Goal: Task Accomplishment & Management: Manage account settings

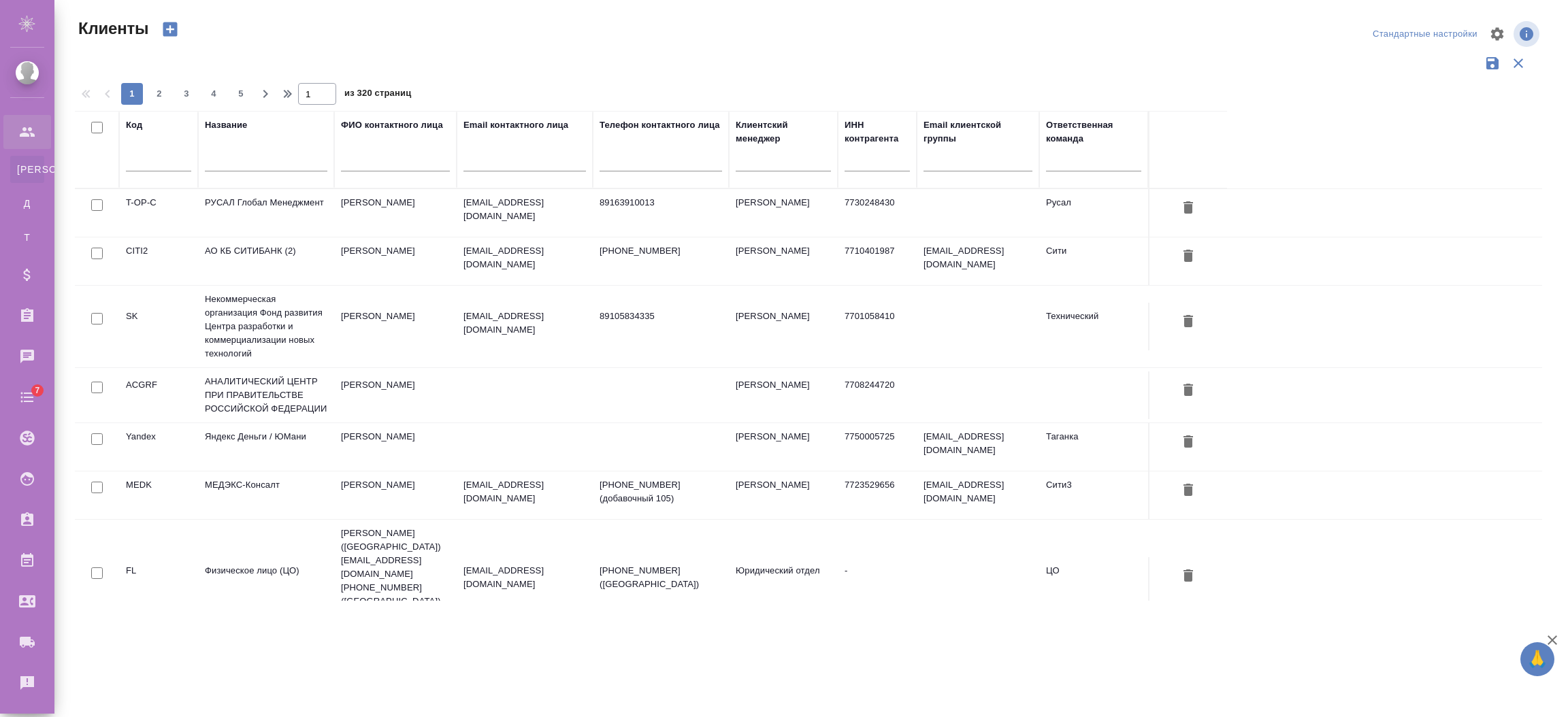
select select "RU"
click at [273, 265] on td "АО КБ СИТИБАНК (2)" at bounding box center [265, 261] width 136 height 47
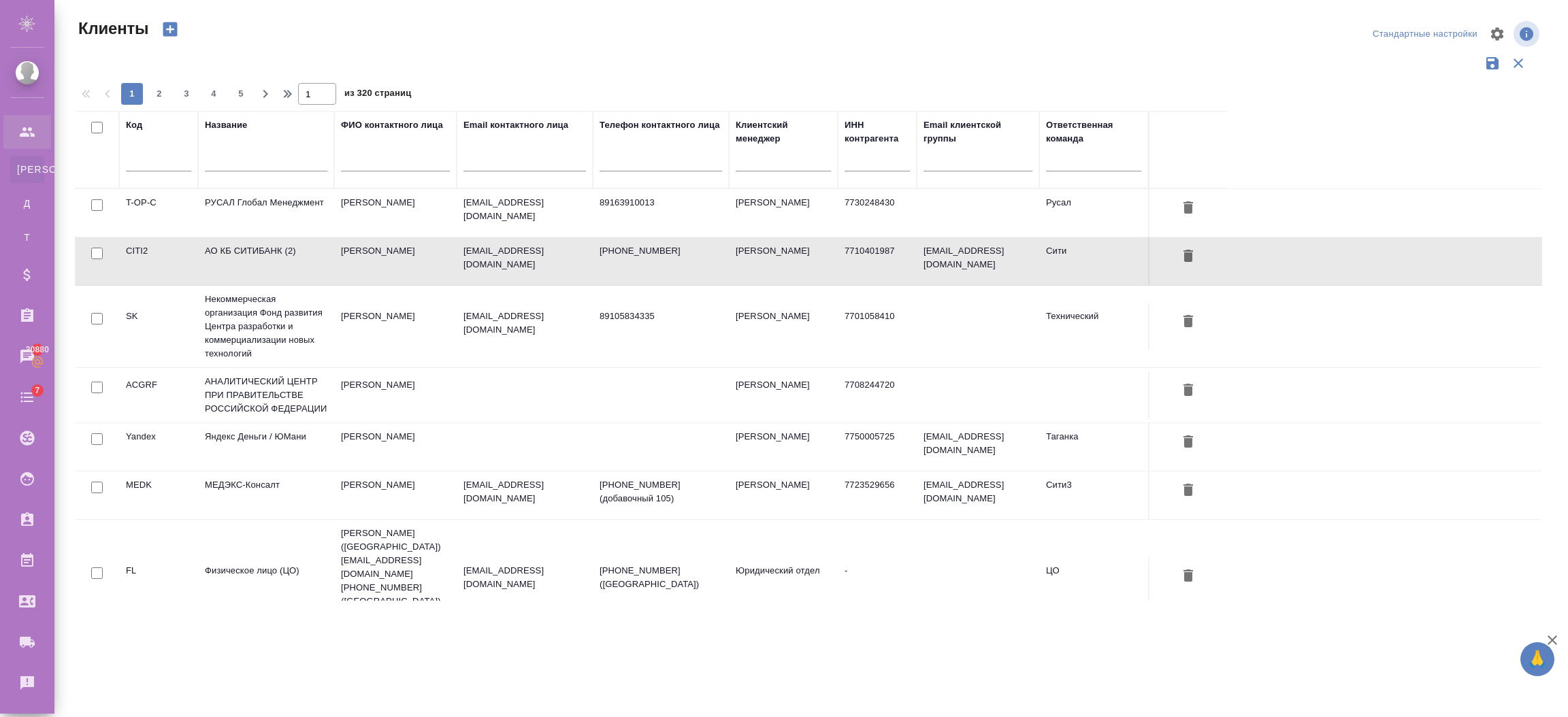
click at [273, 265] on td "АО КБ СИТИБАНК (2)" at bounding box center [265, 261] width 136 height 47
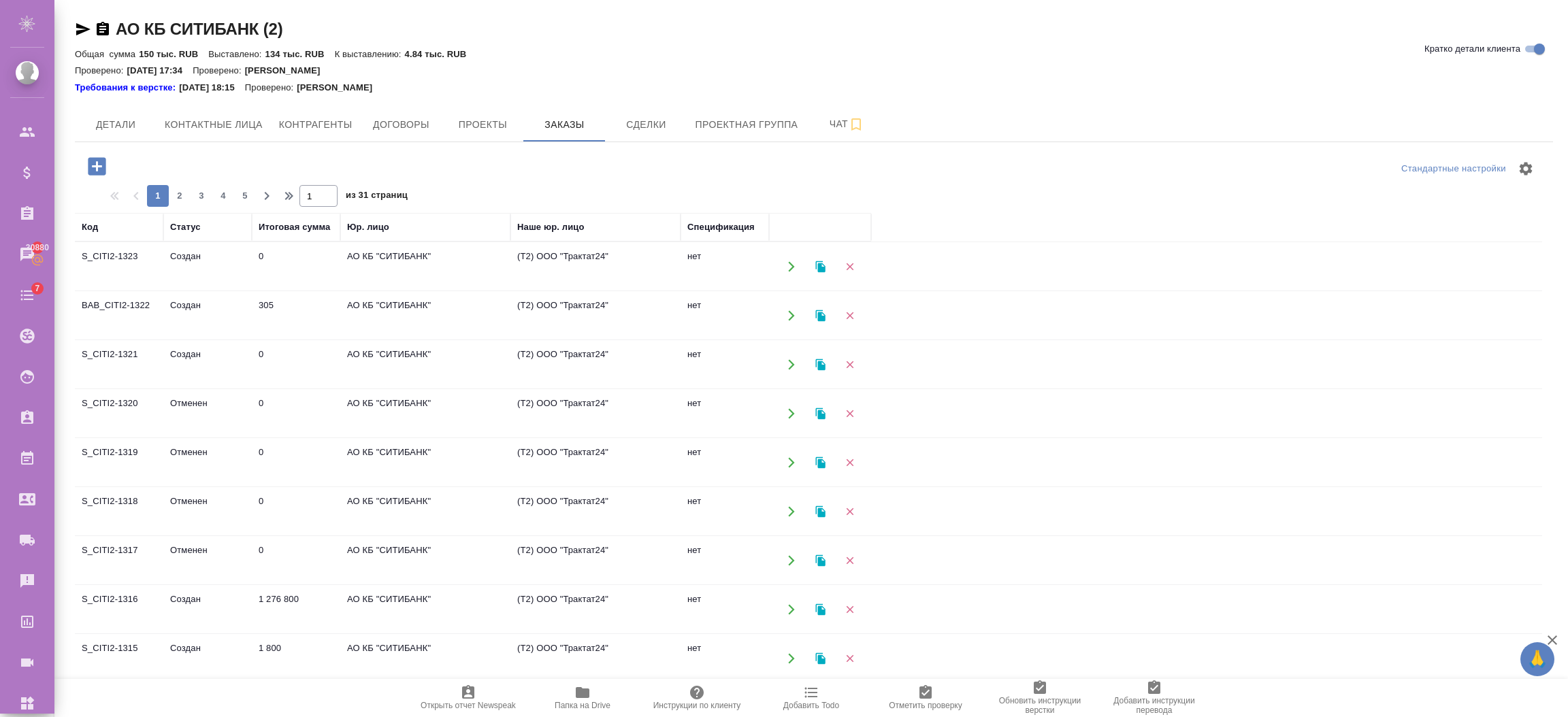
click at [729, 272] on td "нет" at bounding box center [725, 266] width 89 height 47
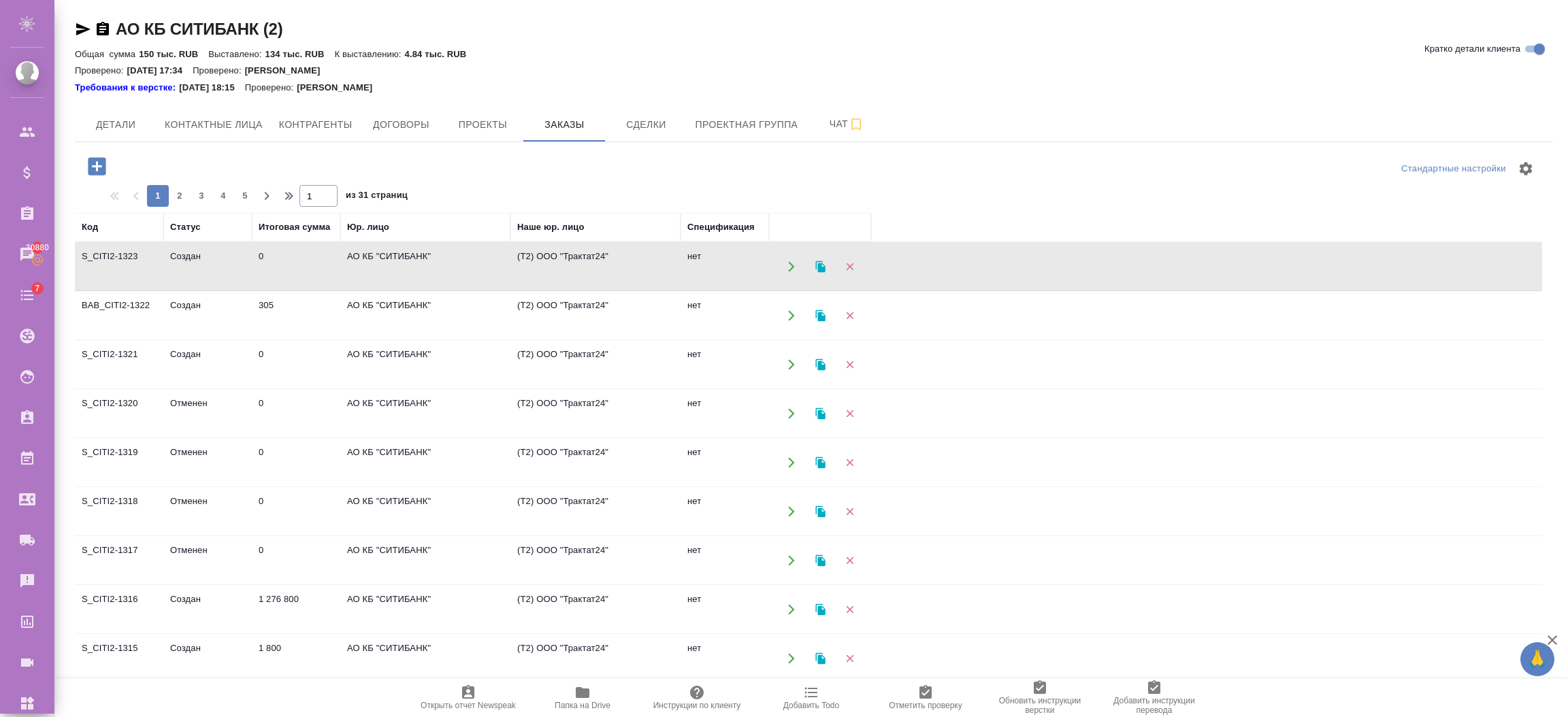
click at [729, 272] on td "нет" at bounding box center [725, 266] width 89 height 47
click at [252, 323] on td "305" at bounding box center [296, 315] width 89 height 47
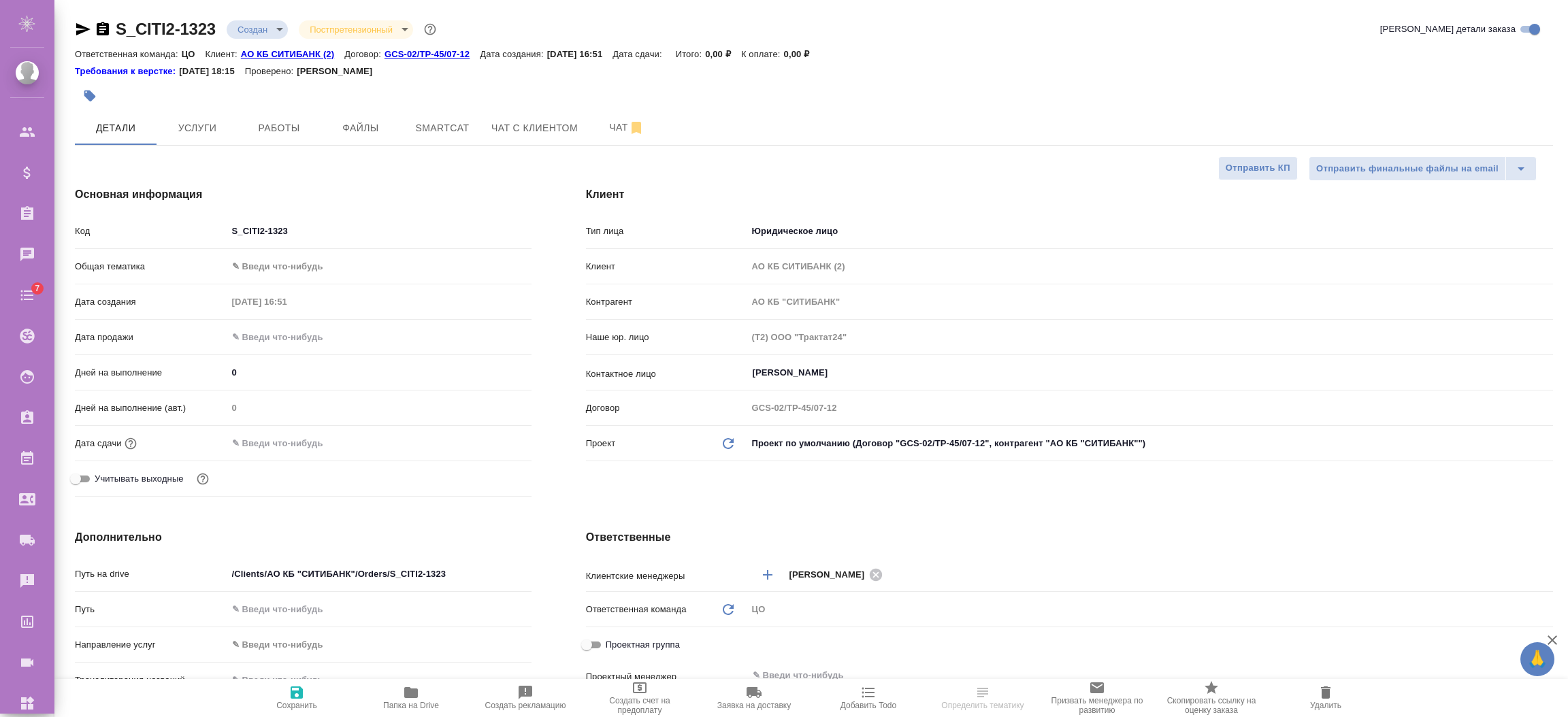
select select "RU"
type textarea "x"
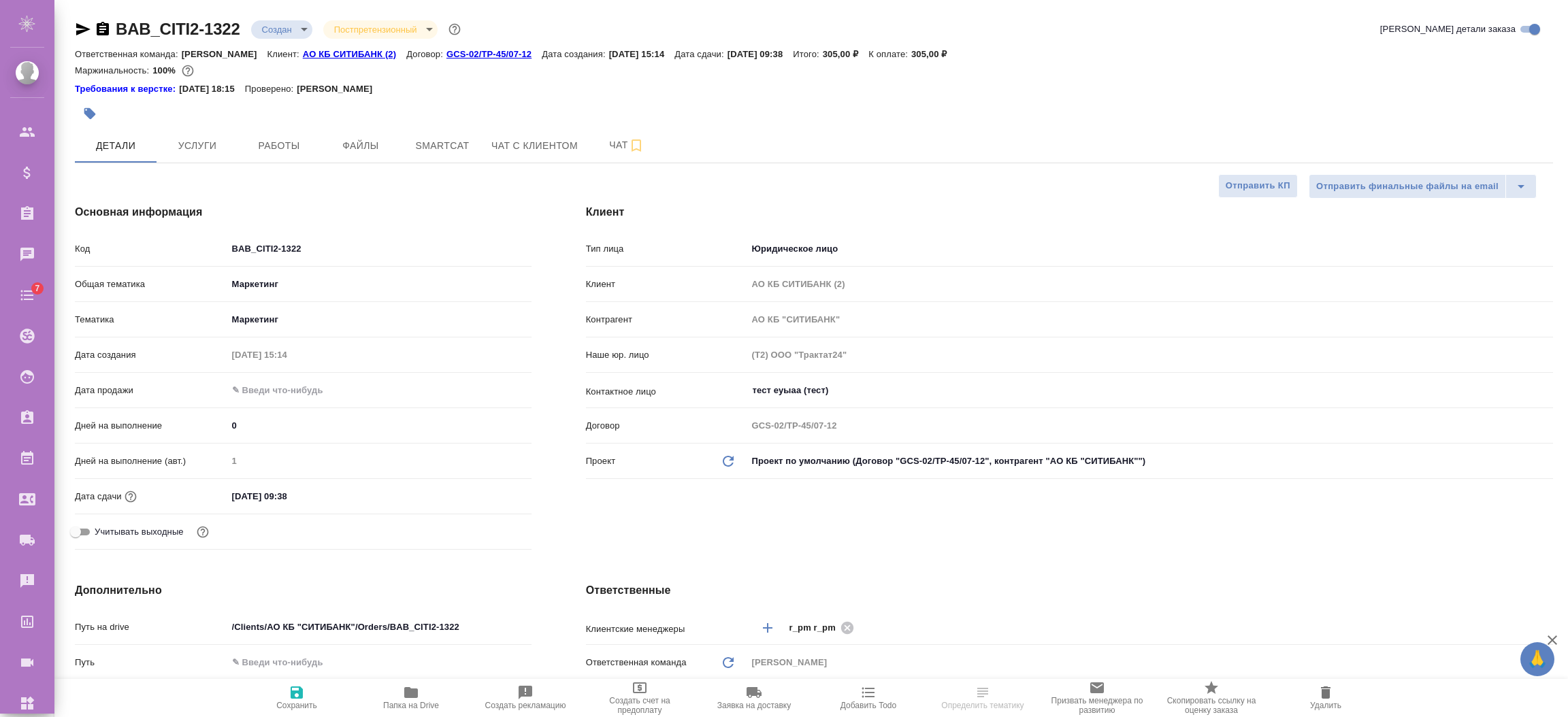
select select "RU"
click at [1273, 186] on span "Отправить КП" at bounding box center [1258, 186] width 65 height 16
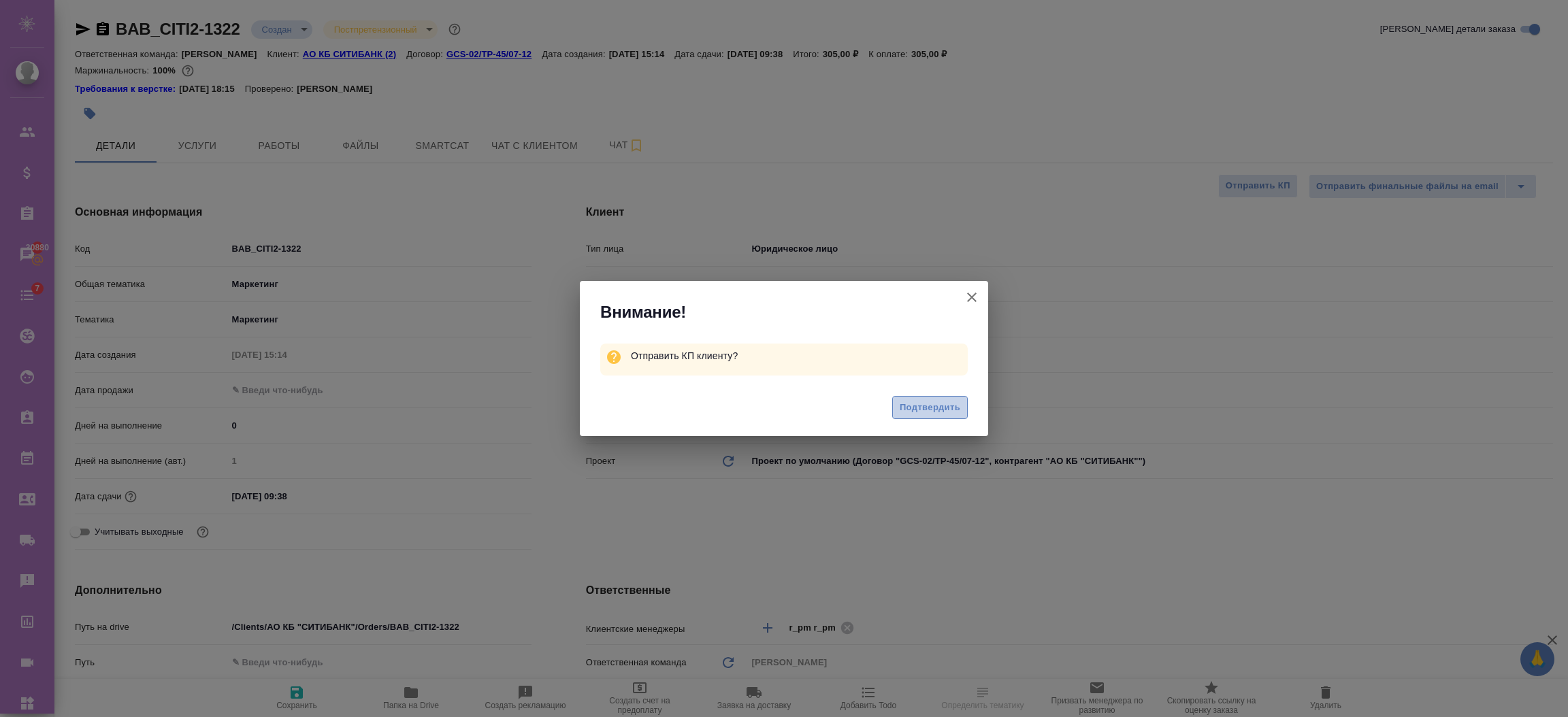
click at [922, 406] on span "Подтвердить" at bounding box center [929, 408] width 60 height 16
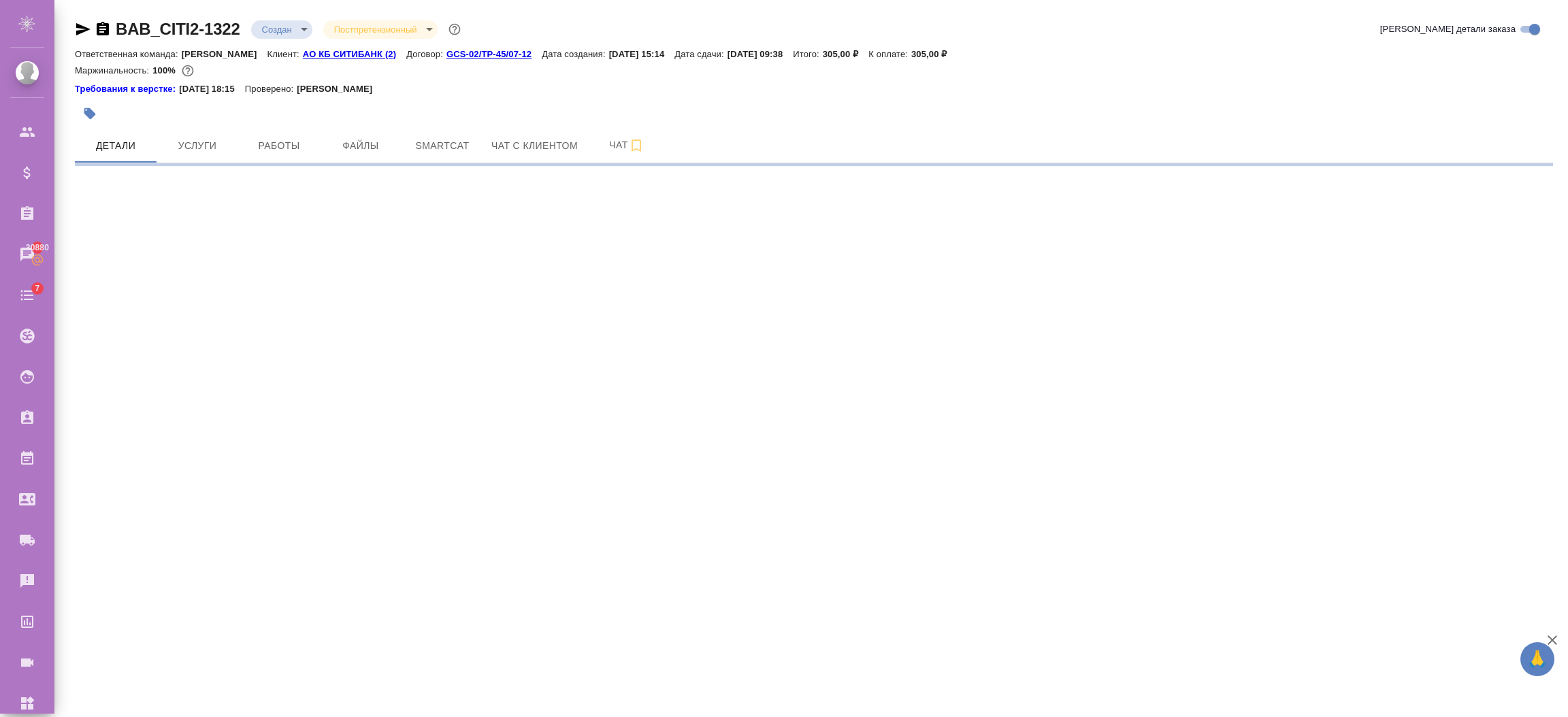
select select "RU"
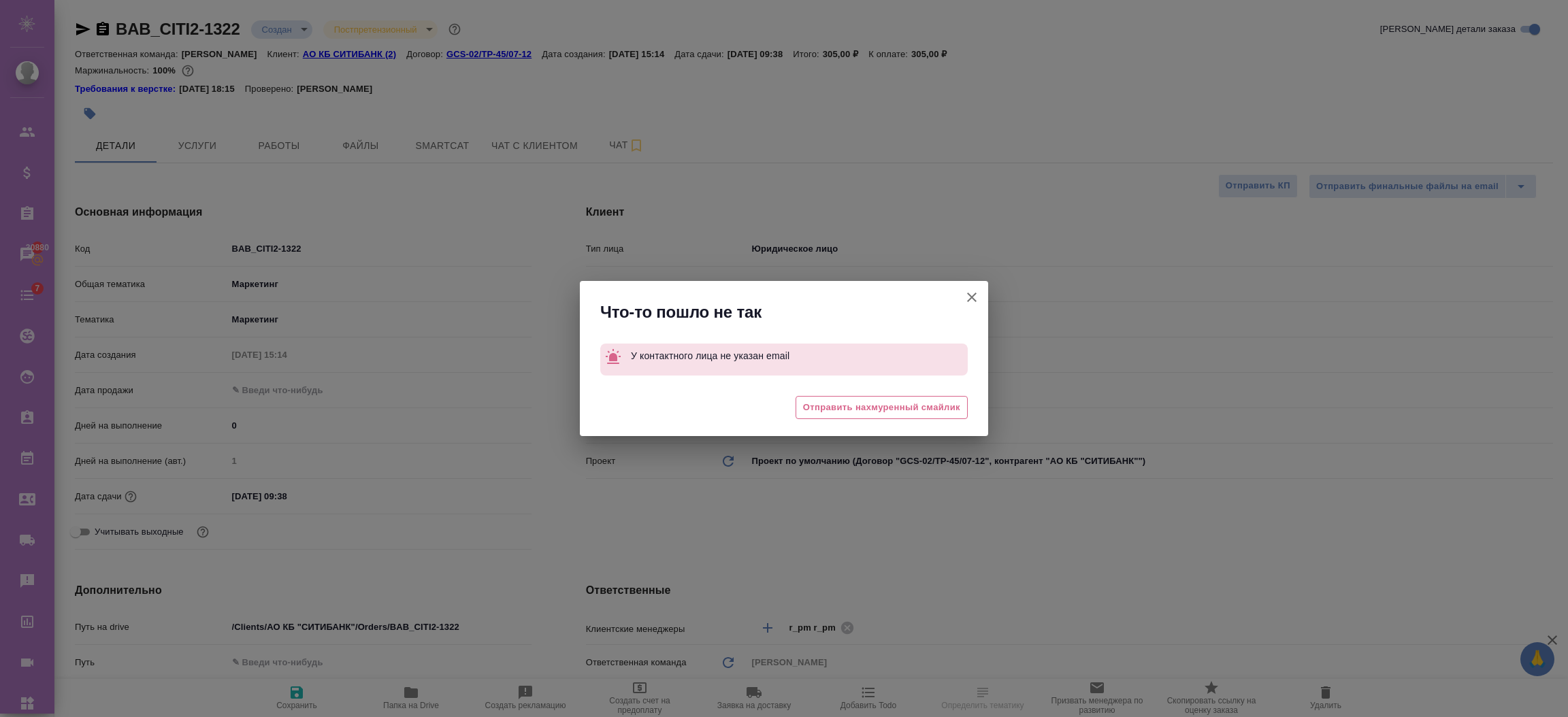
type textarea "x"
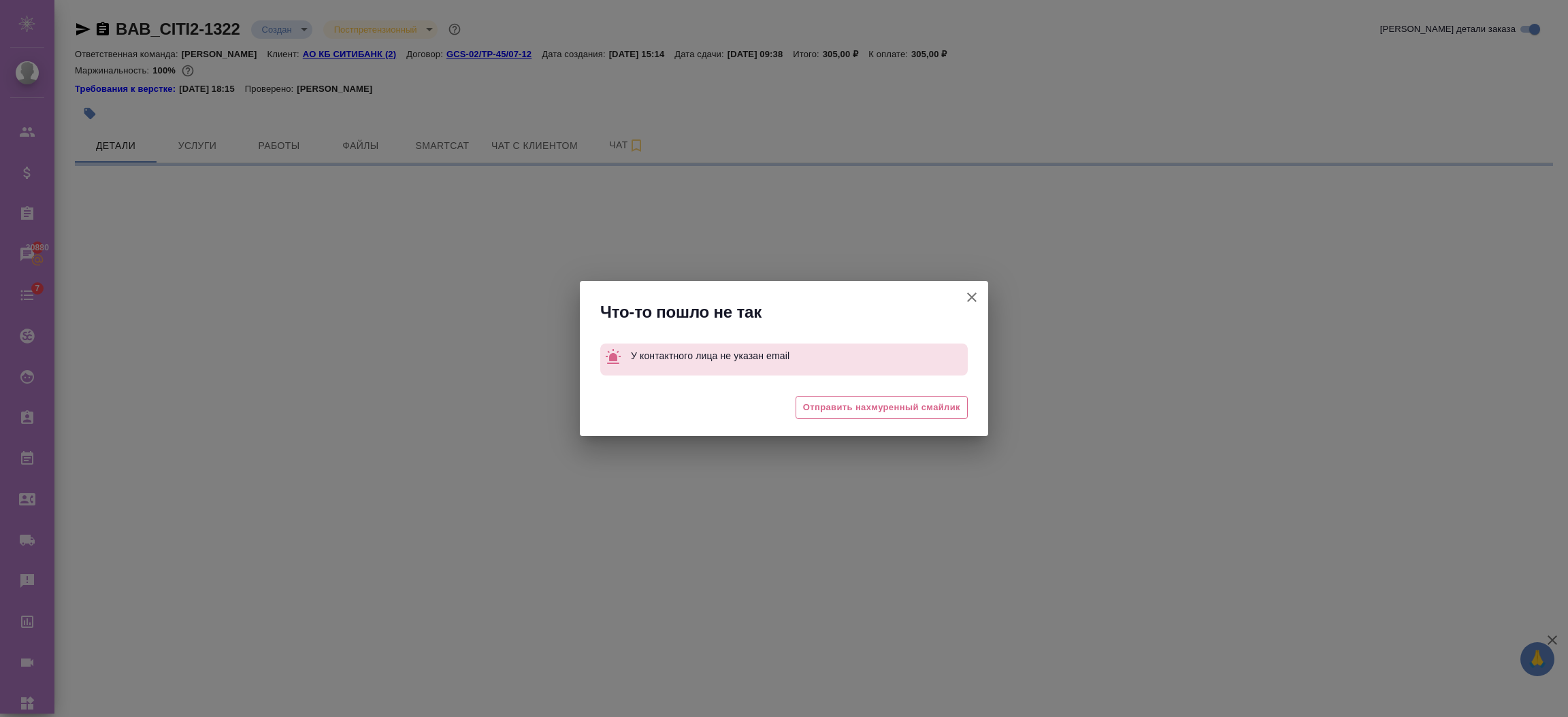
click at [962, 295] on button "[PERSON_NAME] детали заказа" at bounding box center [971, 297] width 32 height 32
select select "RU"
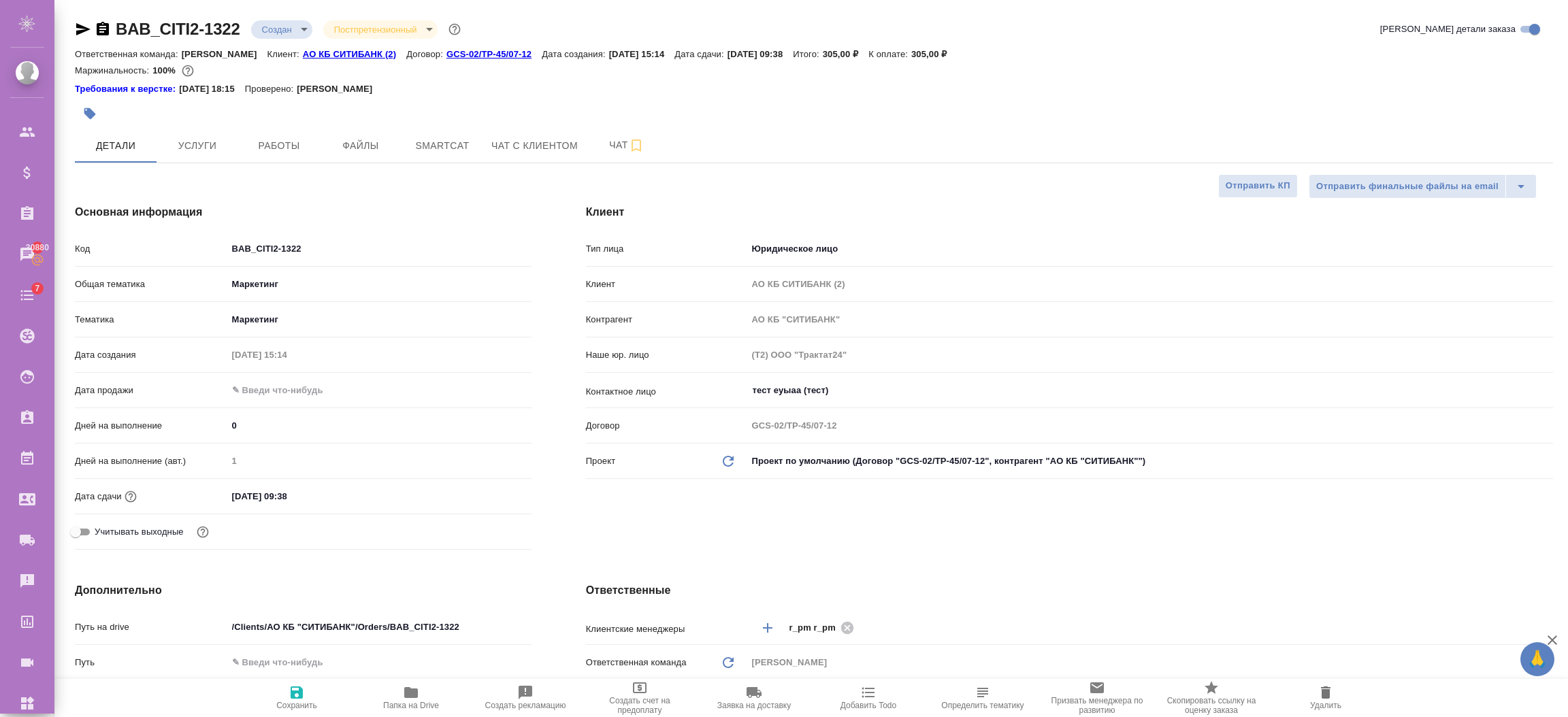
type textarea "x"
click at [885, 400] on div "тест еуыаа (тест) ​" at bounding box center [1150, 390] width 806 height 24
click at [874, 389] on input "тест еуыаа (тест)" at bounding box center [1127, 390] width 752 height 17
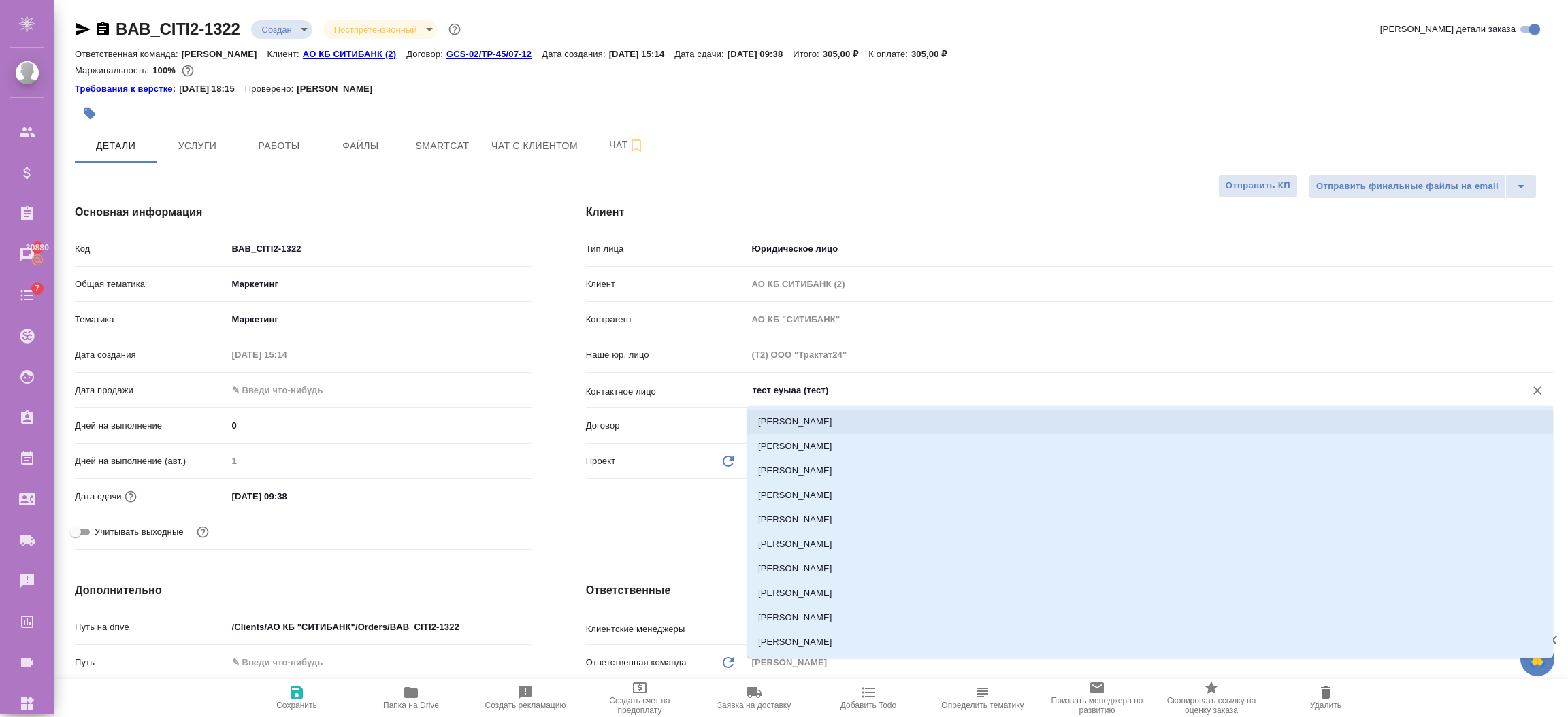
click at [850, 411] on li "[PERSON_NAME]" at bounding box center [1150, 422] width 806 height 24
type input "[PERSON_NAME]"
type textarea "x"
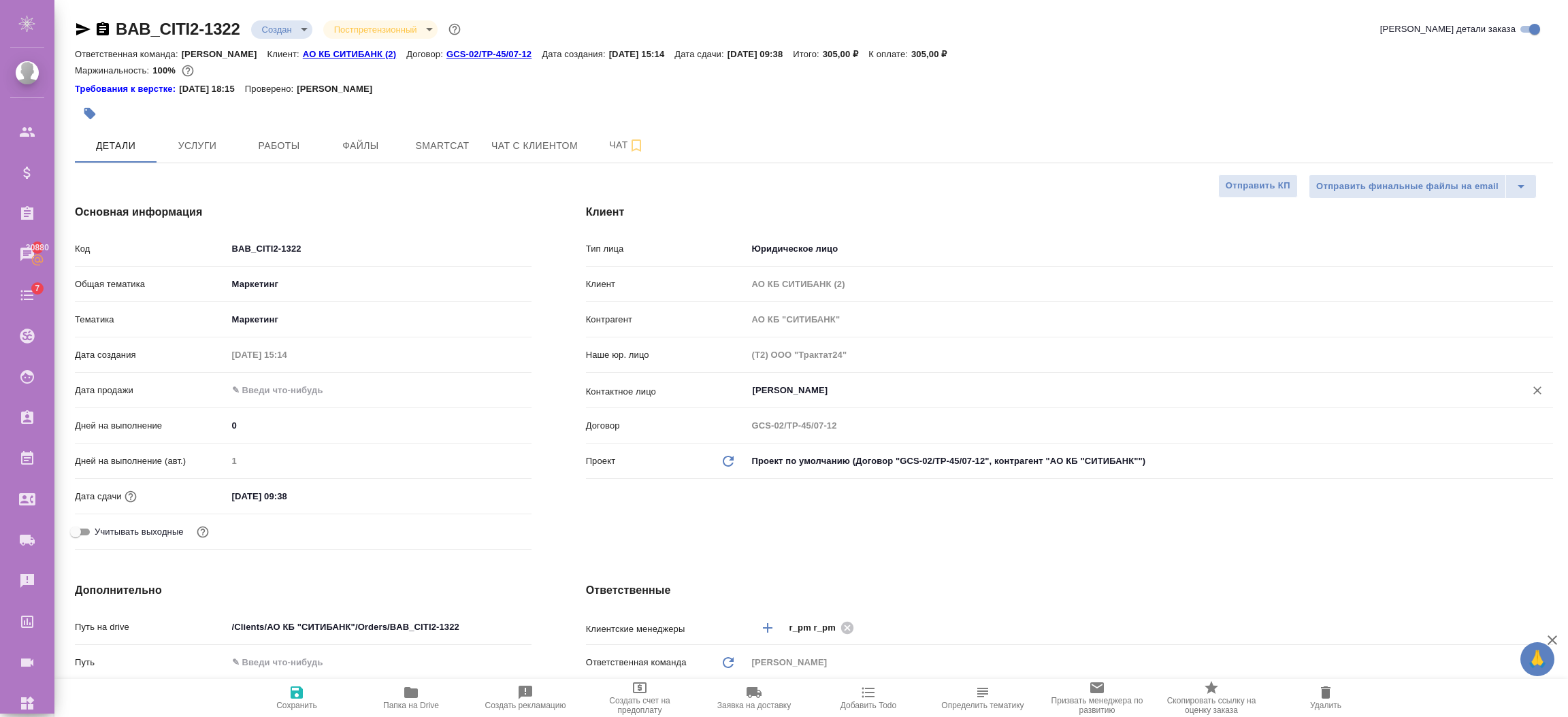
click at [302, 706] on span "Сохранить" at bounding box center [297, 706] width 41 height 9
type textarea "x"
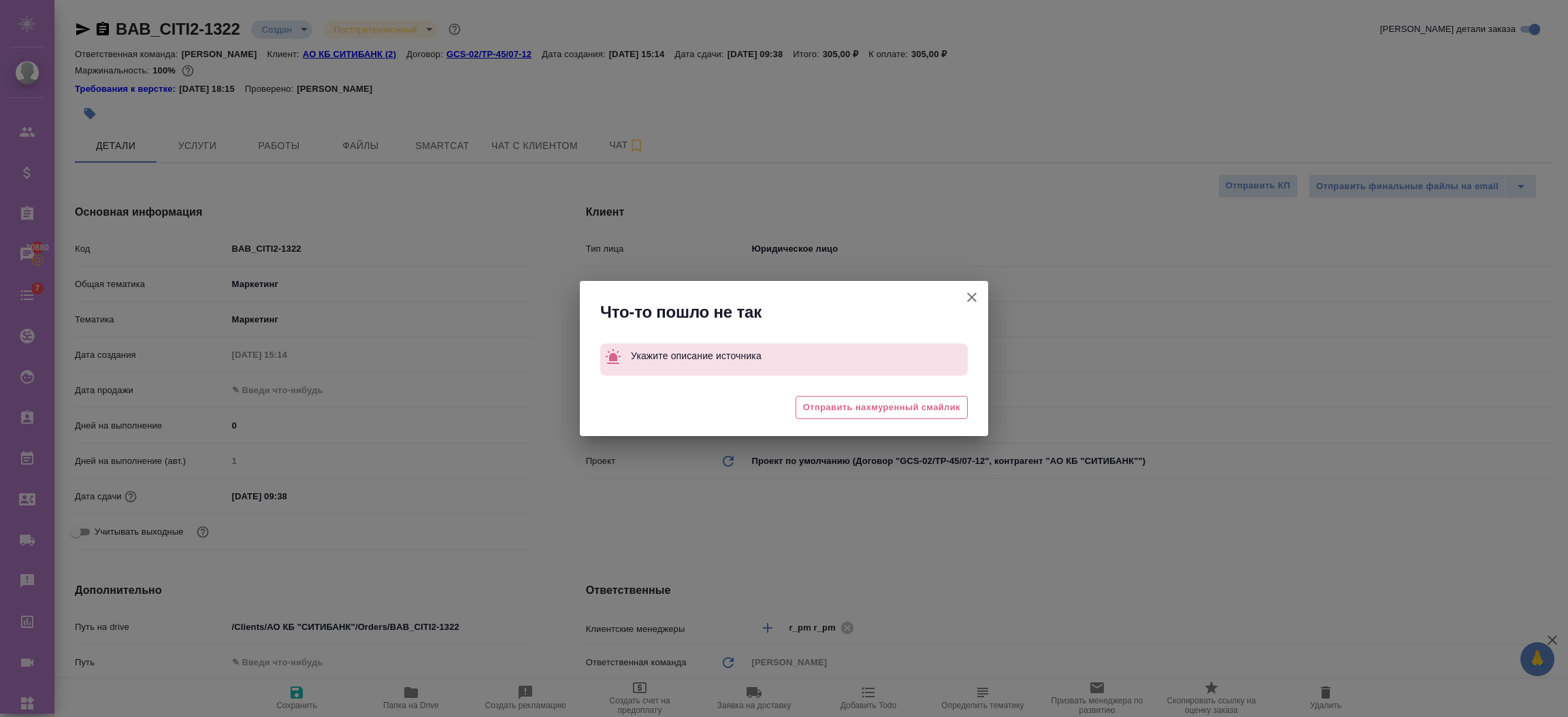
click at [974, 291] on icon "button" at bounding box center [972, 298] width 17 height 17
type textarea "x"
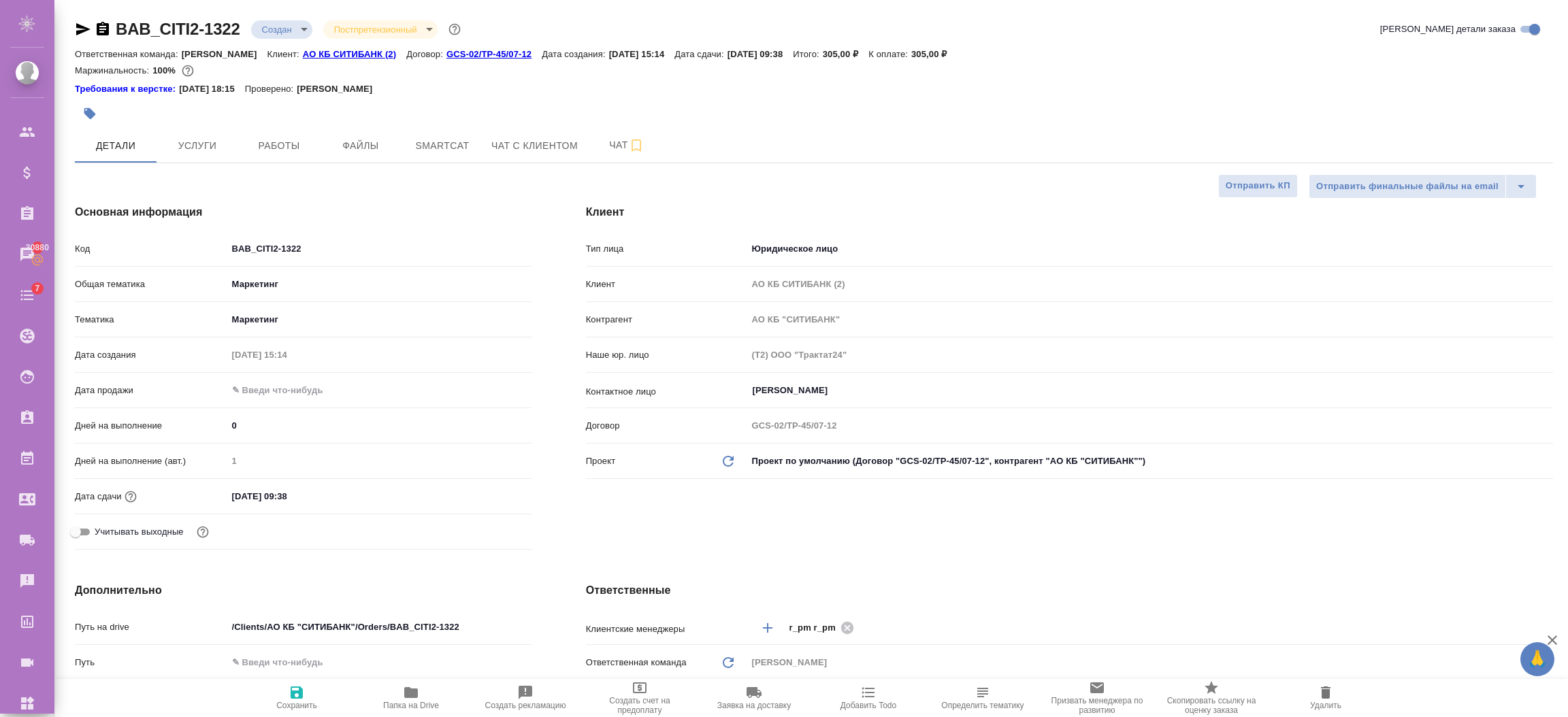
click at [354, 53] on p "АО КБ СИТИБАНК (2)" at bounding box center [354, 54] width 104 height 10
type textarea "x"
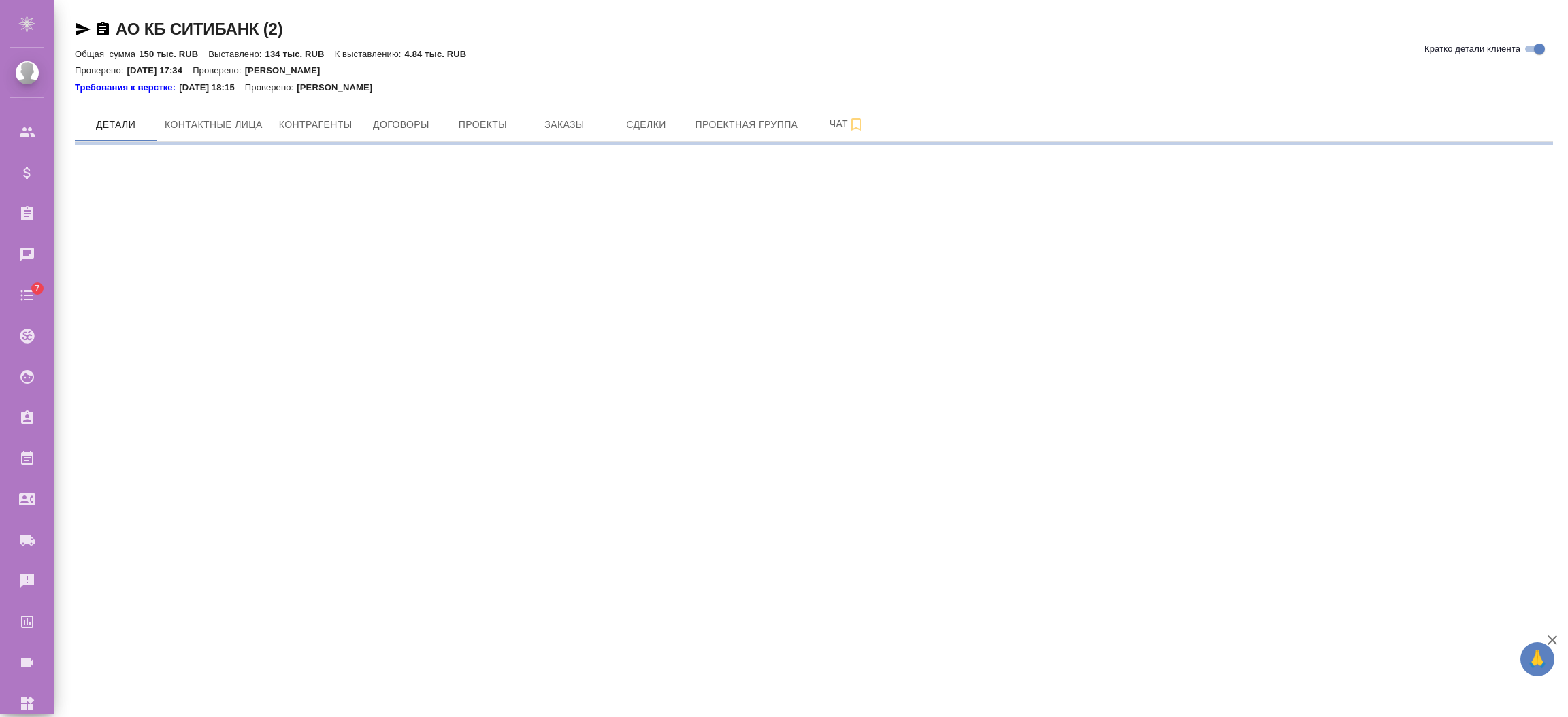
click at [483, 121] on span "Проекты" at bounding box center [482, 125] width 66 height 17
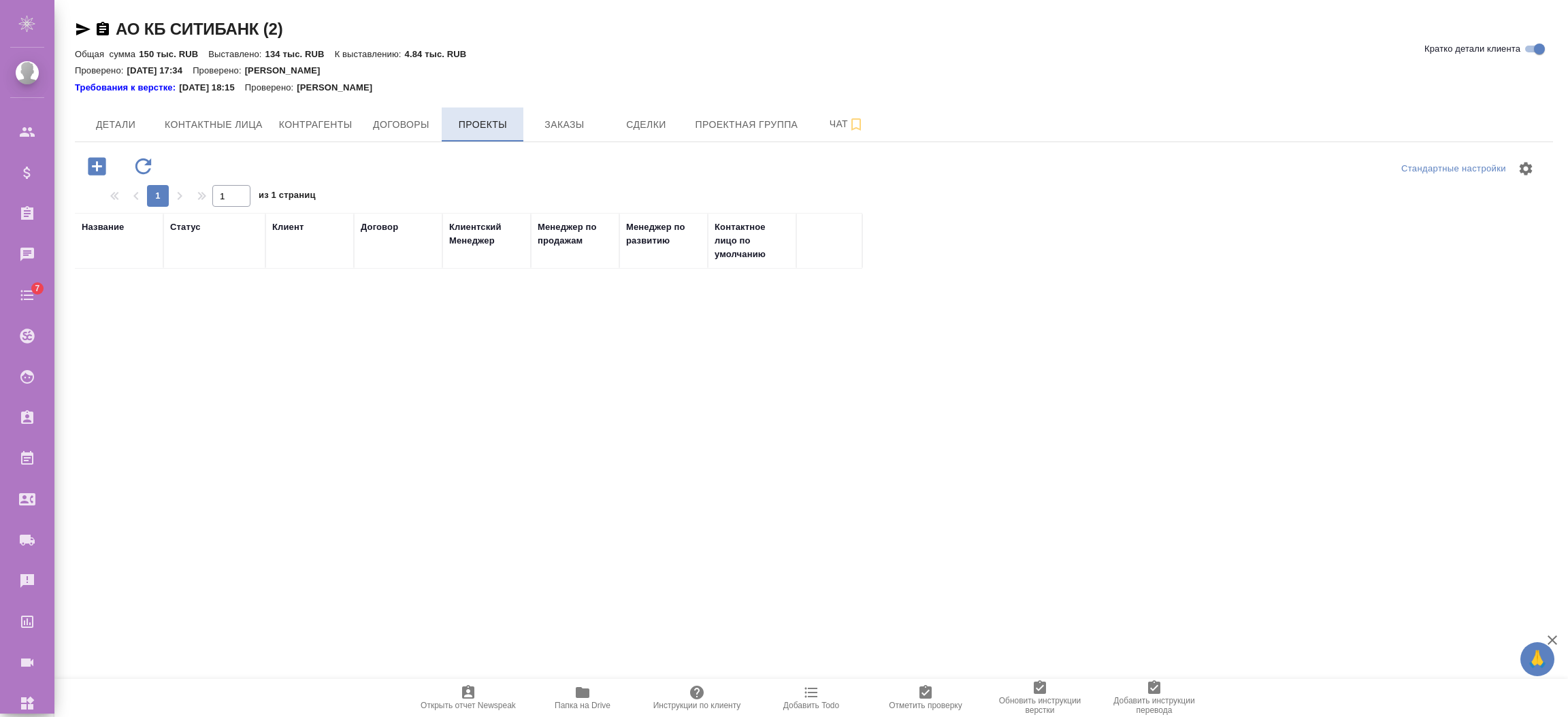
click at [463, 129] on span "Проекты" at bounding box center [482, 125] width 66 height 17
click at [252, 294] on td "Активный" at bounding box center [215, 293] width 102 height 47
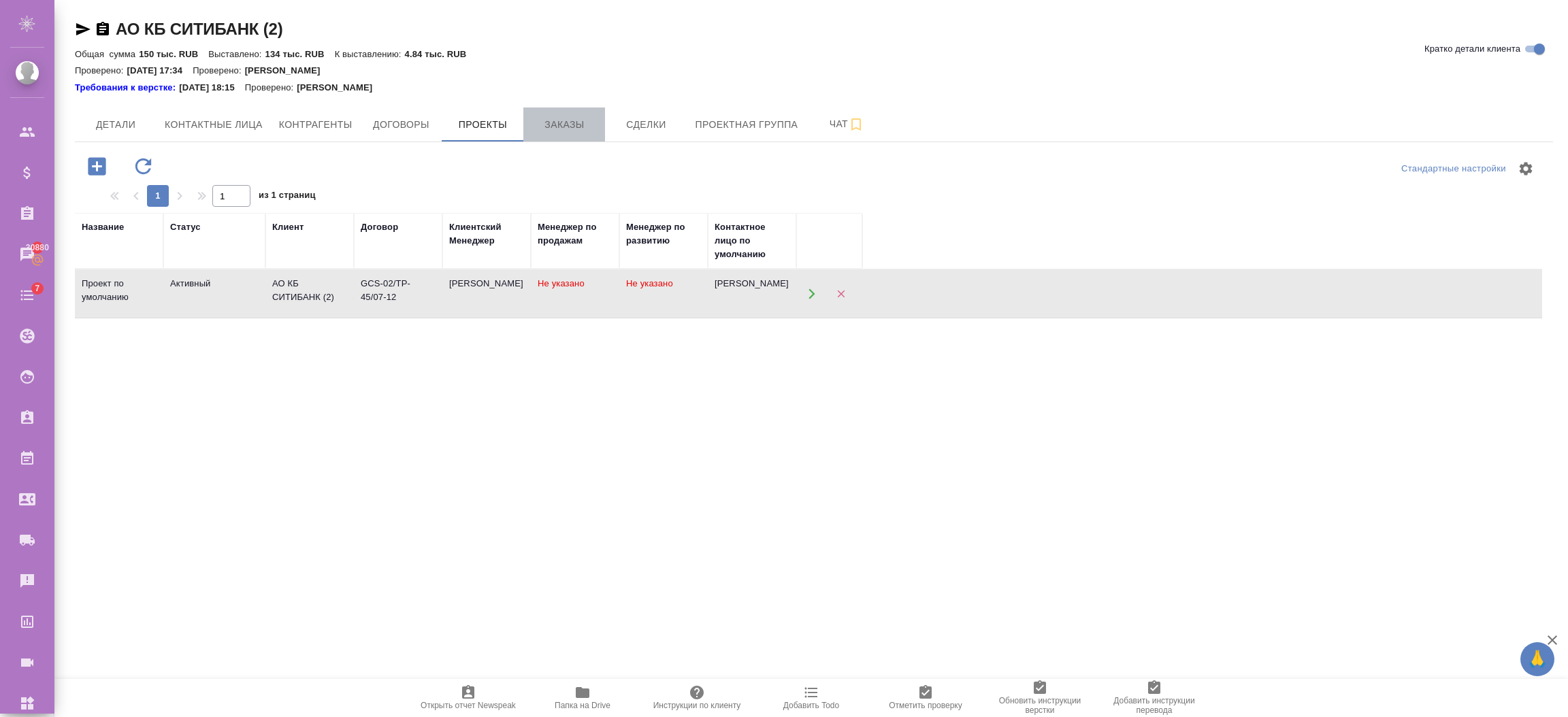
click at [603, 125] on button "Заказы" at bounding box center [564, 124] width 81 height 34
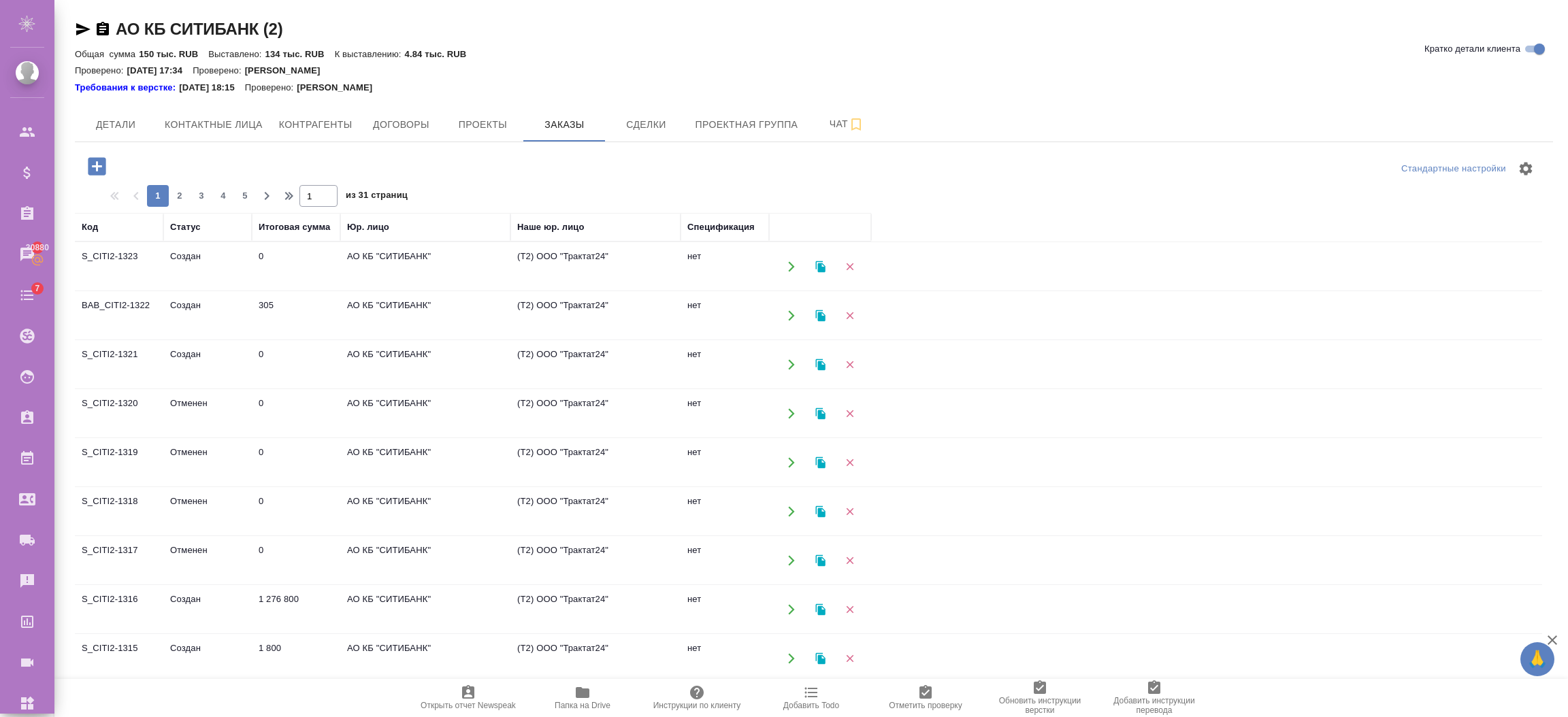
click at [316, 304] on td "305" at bounding box center [296, 315] width 89 height 47
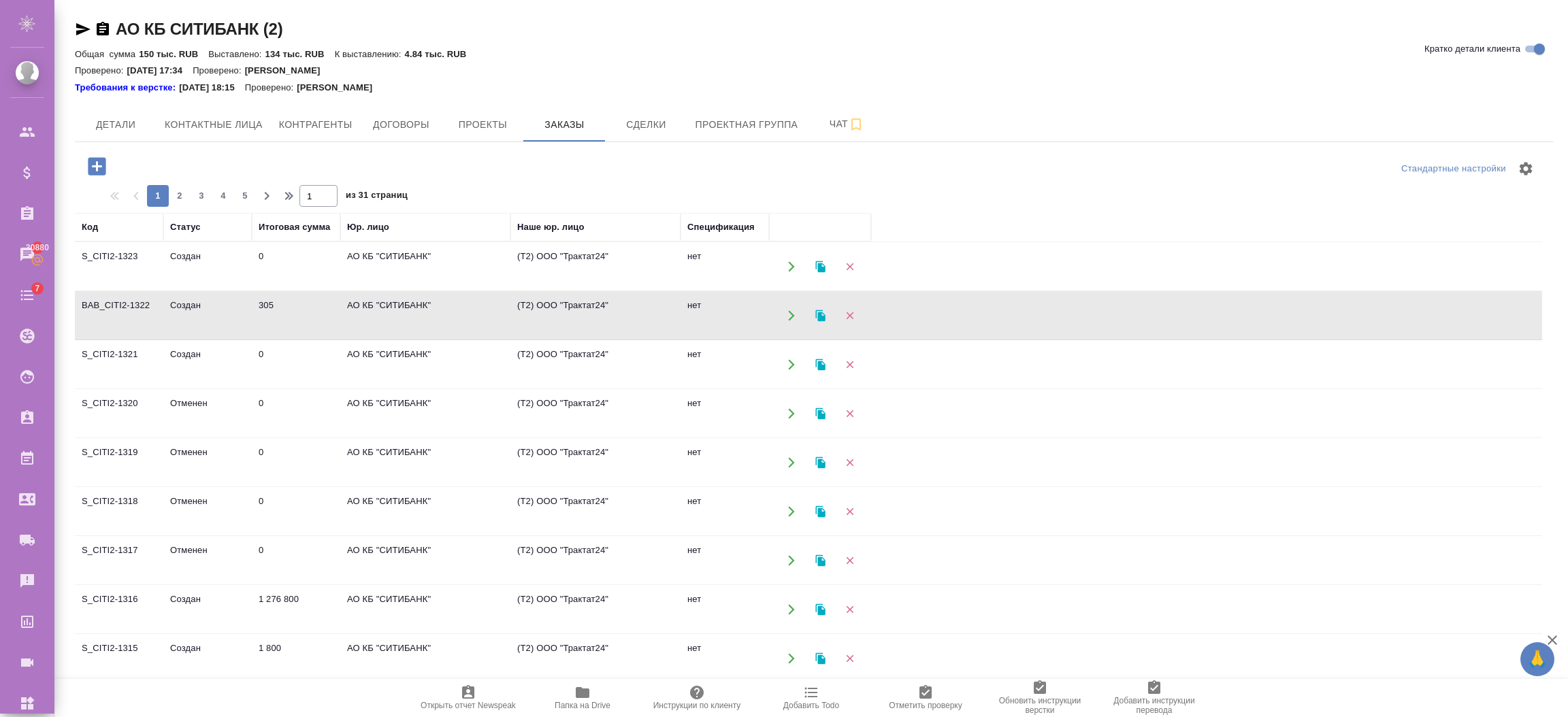
click at [316, 304] on td "305" at bounding box center [296, 315] width 89 height 47
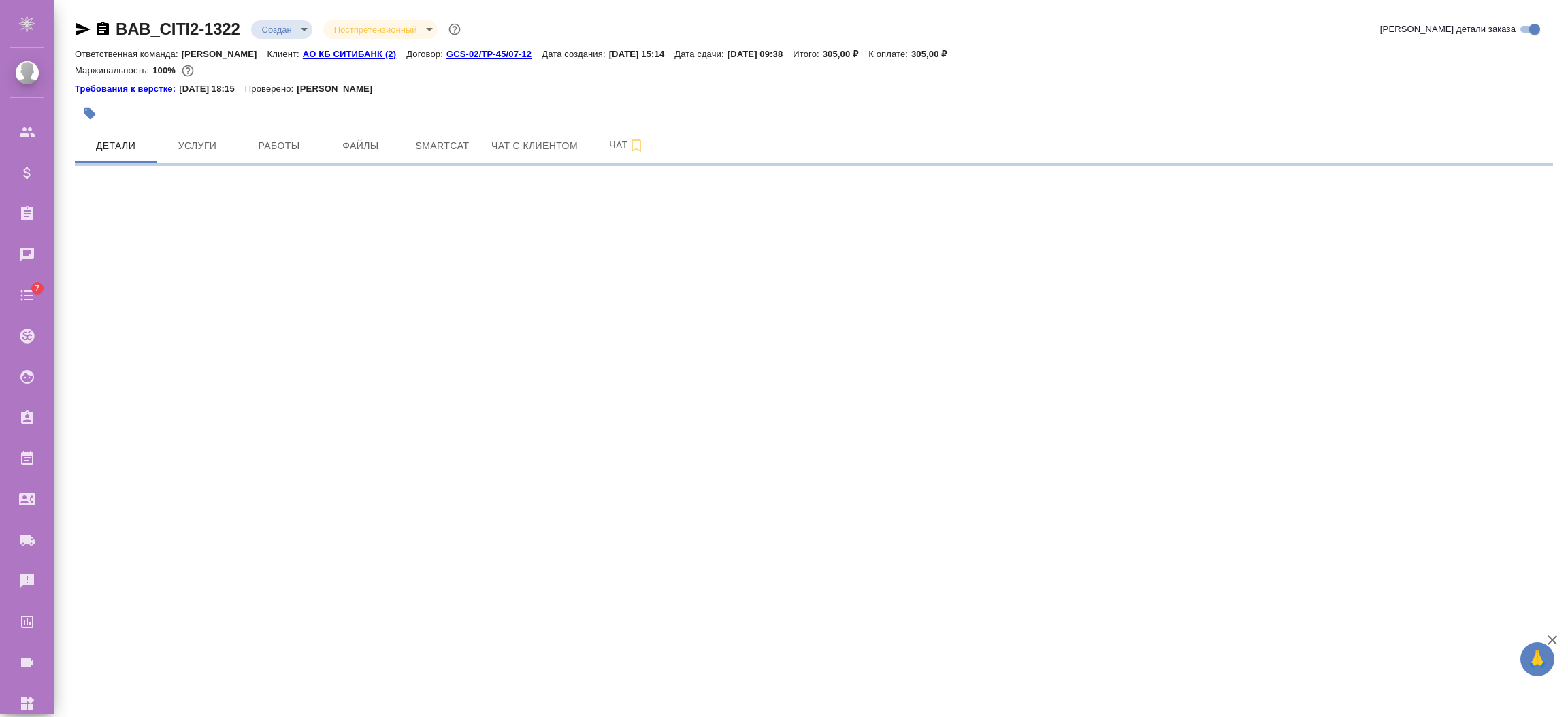
select select "RU"
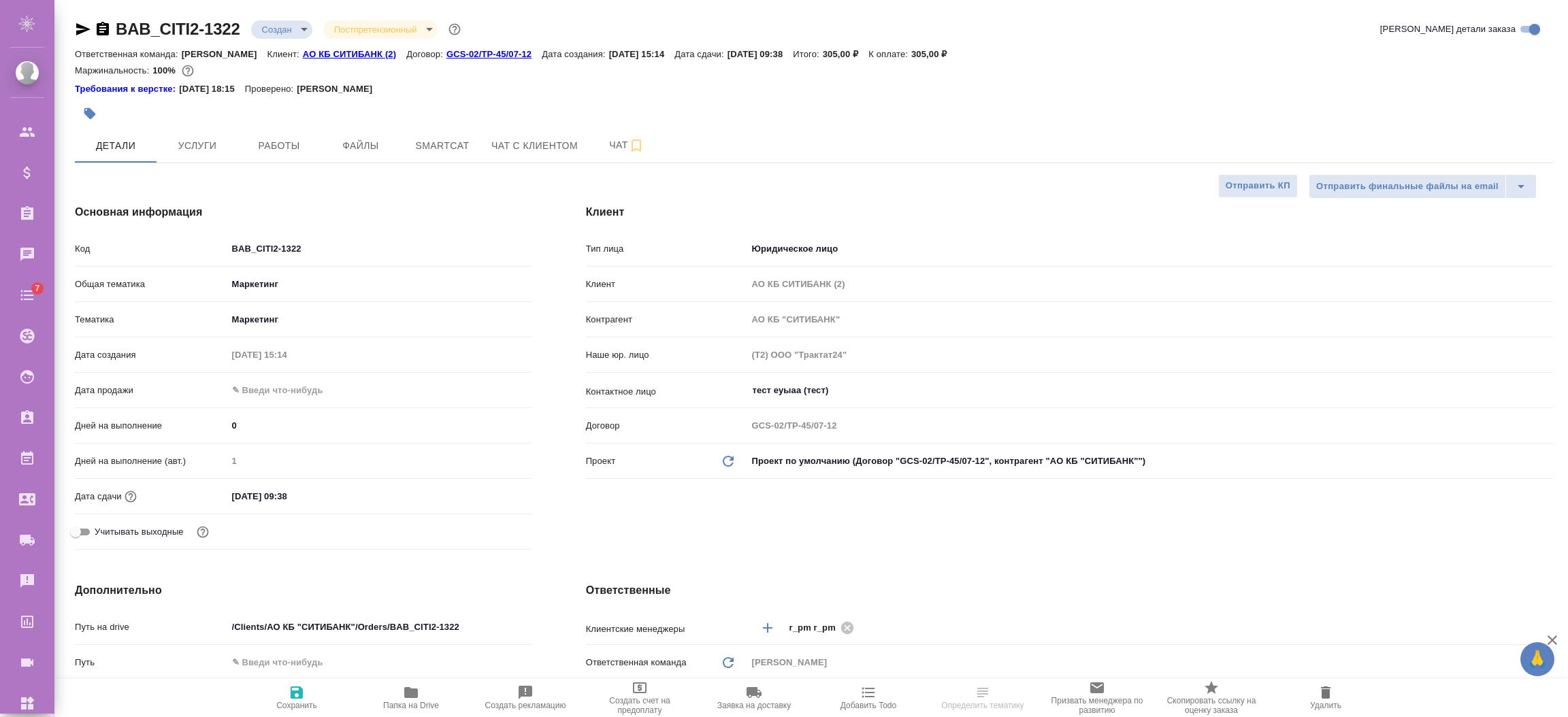
type textarea "x"
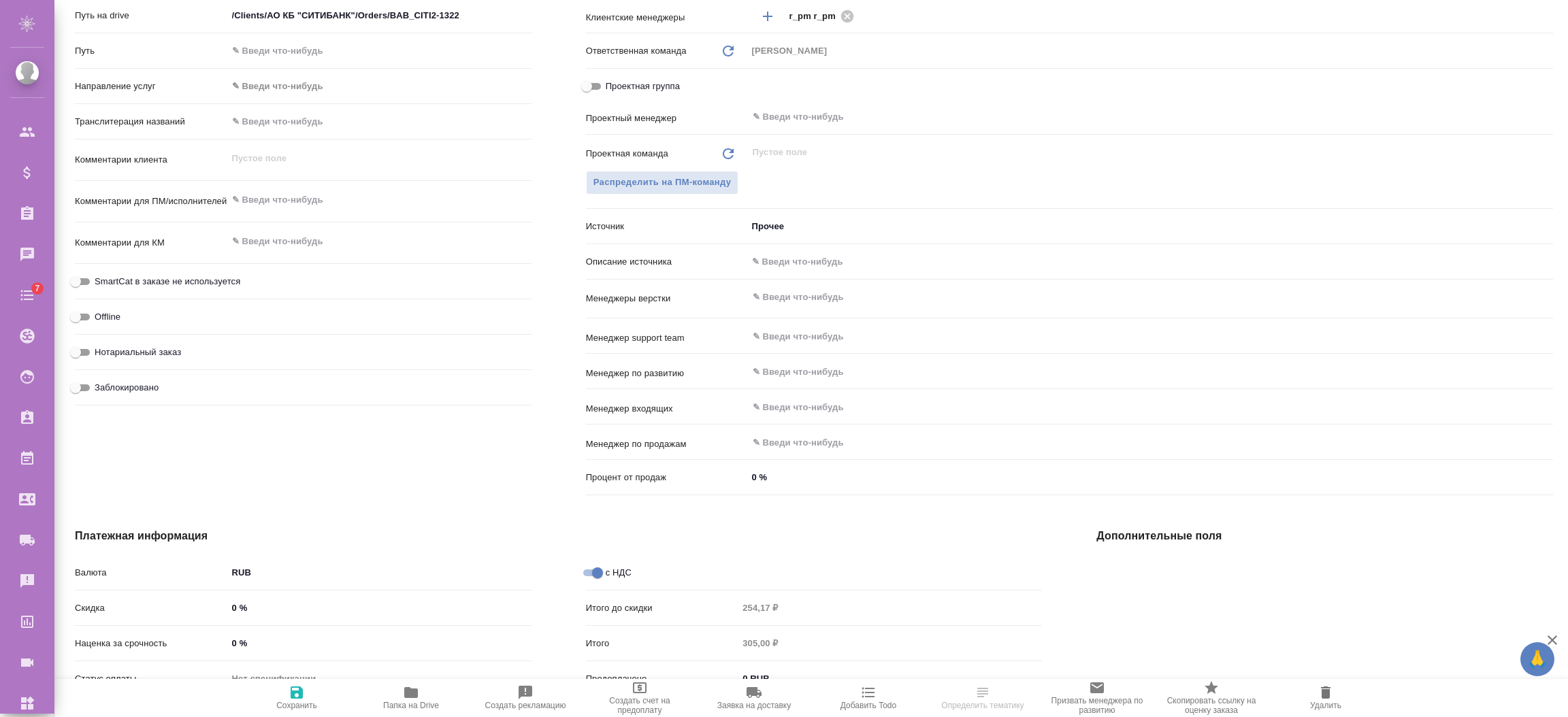
scroll to position [701, 0]
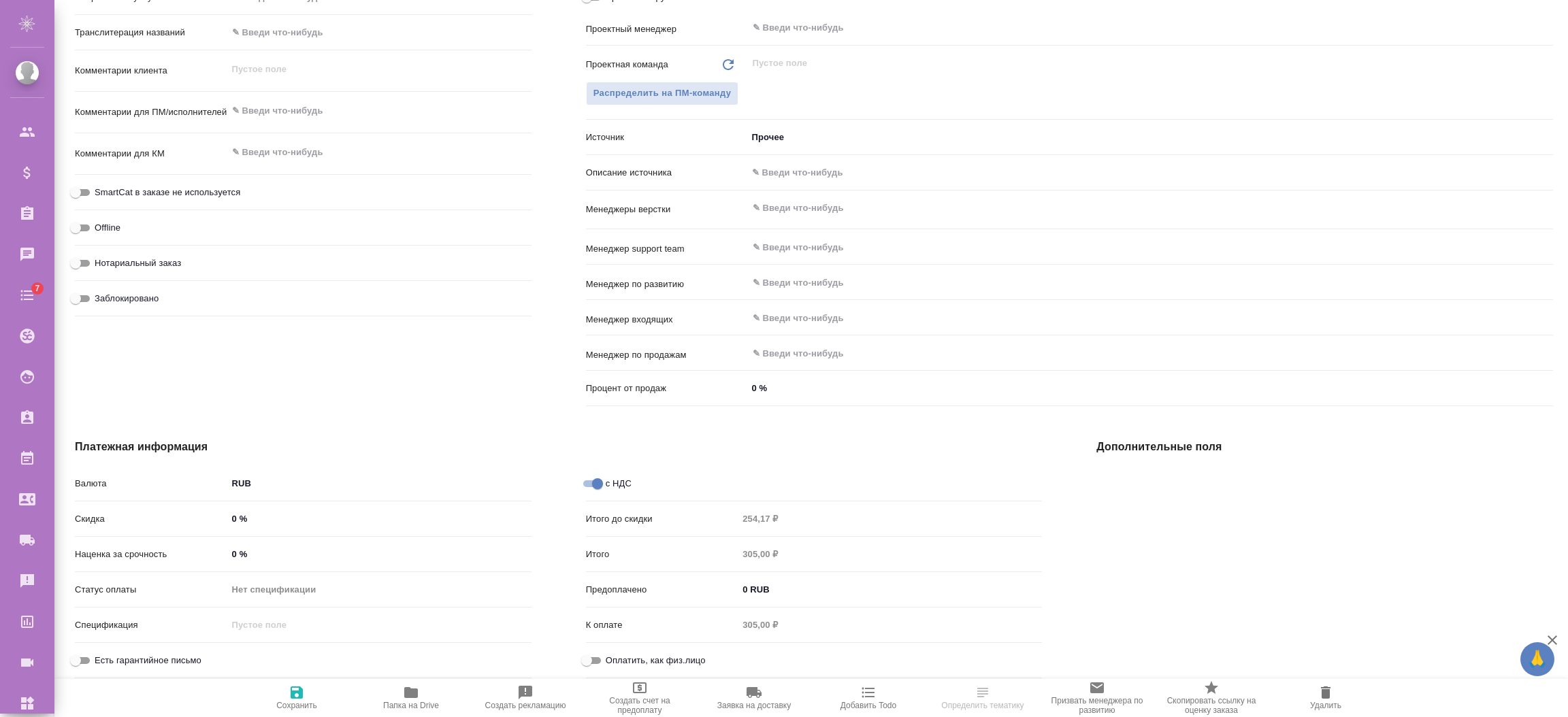
click at [794, 168] on input "text" at bounding box center [1150, 172] width 806 height 19
type textarea "x"
type input "т"
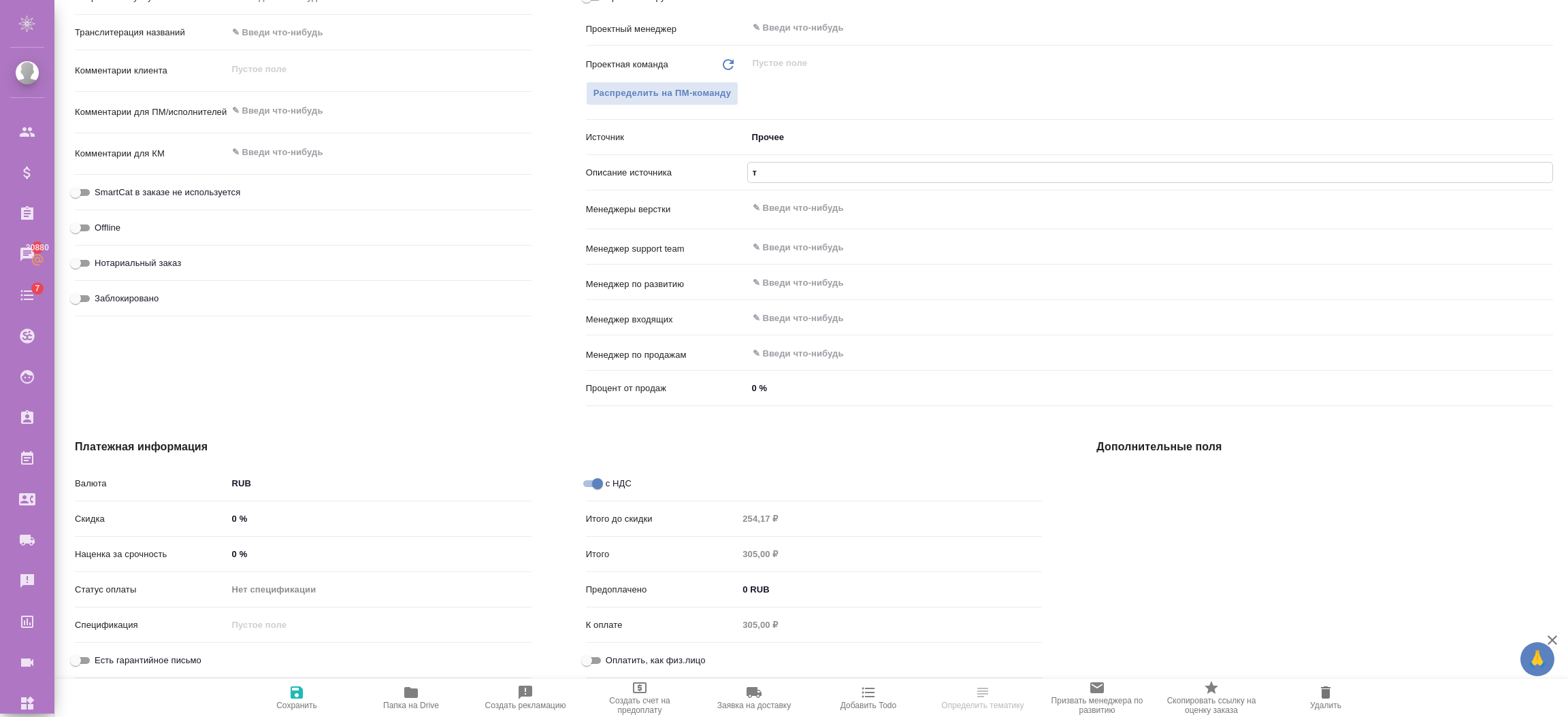
type textarea "x"
type input "те"
type textarea "x"
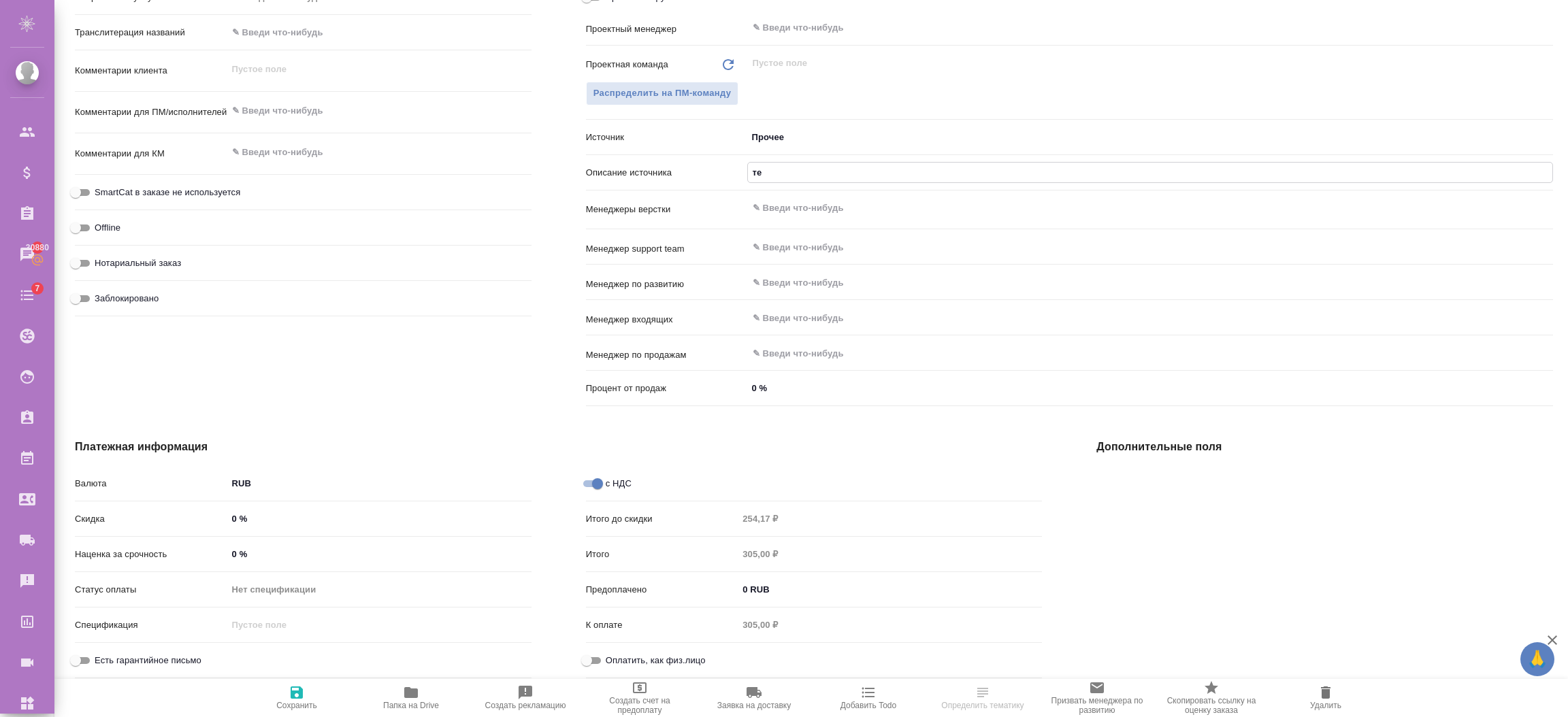
type textarea "x"
type input "тес"
type textarea "x"
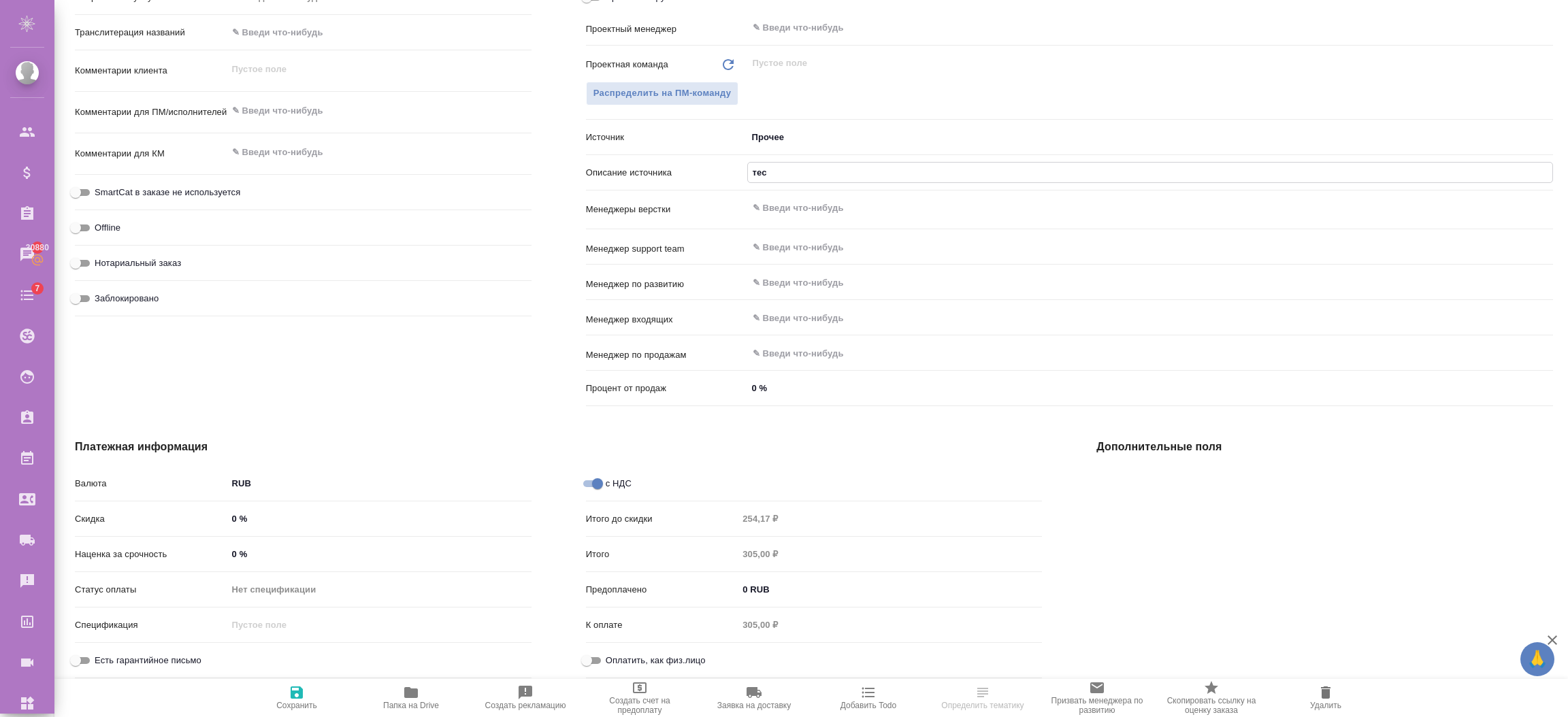
type textarea "x"
type input "тест"
click at [302, 687] on icon "button" at bounding box center [297, 693] width 17 height 17
type textarea "x"
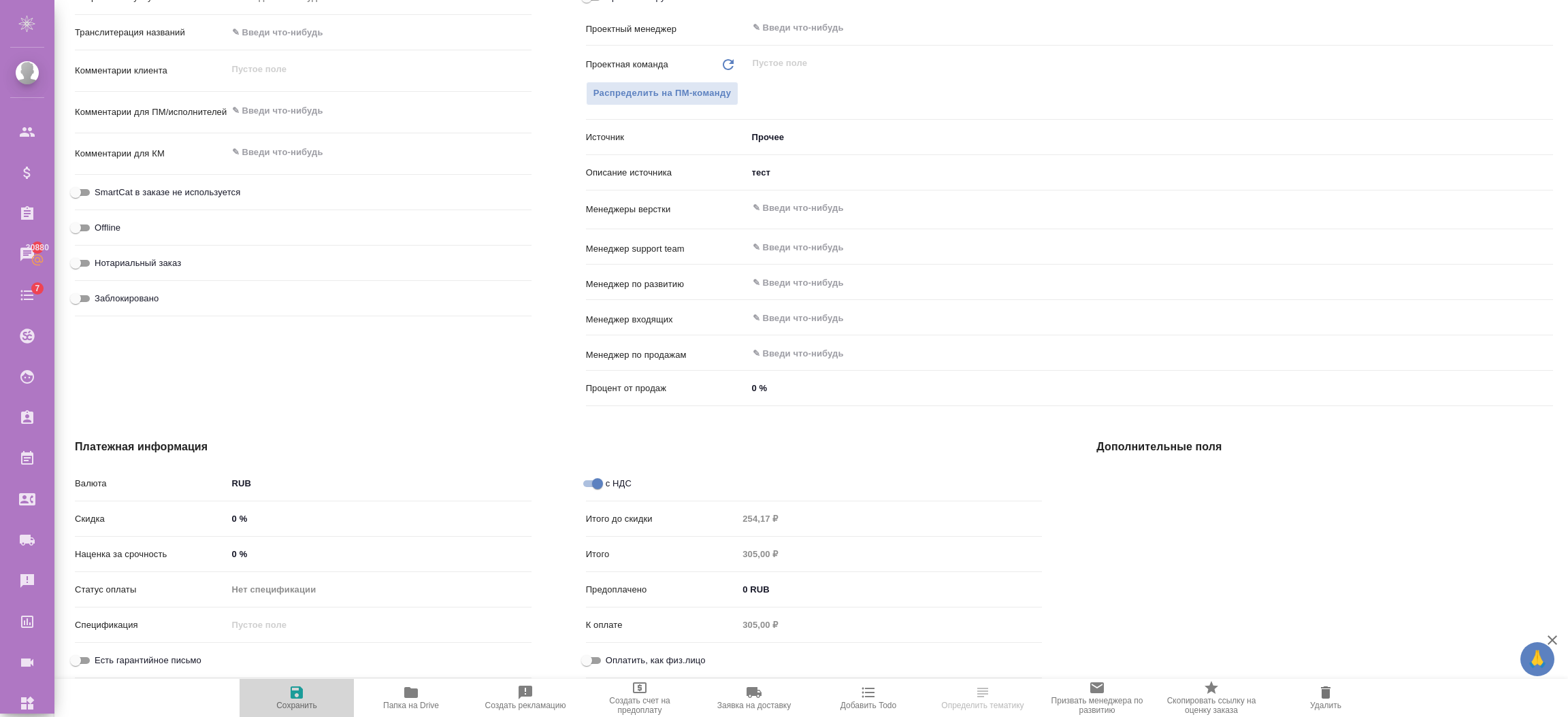
type textarea "x"
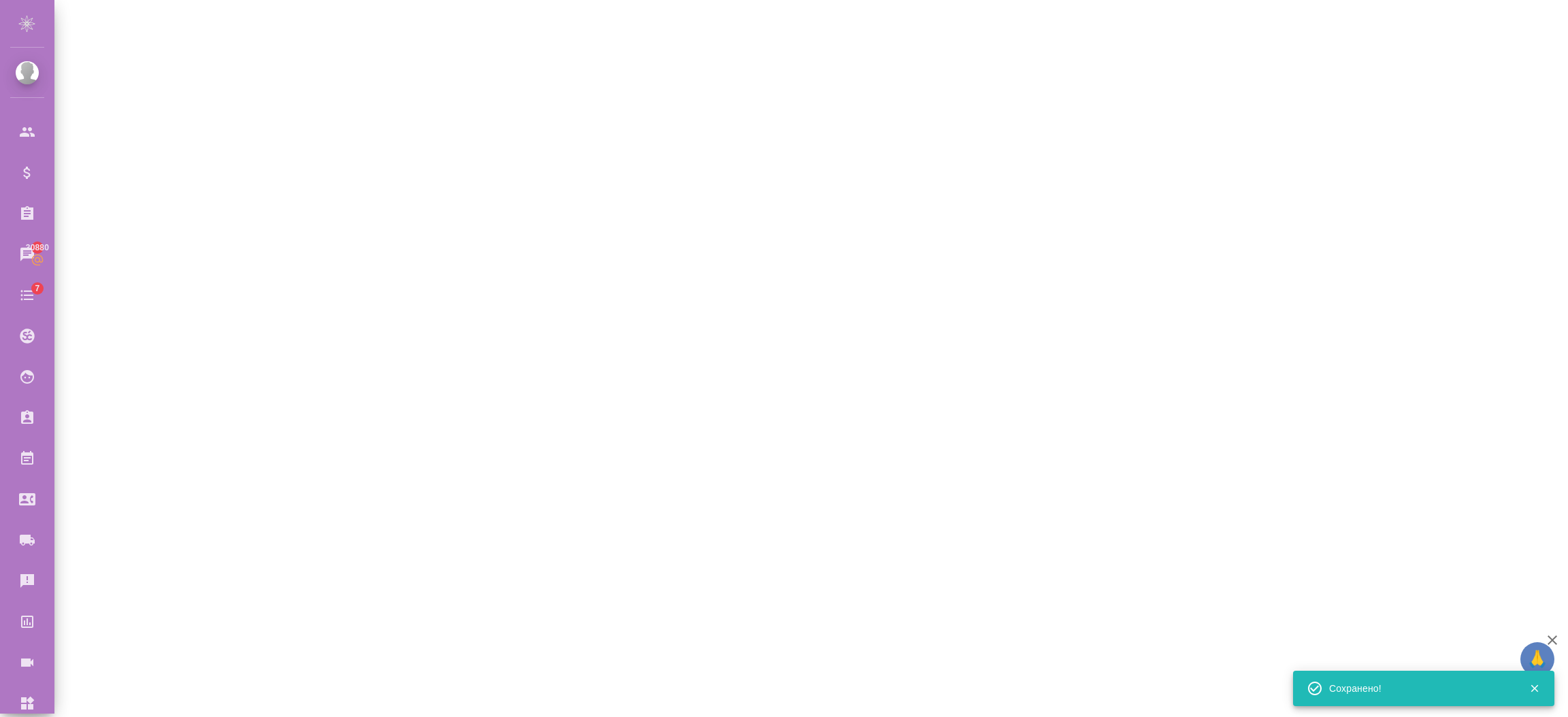
select select "RU"
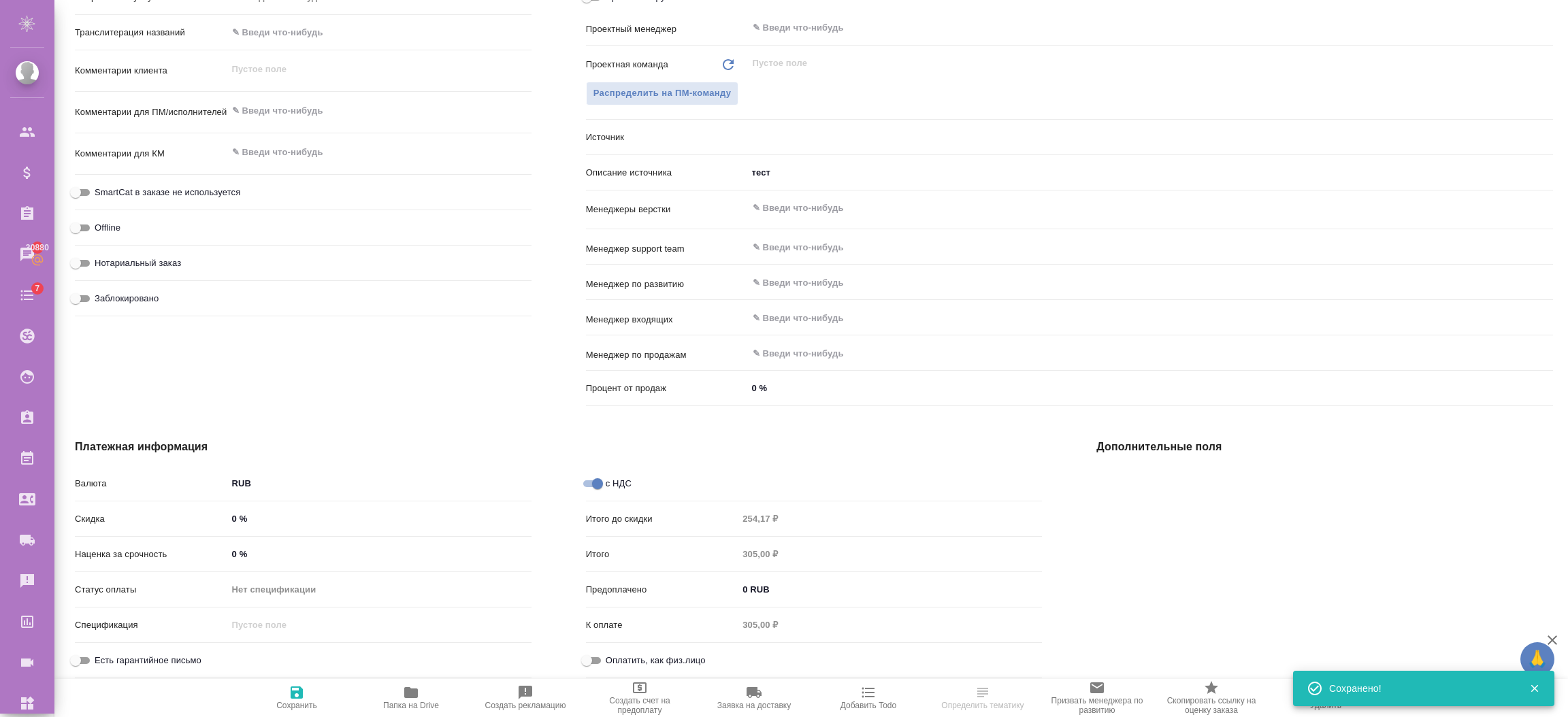
type textarea "x"
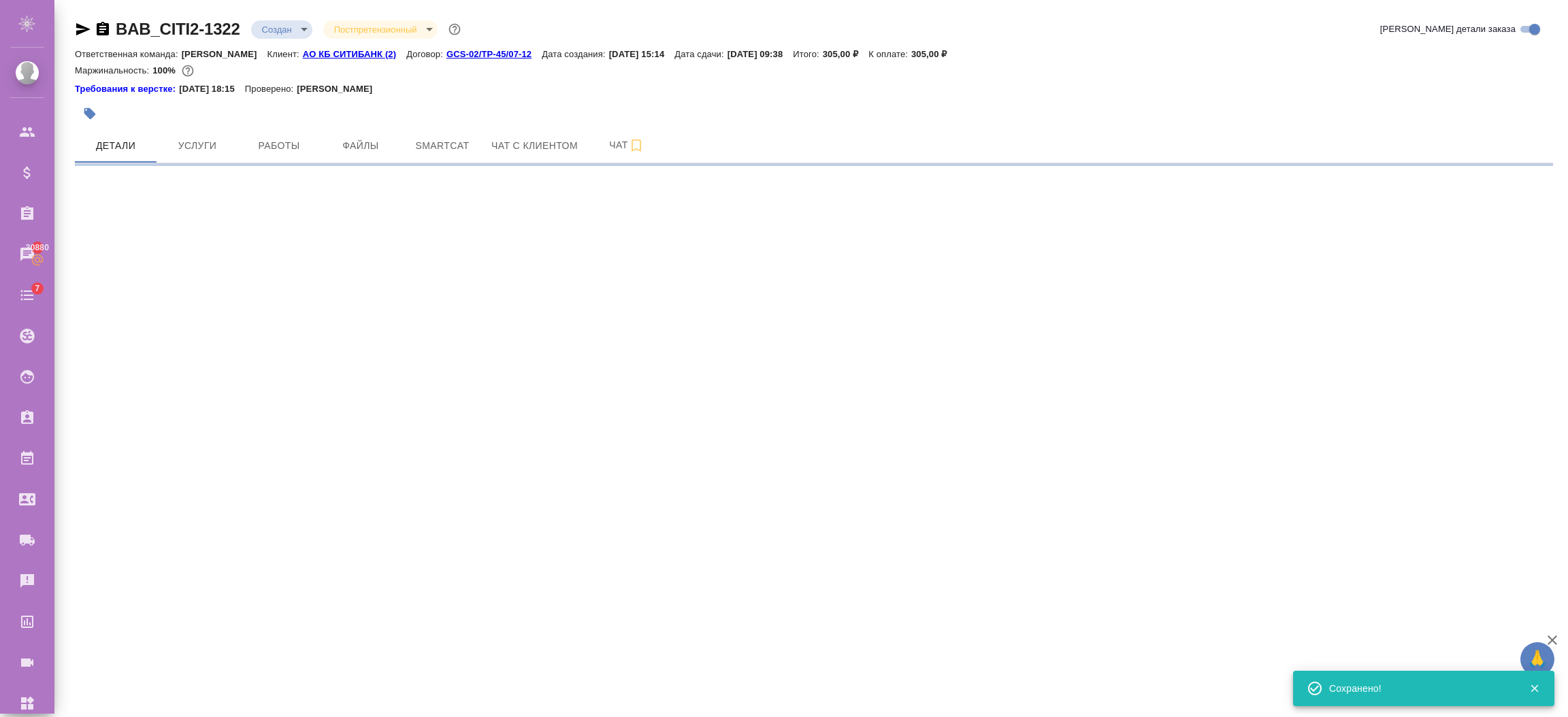
select select "RU"
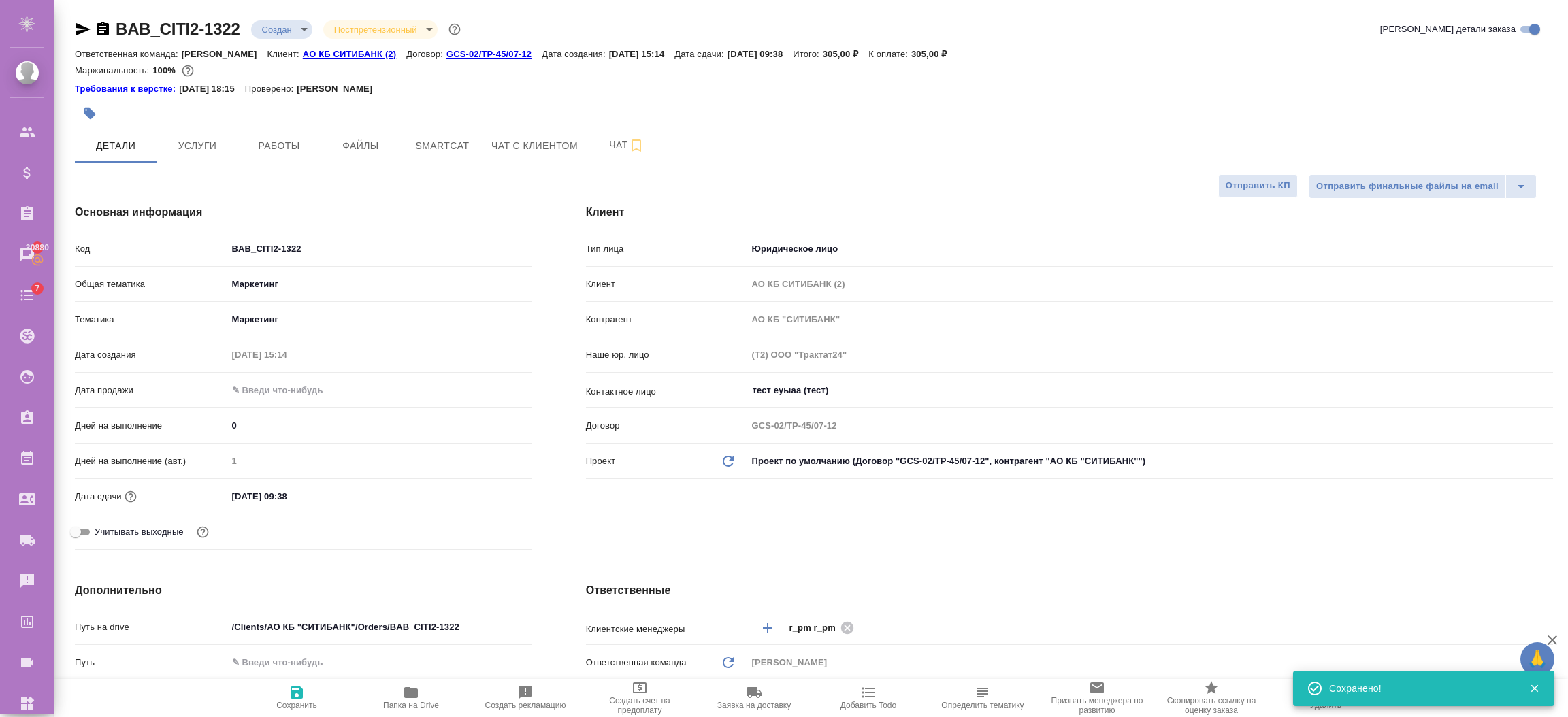
type textarea "x"
click at [852, 391] on input "тест еуыаа (тест)" at bounding box center [1127, 390] width 752 height 17
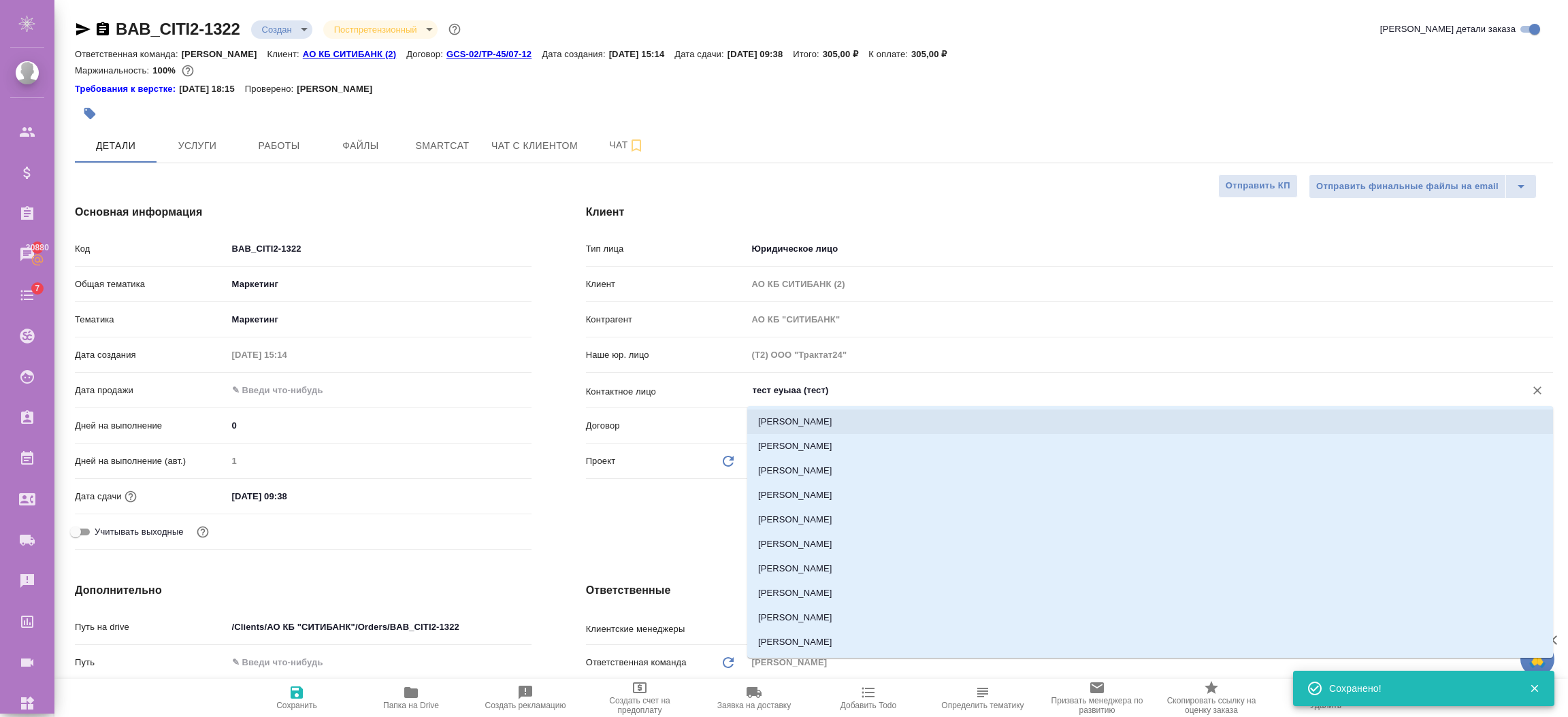
click at [794, 423] on li "Вишняк Максим" at bounding box center [1150, 422] width 806 height 24
type input "Вишняк Максим"
type textarea "x"
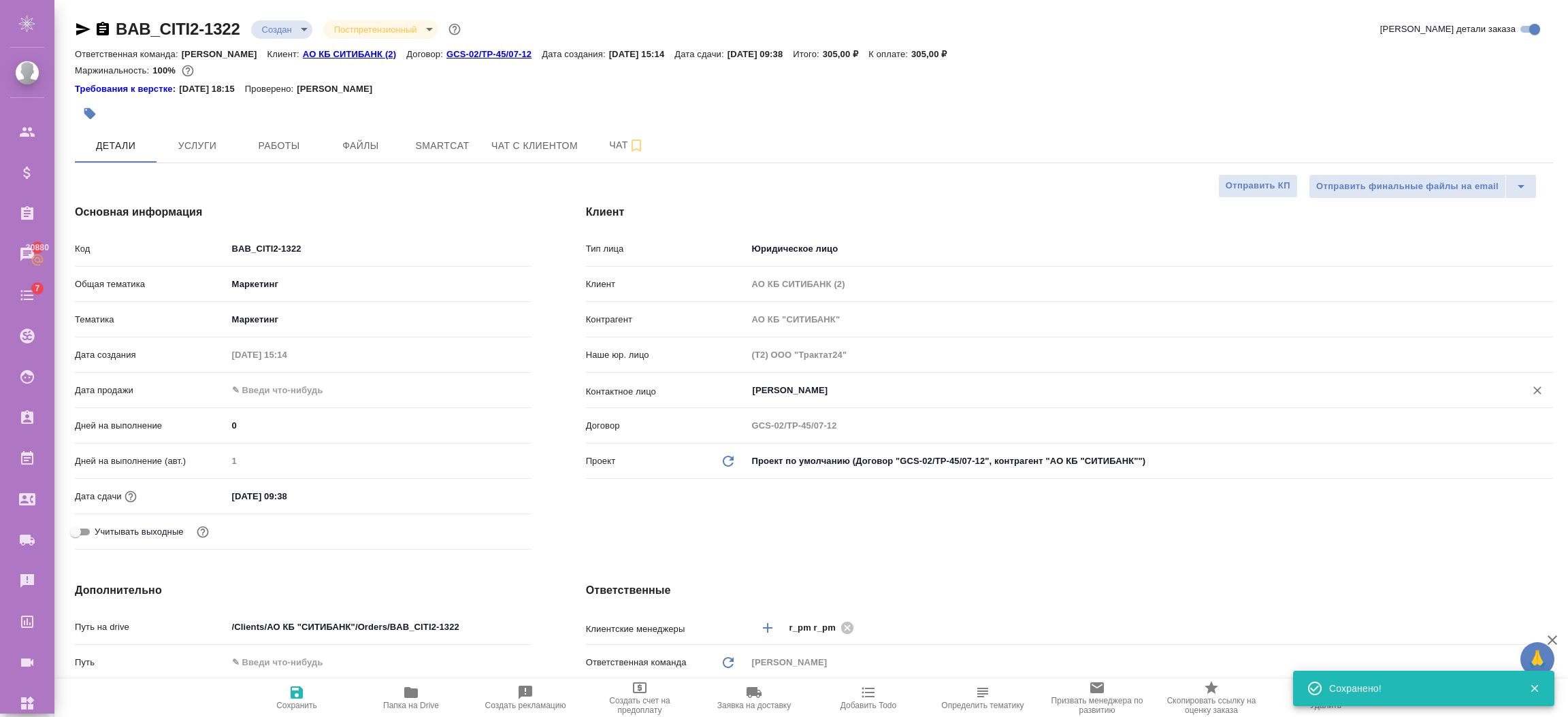
drag, startPoint x: 305, startPoint y: 701, endPoint x: 426, endPoint y: 603, distance: 155.7
click at [305, 702] on span "Сохранить" at bounding box center [297, 706] width 41 height 9
type textarea "x"
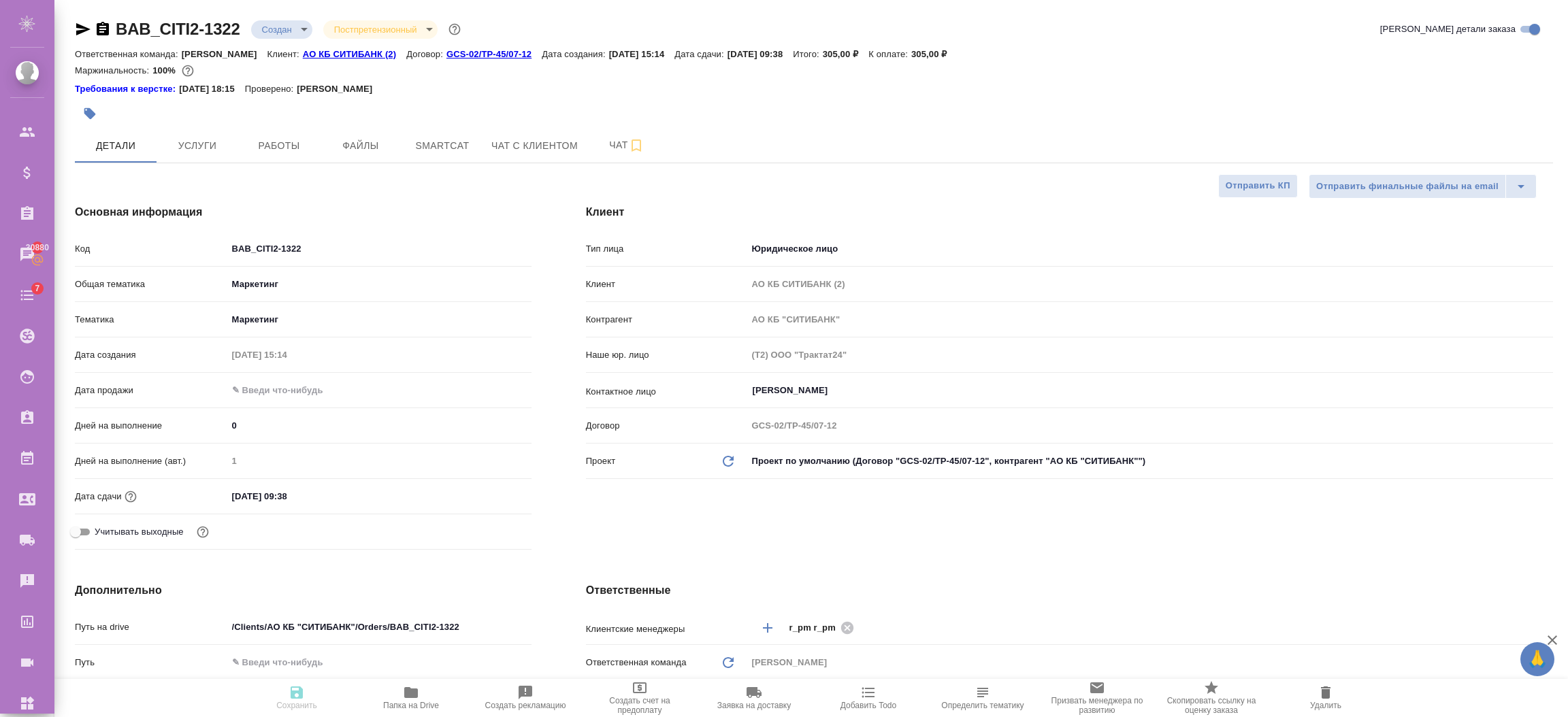
type textarea "x"
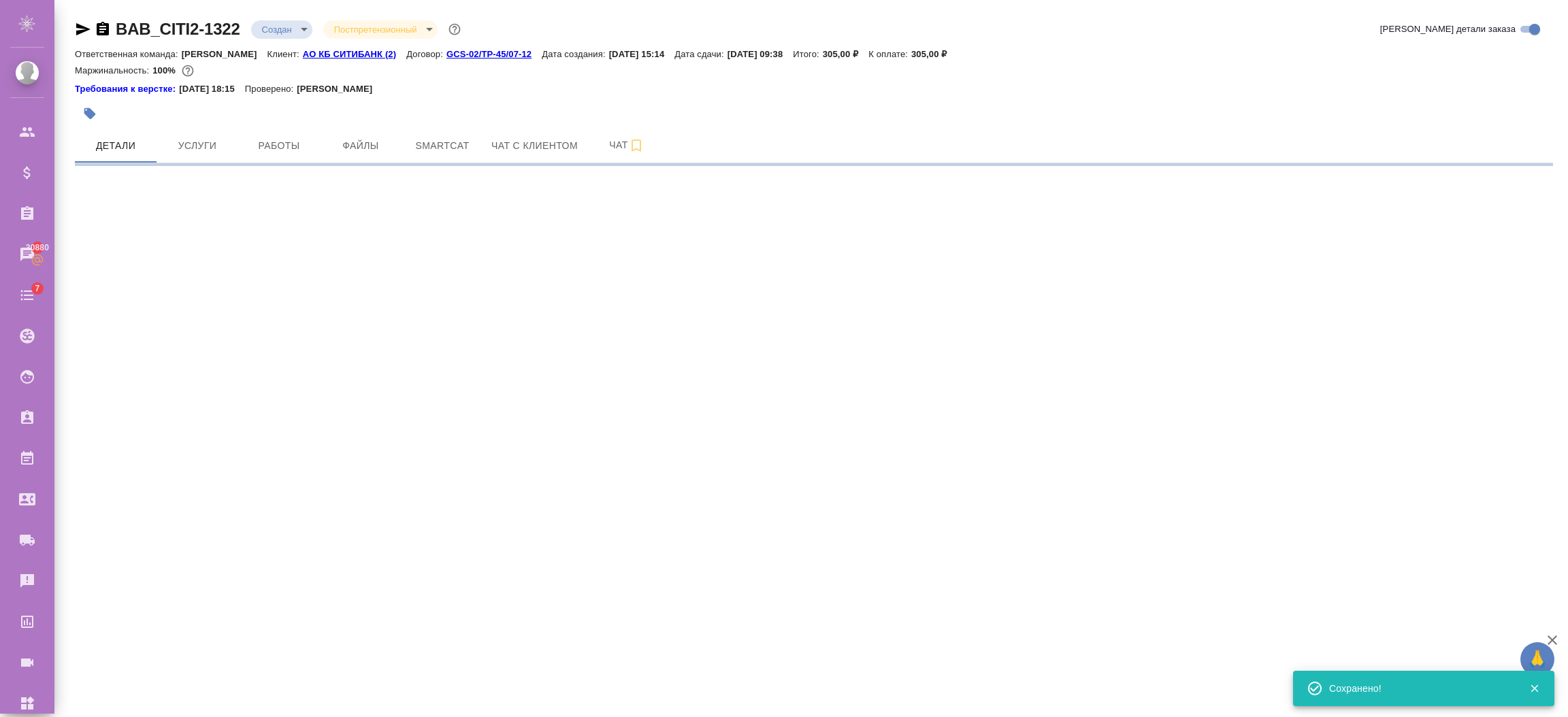
select select "RU"
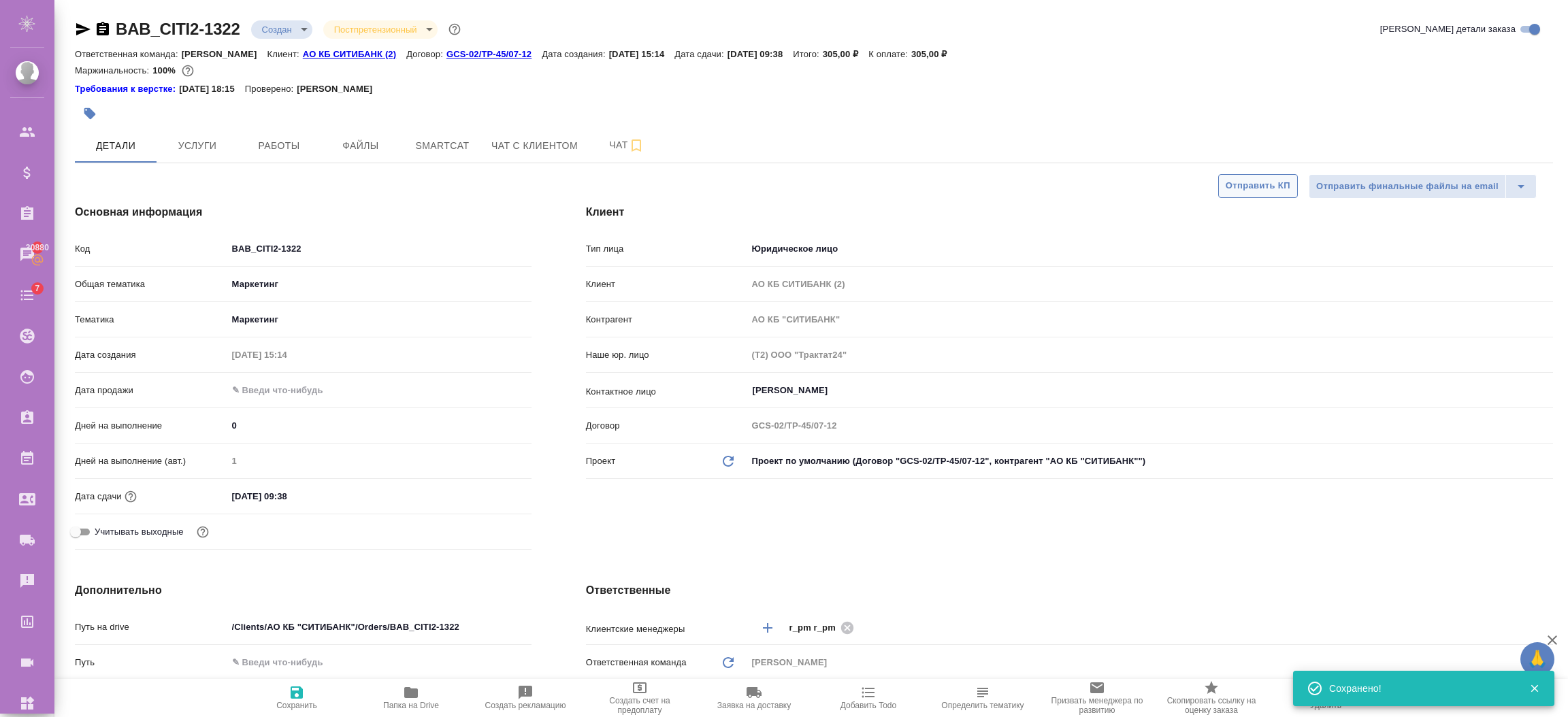
type textarea "x"
click at [1244, 188] on span "Отправить КП" at bounding box center [1258, 186] width 65 height 16
type textarea "x"
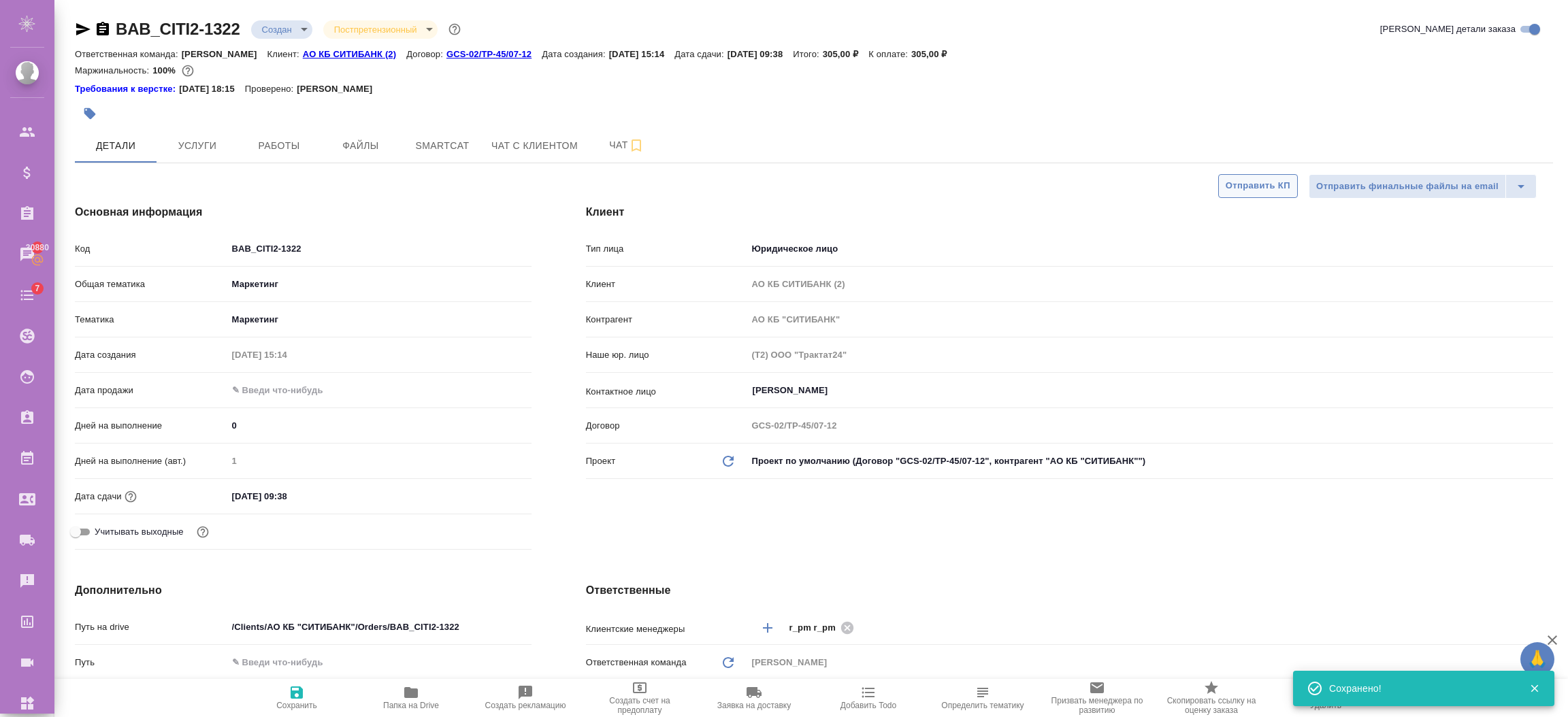
type textarea "x"
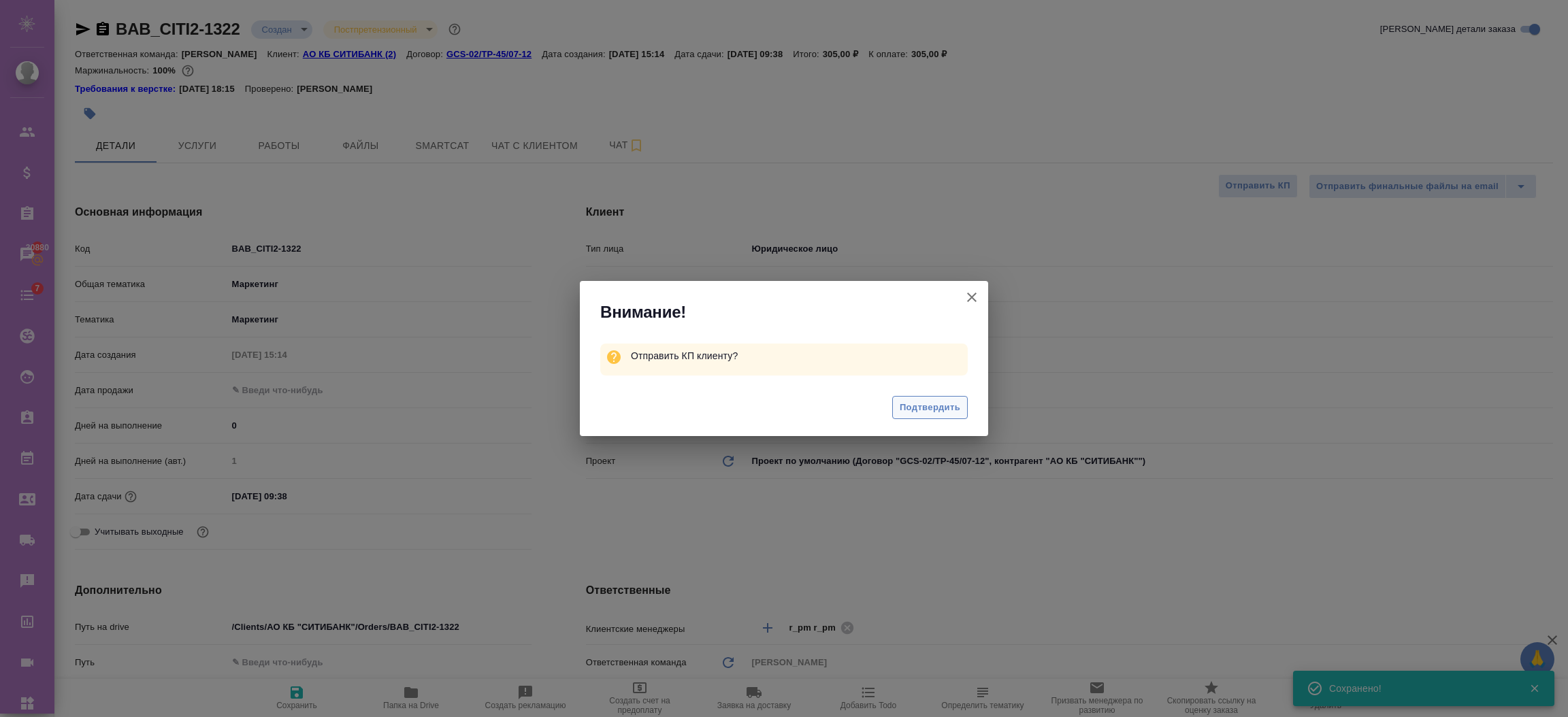
click at [966, 398] on button "Подтвердить" at bounding box center [930, 408] width 76 height 24
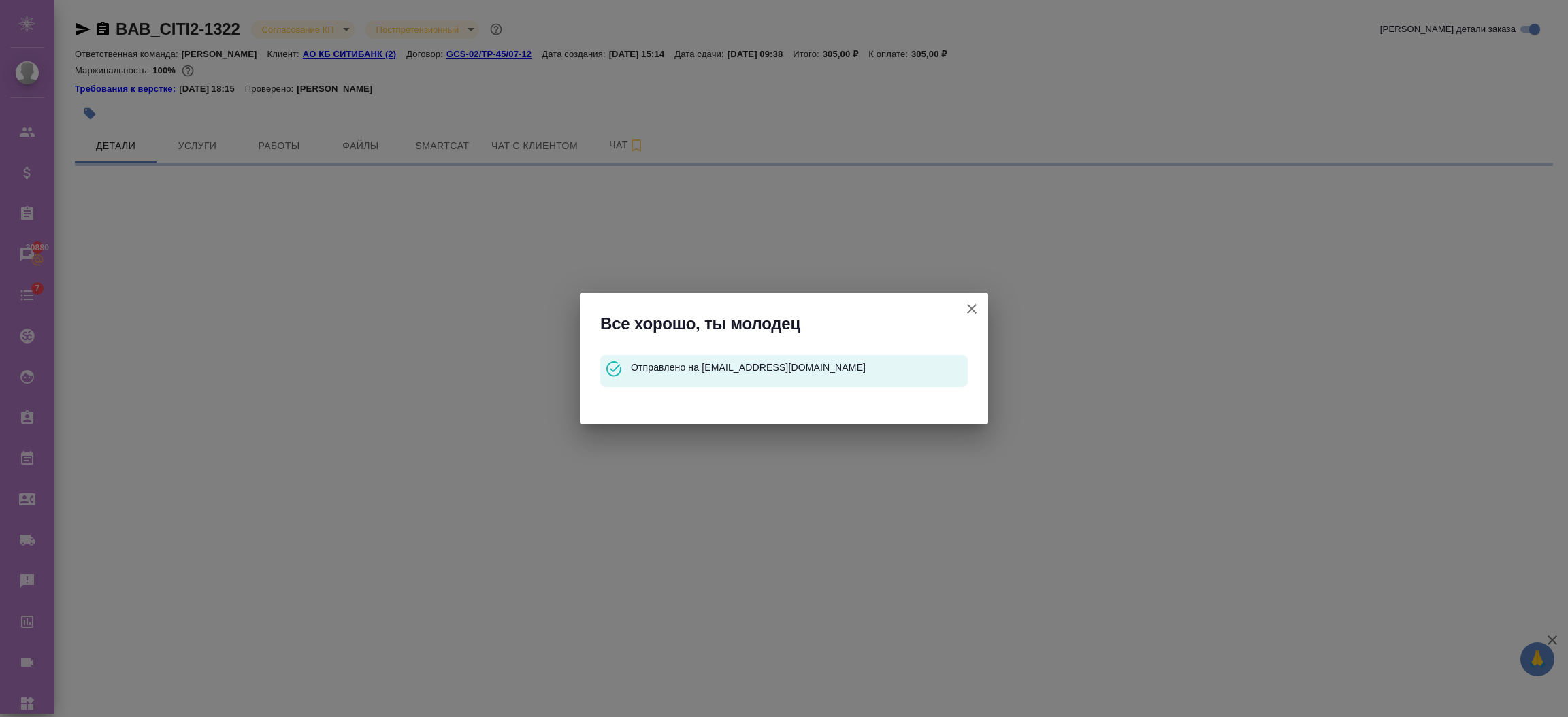
select select "RU"
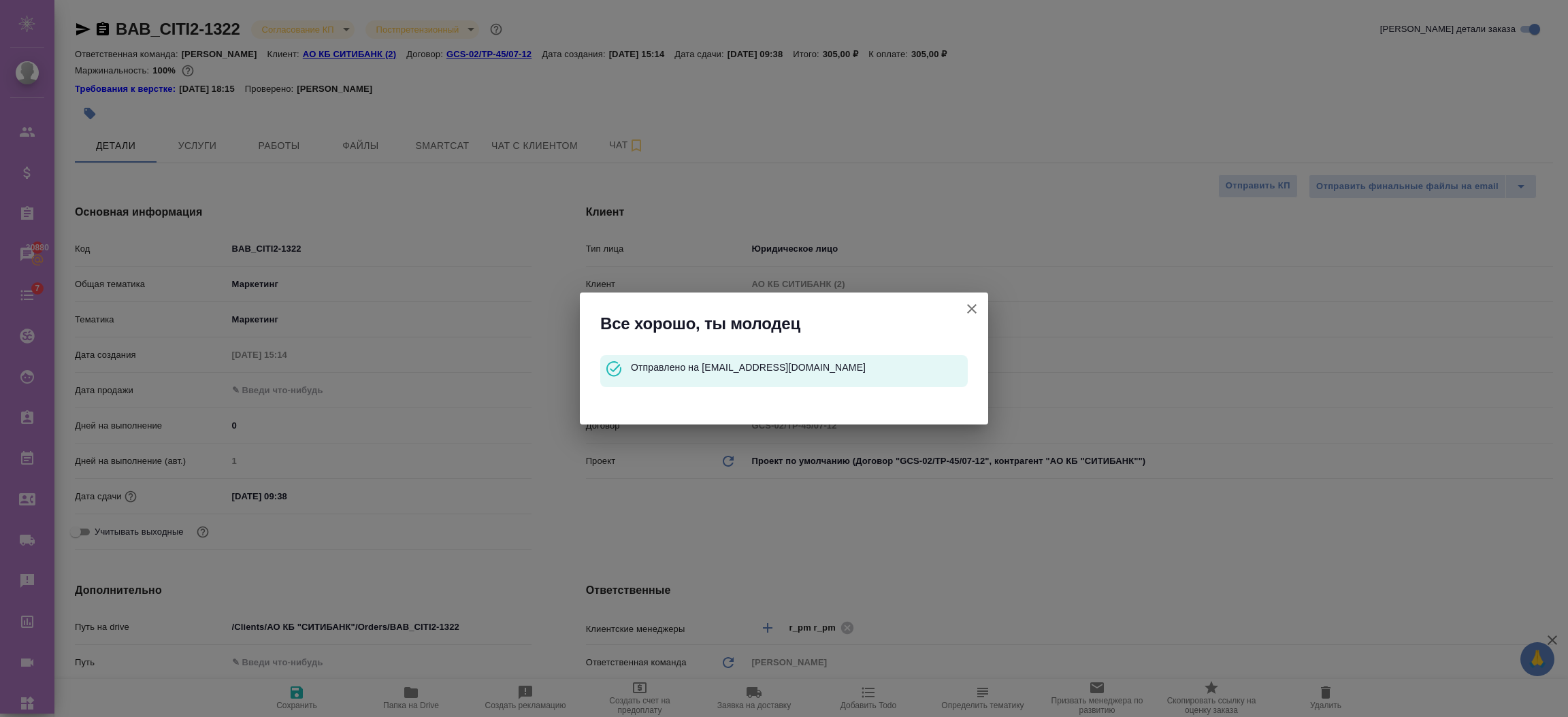
type textarea "x"
click at [978, 308] on icon "button" at bounding box center [972, 309] width 17 height 17
type textarea "x"
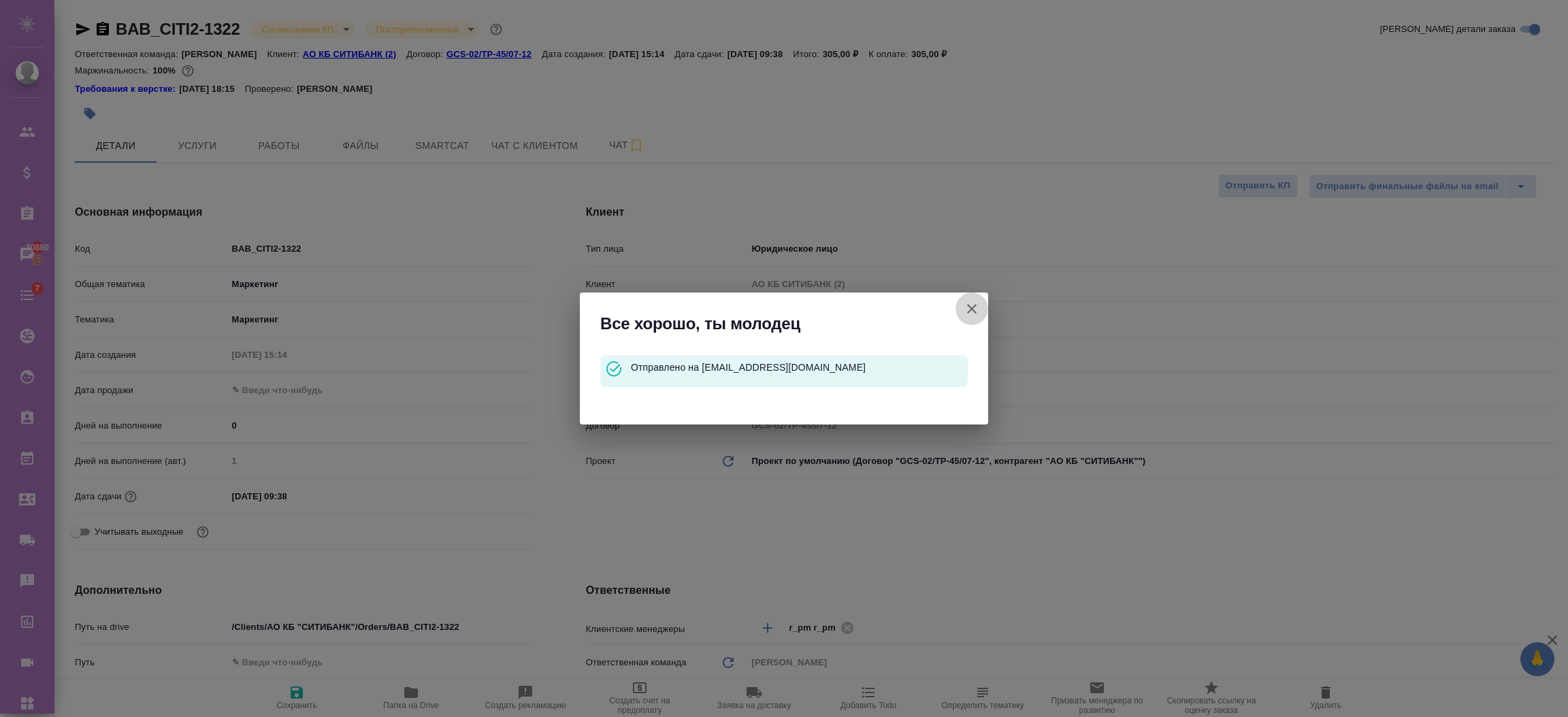
type textarea "x"
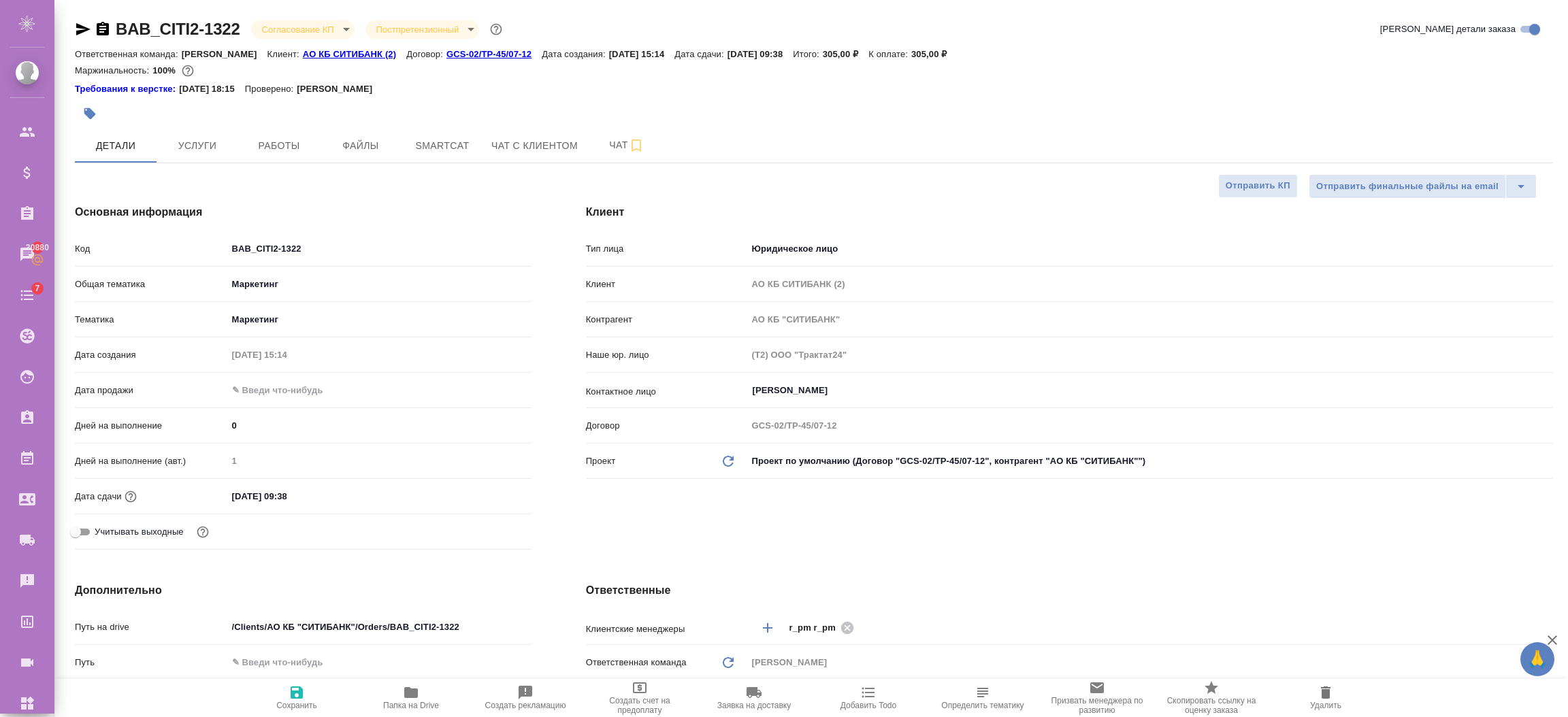
type textarea "x"
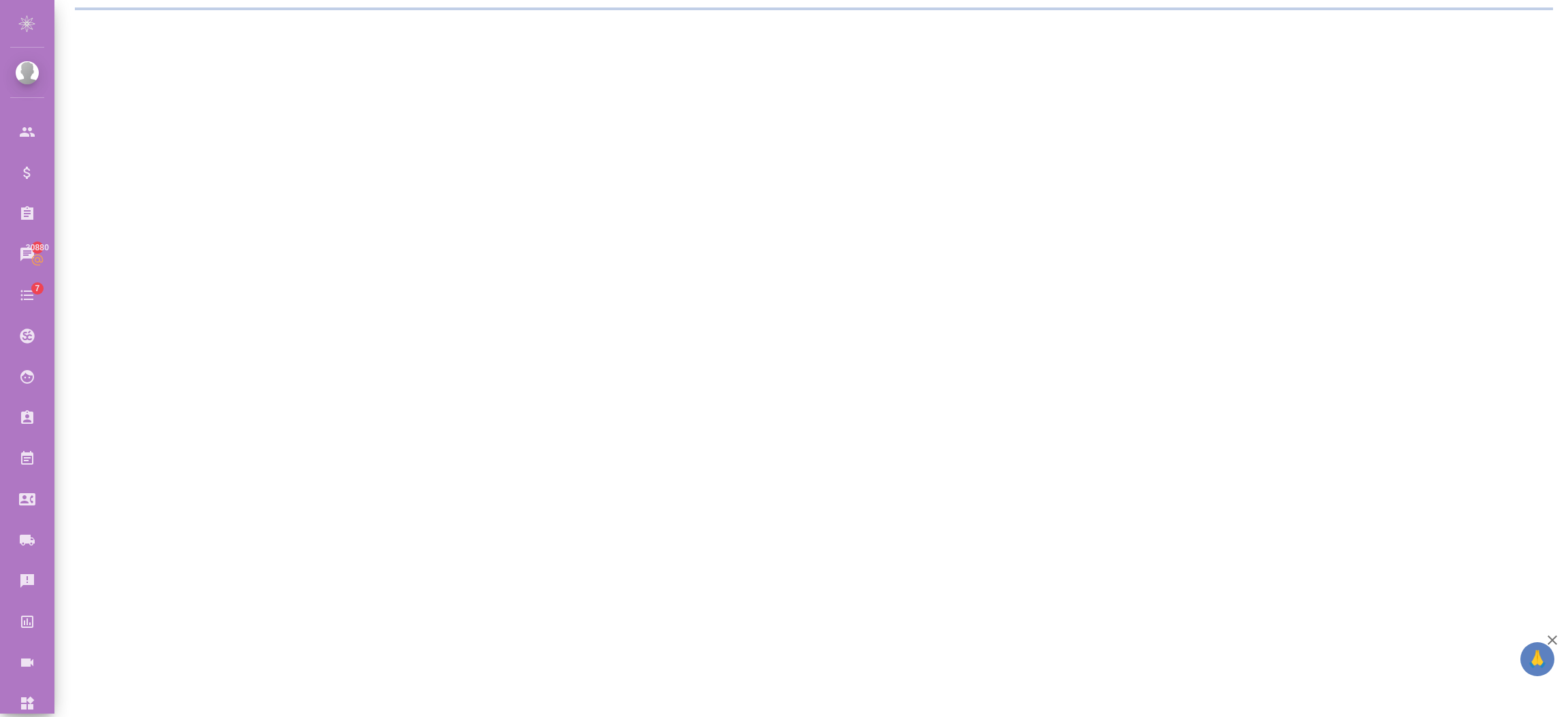
select select "RU"
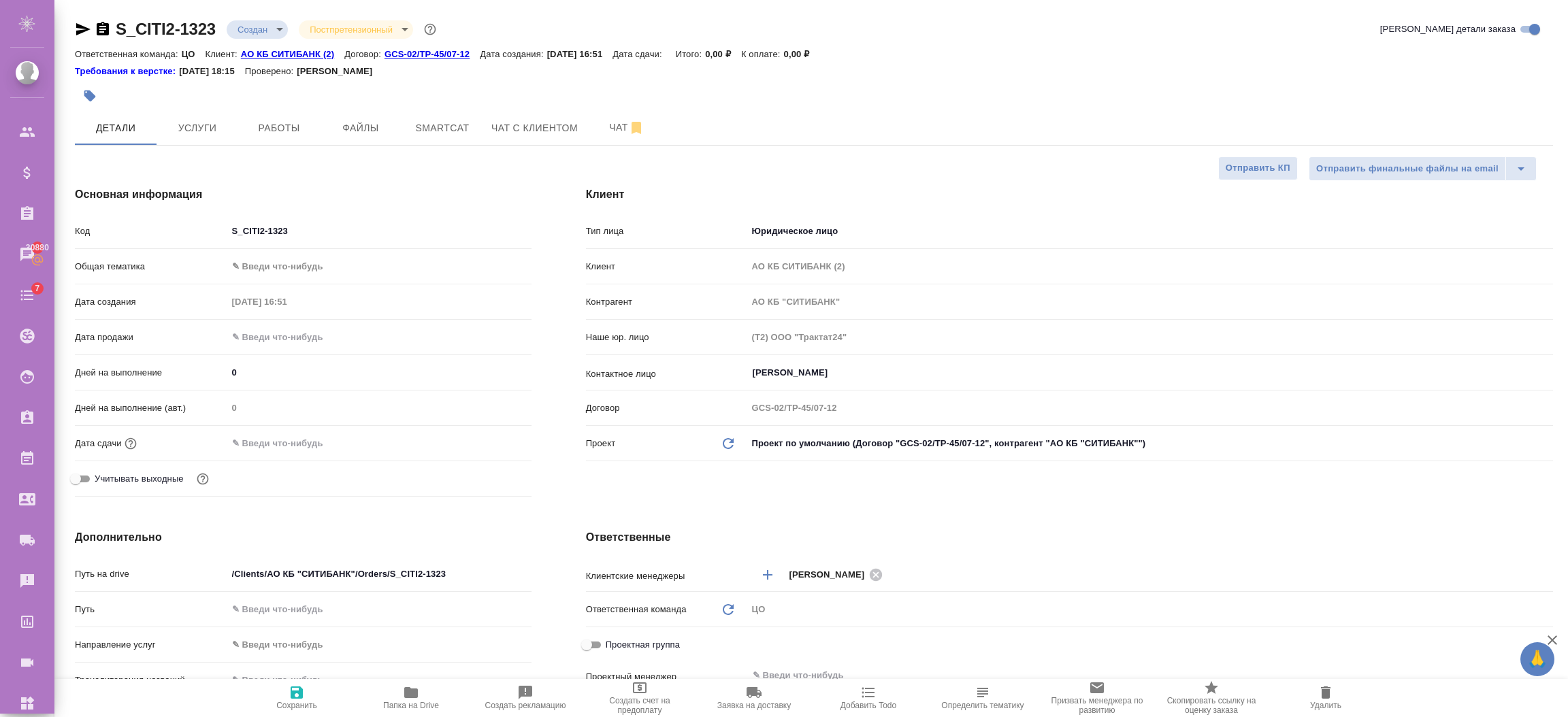
type textarea "x"
click at [266, 30] on body "🙏 .cls-1 fill:#fff; AWATERA Semenets Irina Клиенты Спецификации Заказы 30880 Ча…" at bounding box center [784, 414] width 1568 height 827
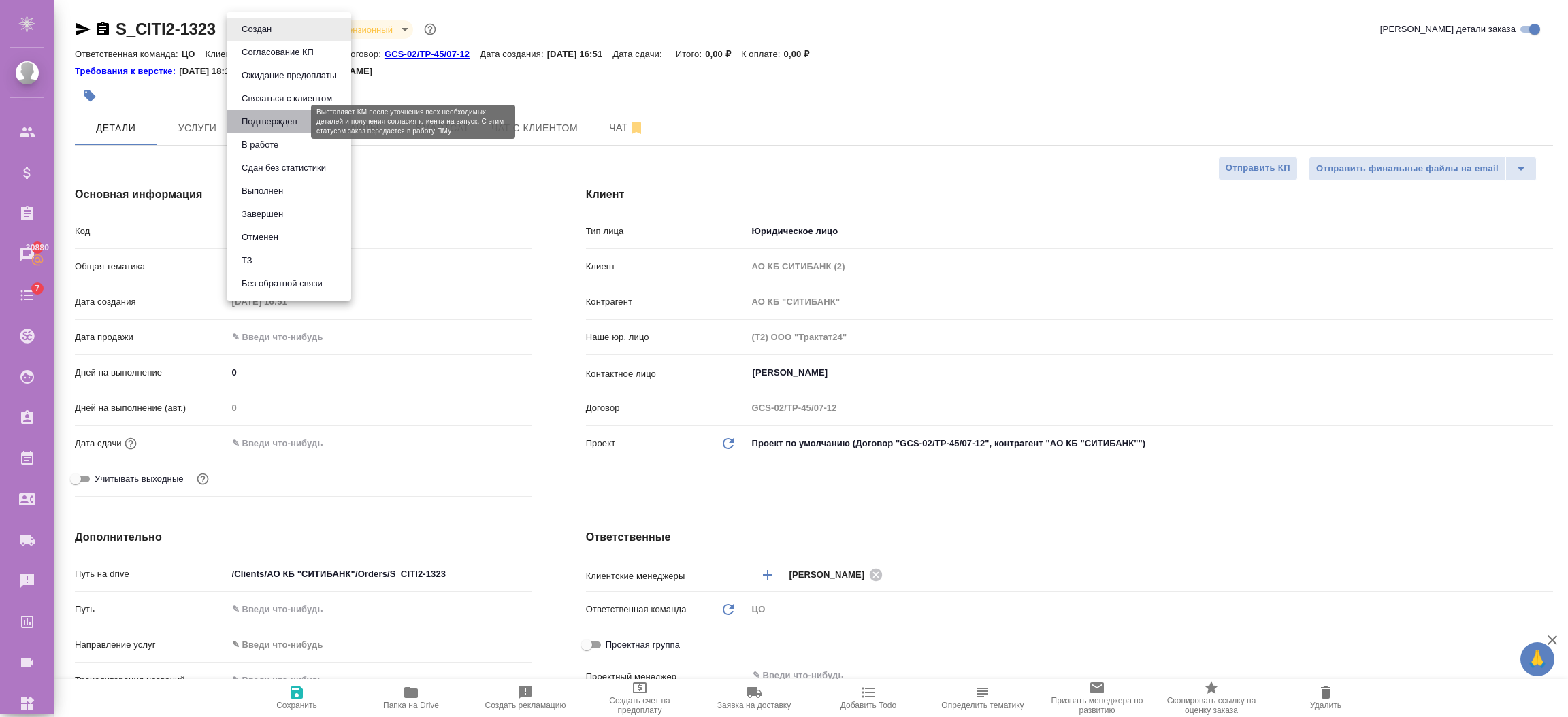
click at [282, 118] on button "Подтвержден" at bounding box center [269, 122] width 64 height 15
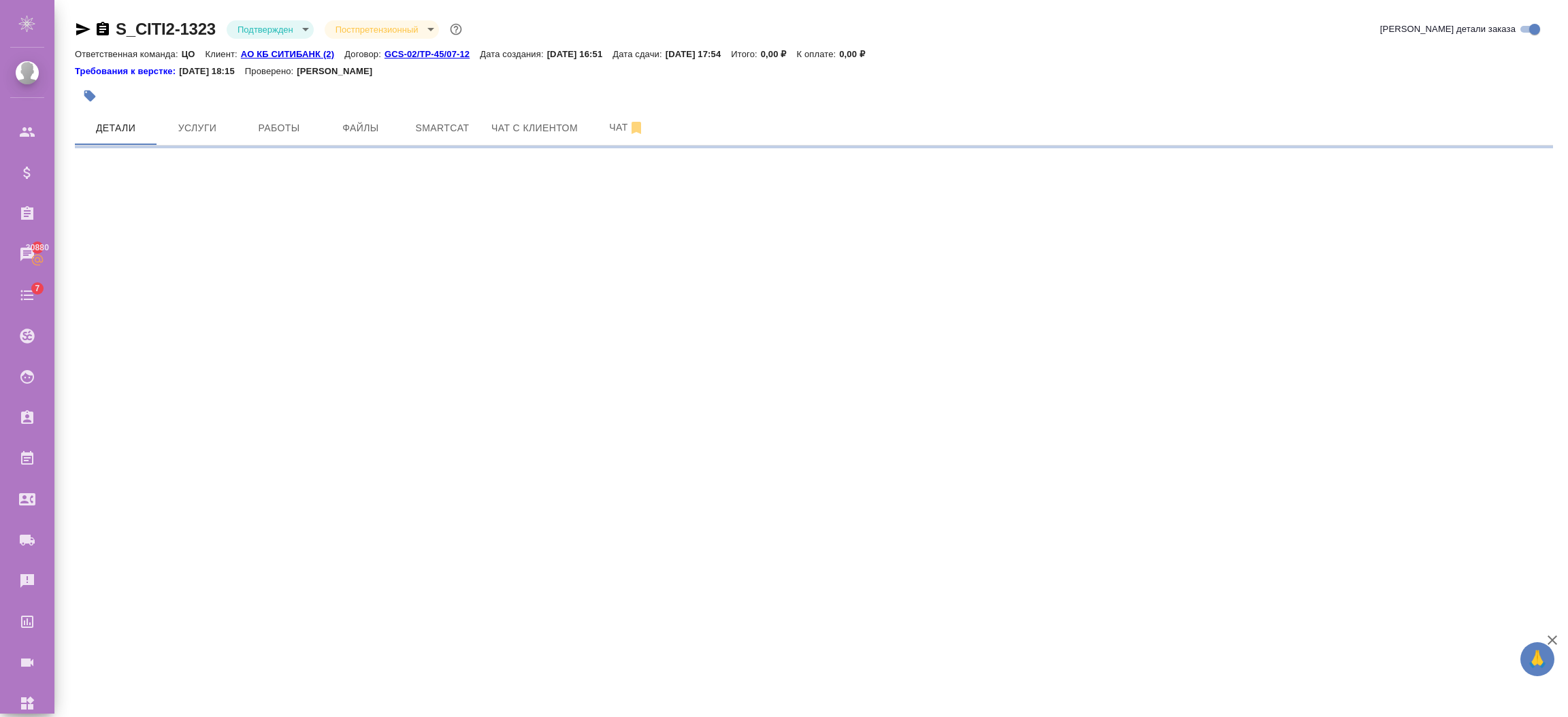
select select "RU"
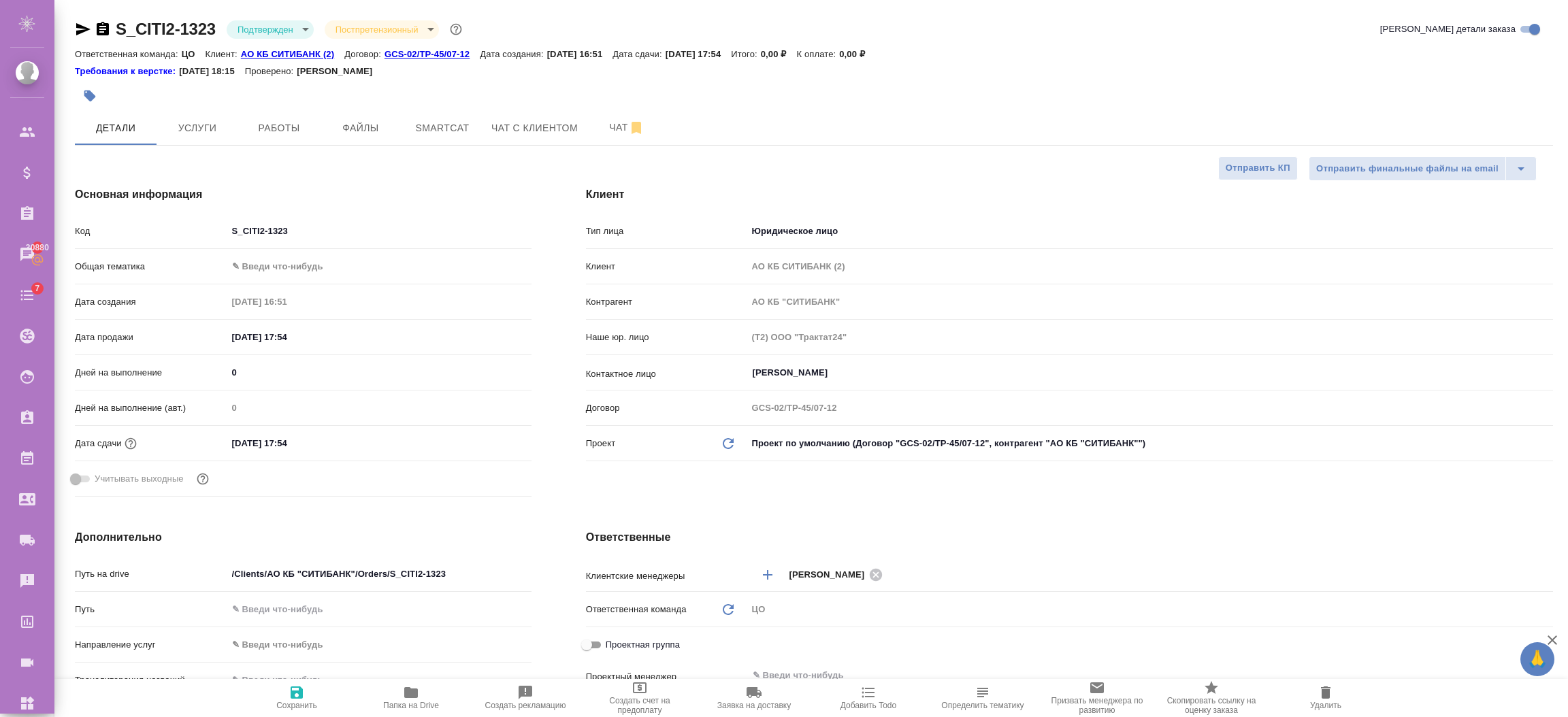
type textarea "x"
click at [295, 704] on span "Сохранить" at bounding box center [297, 706] width 41 height 9
type textarea "x"
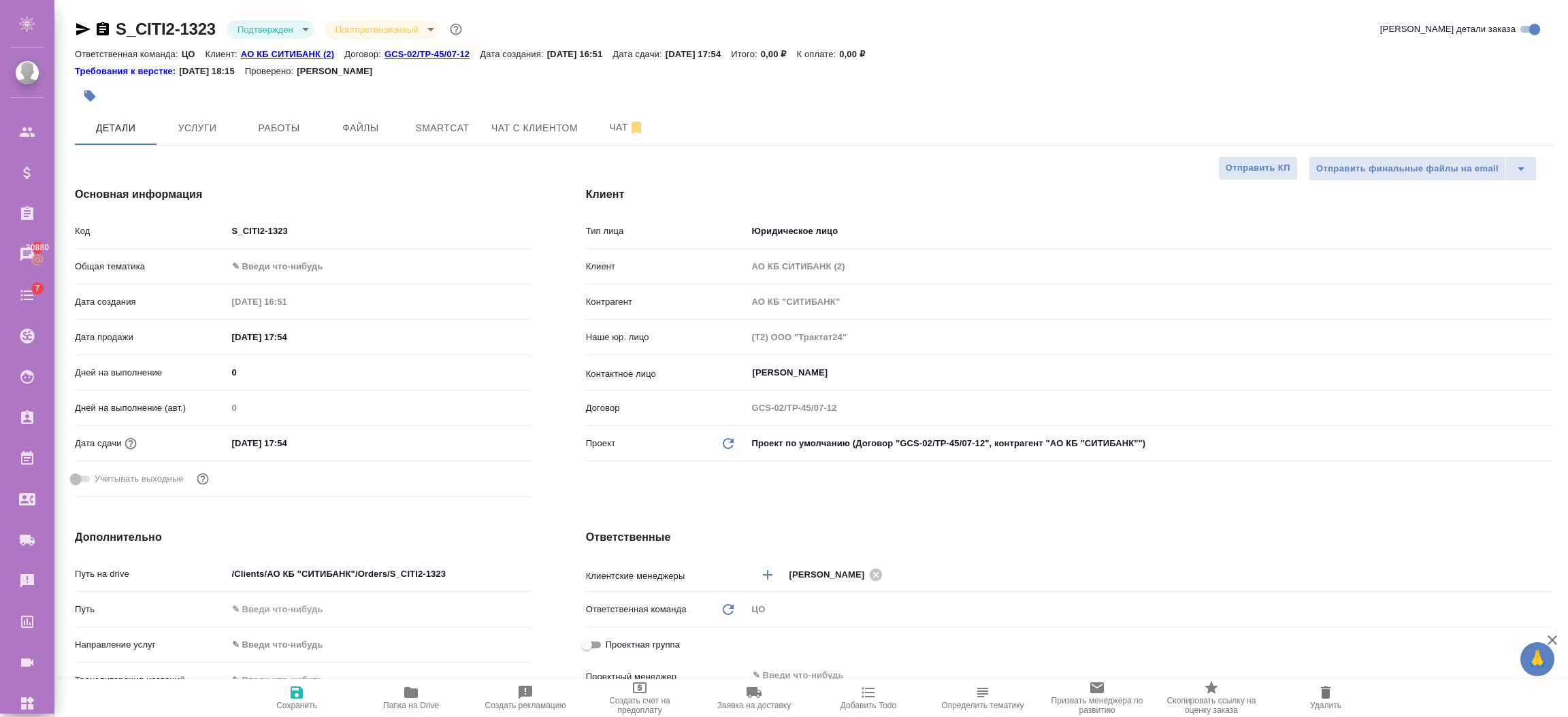
type textarea "x"
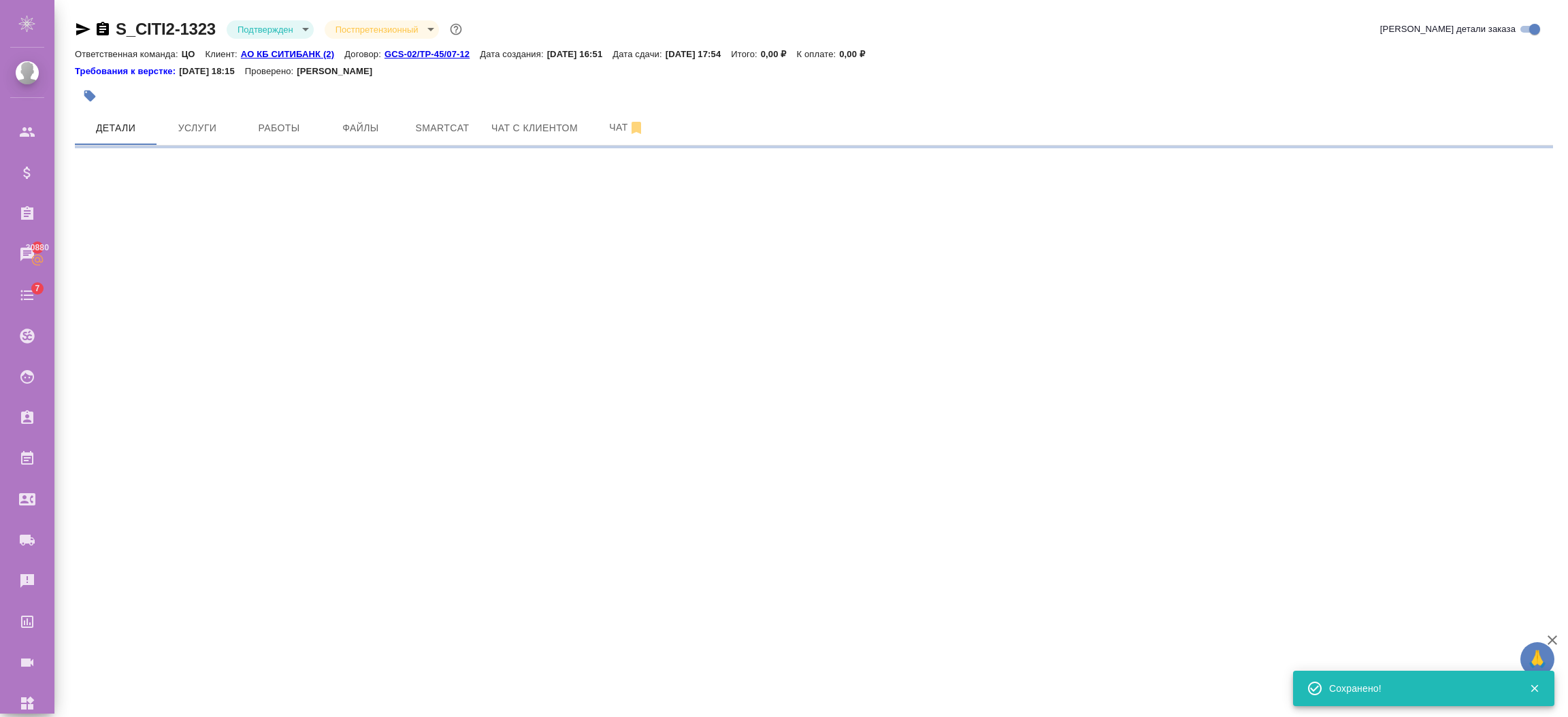
select select "RU"
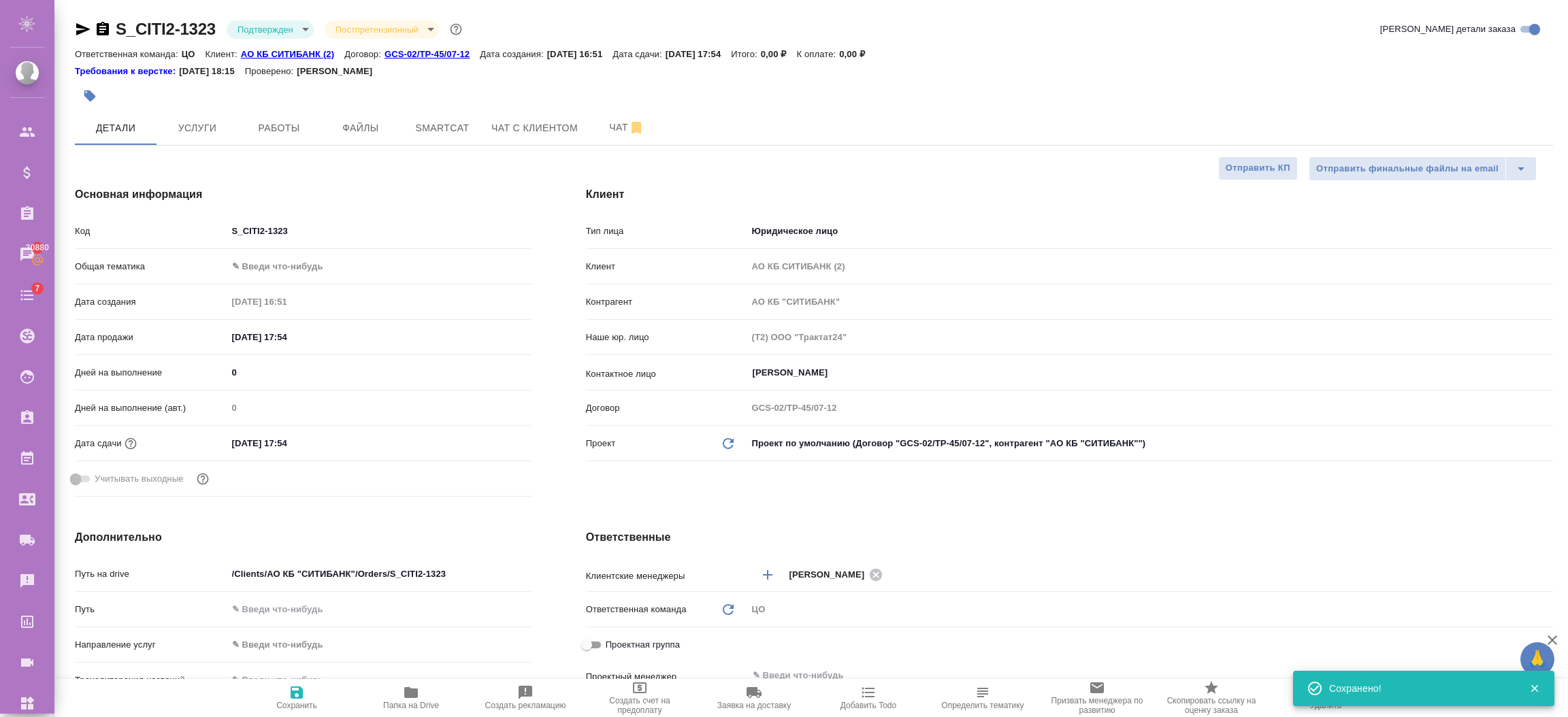
type textarea "x"
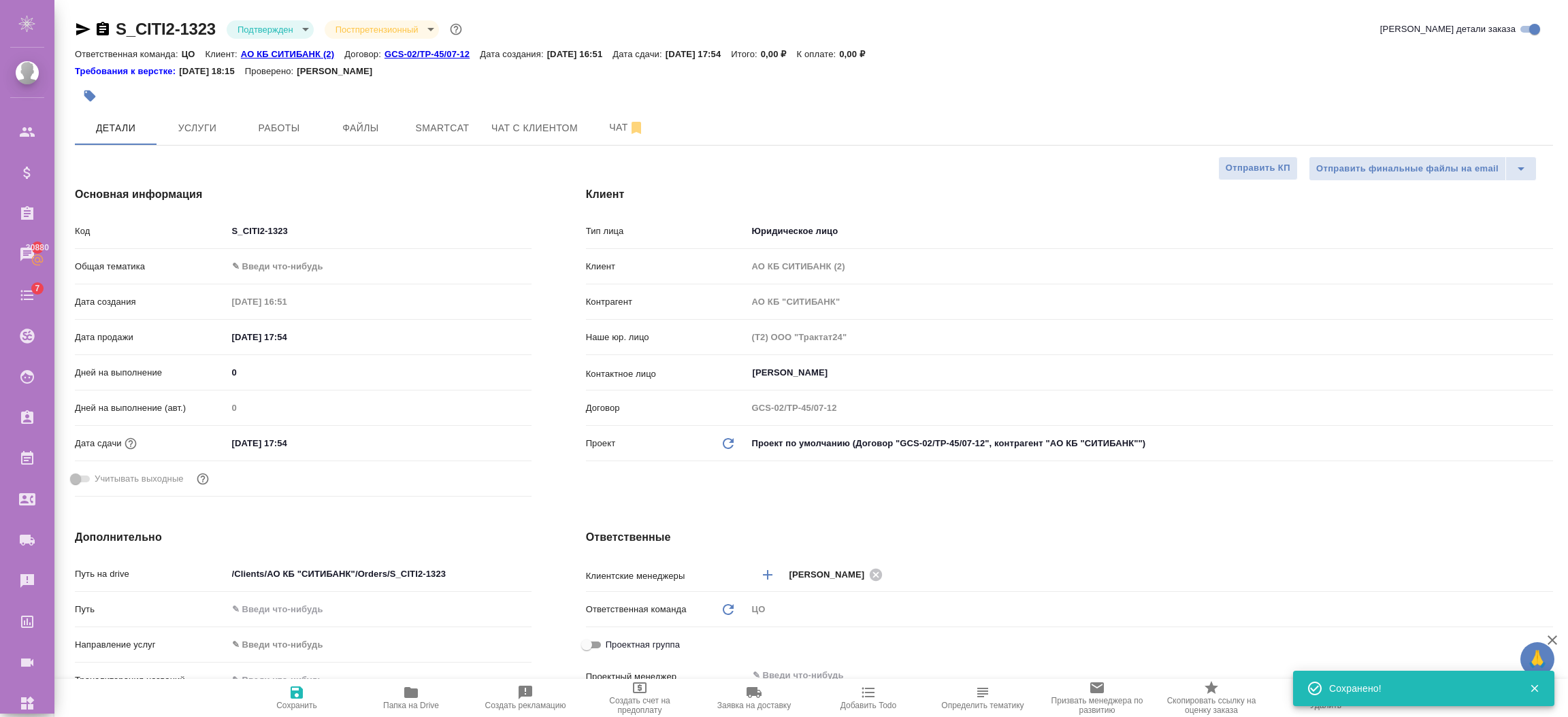
type textarea "x"
click at [1383, 176] on span "Отправить финальные файлы на email" at bounding box center [1407, 168] width 182 height 16
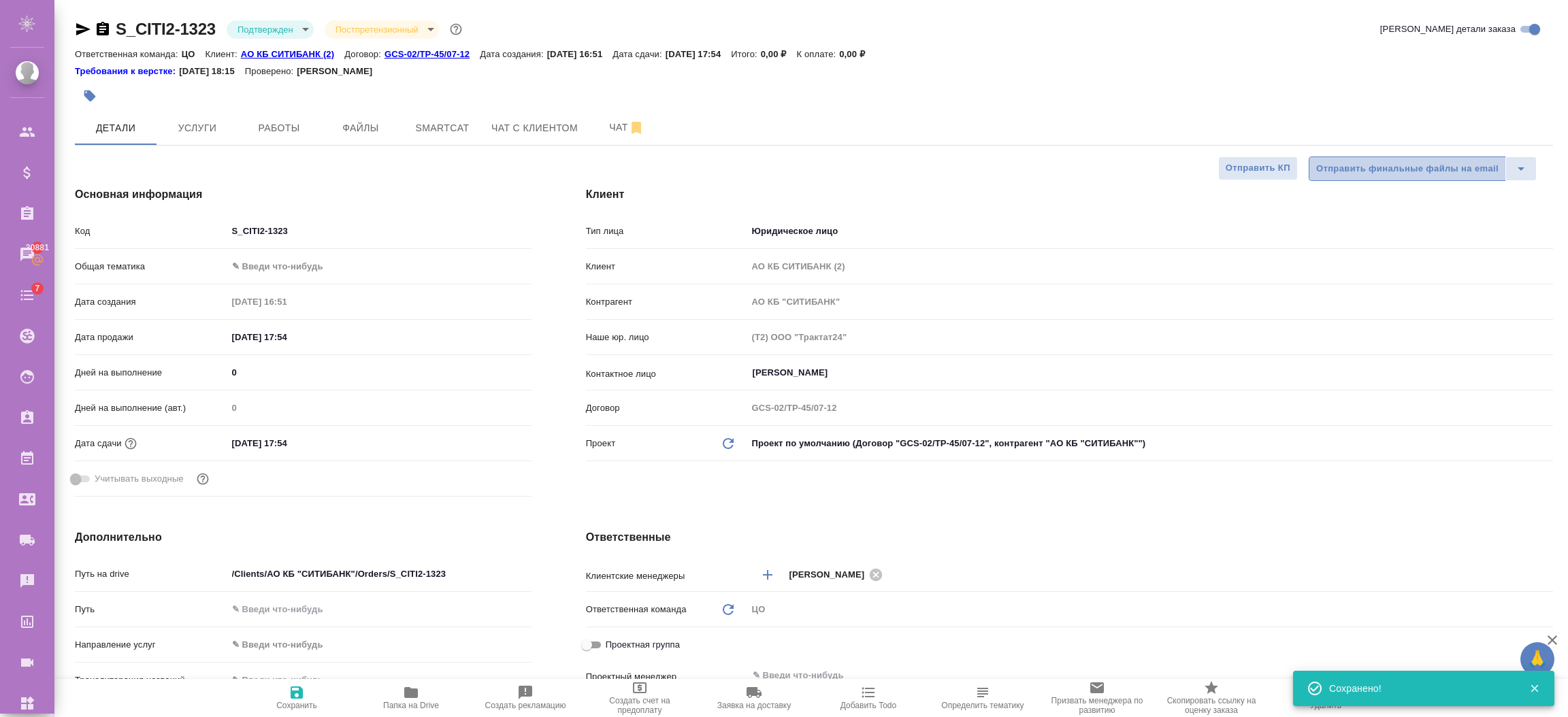
type textarea "x"
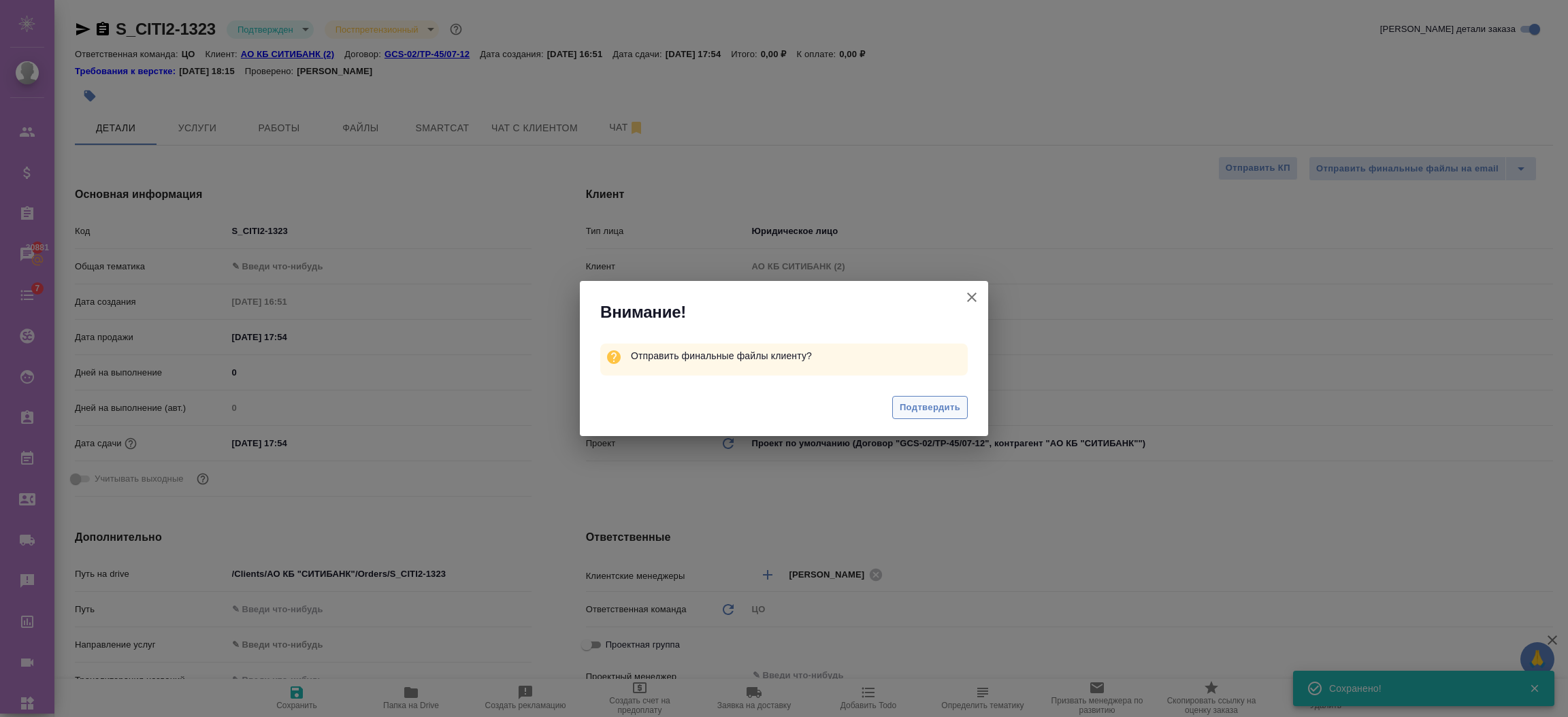
click at [932, 395] on div "Подтвердить" at bounding box center [784, 409] width 408 height 55
click at [936, 408] on span "Подтвердить" at bounding box center [929, 408] width 60 height 16
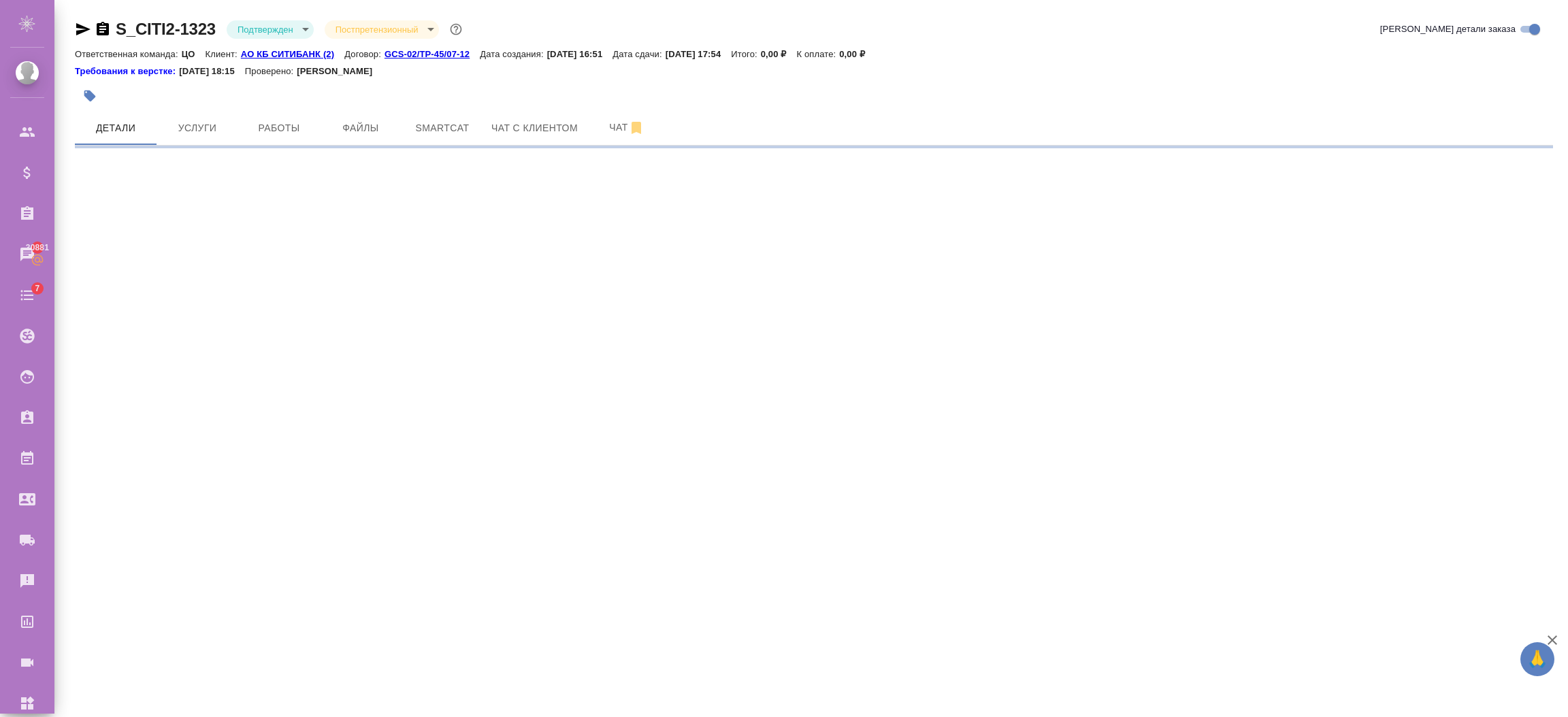
select select "RU"
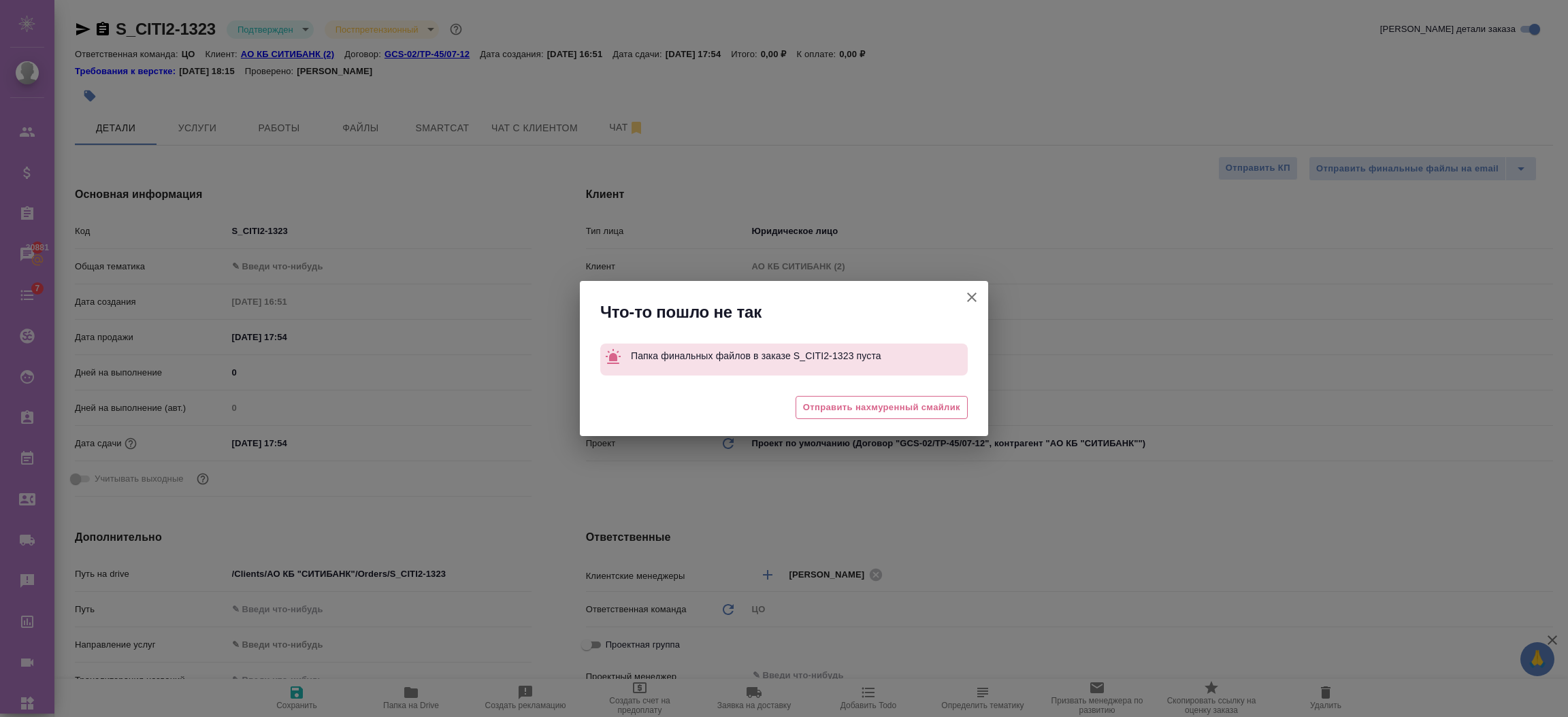
type textarea "x"
click at [964, 290] on icon "button" at bounding box center [972, 298] width 17 height 17
type textarea "x"
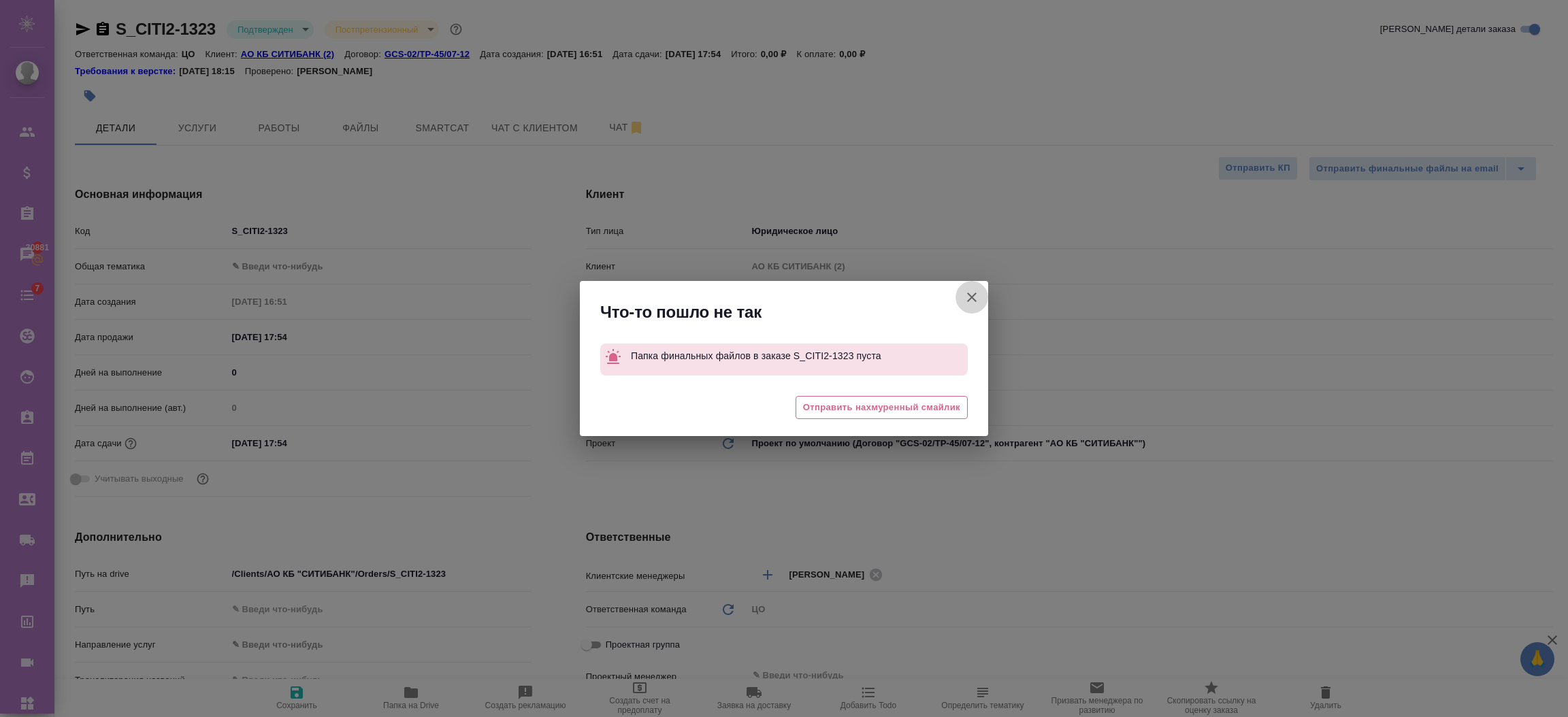
type textarea "x"
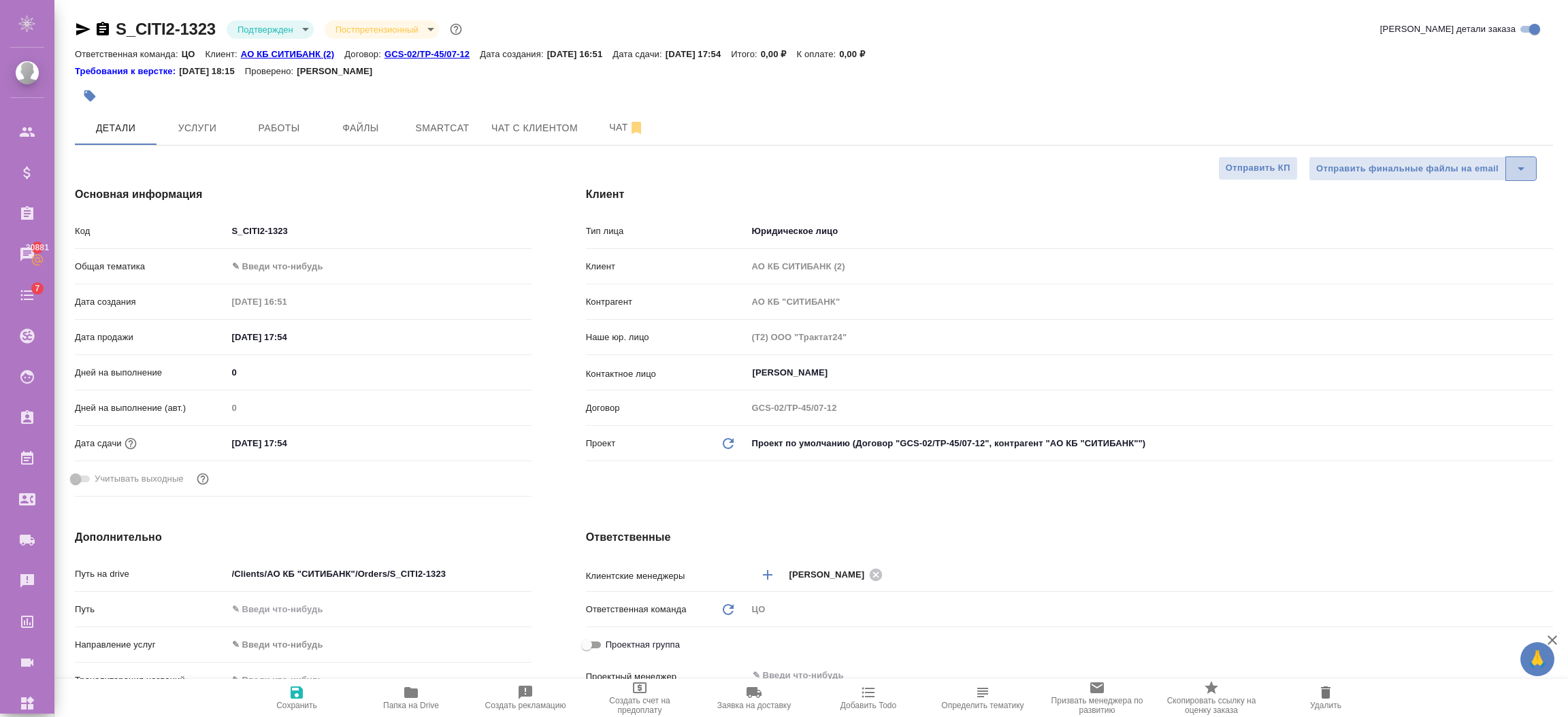
click at [1517, 166] on icon "split button" at bounding box center [1521, 169] width 17 height 17
type textarea "x"
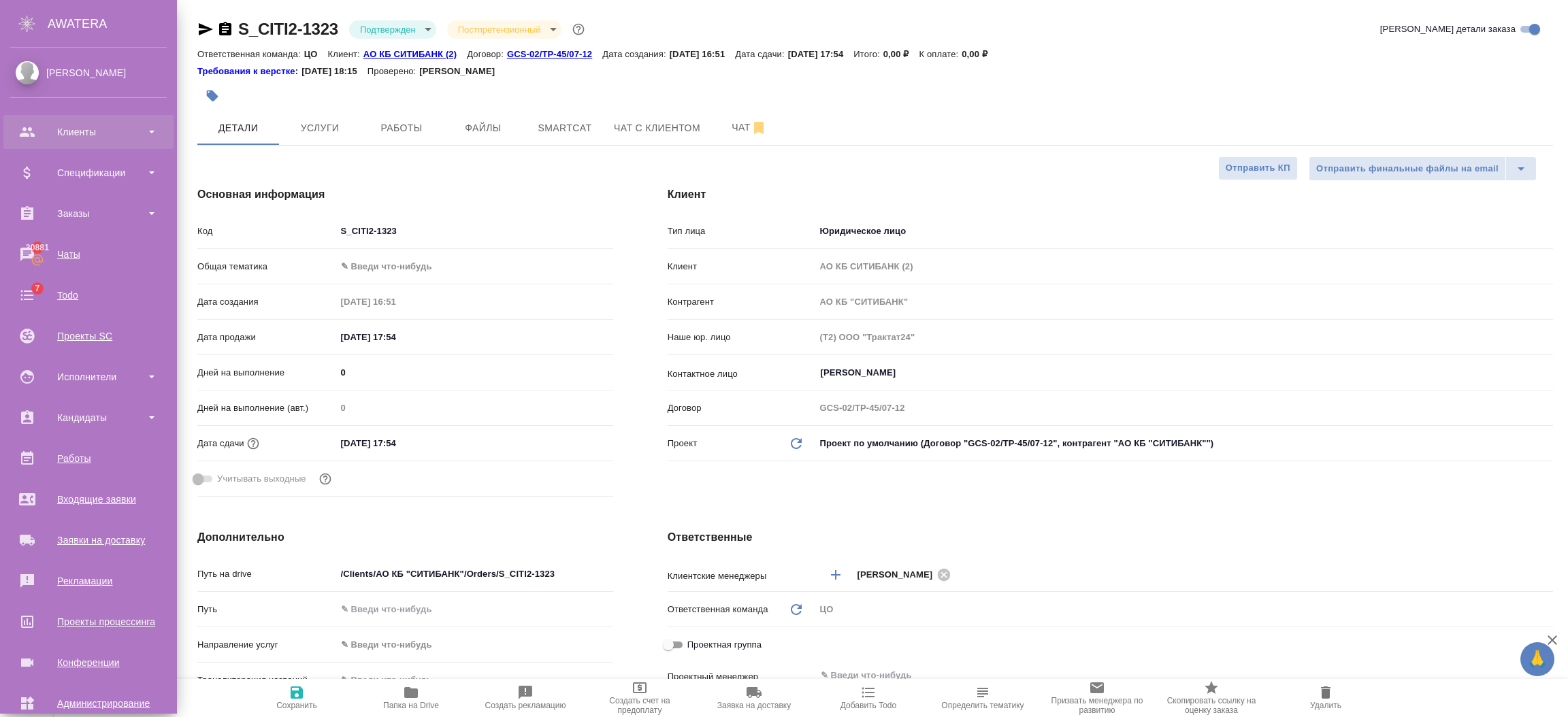
click at [32, 132] on div "Клиенты" at bounding box center [88, 132] width 156 height 20
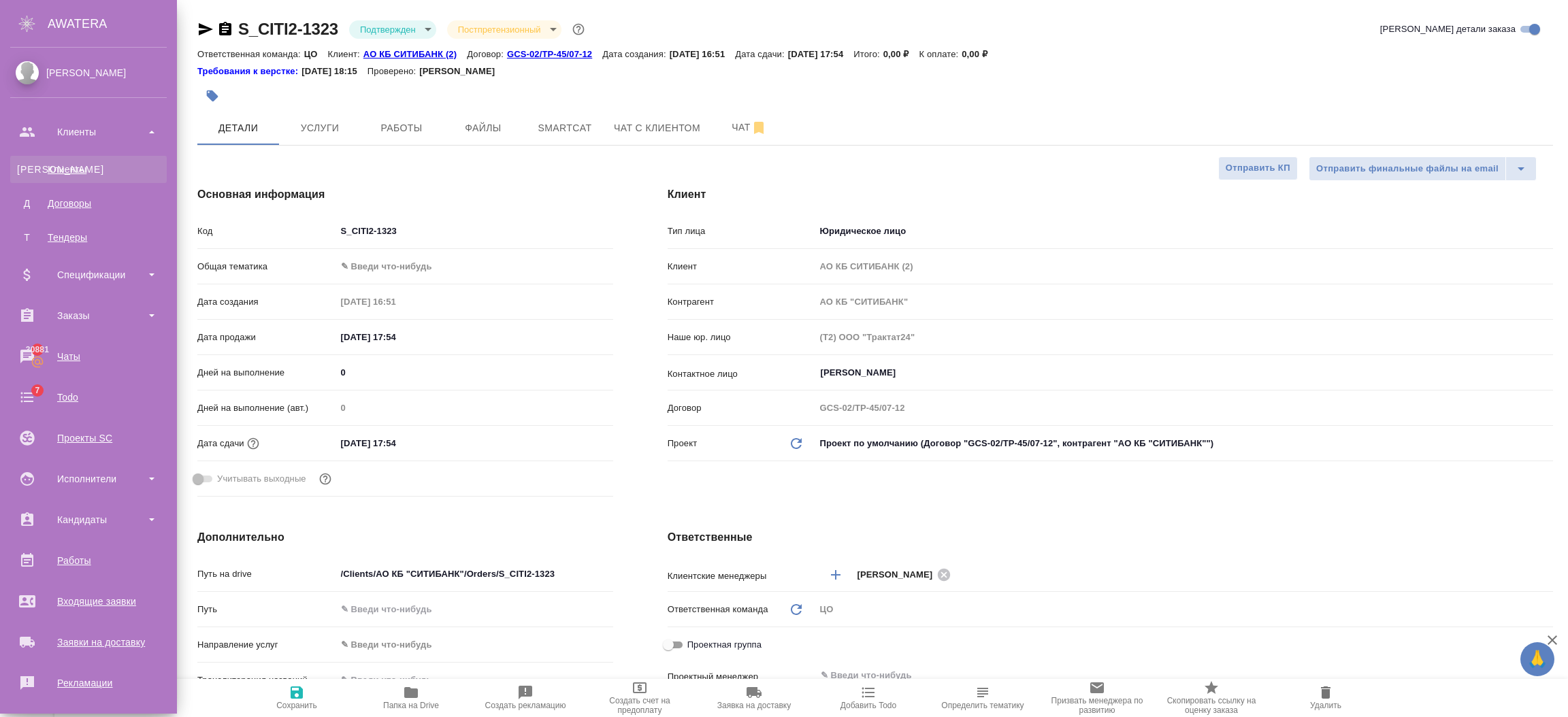
type textarea "x"
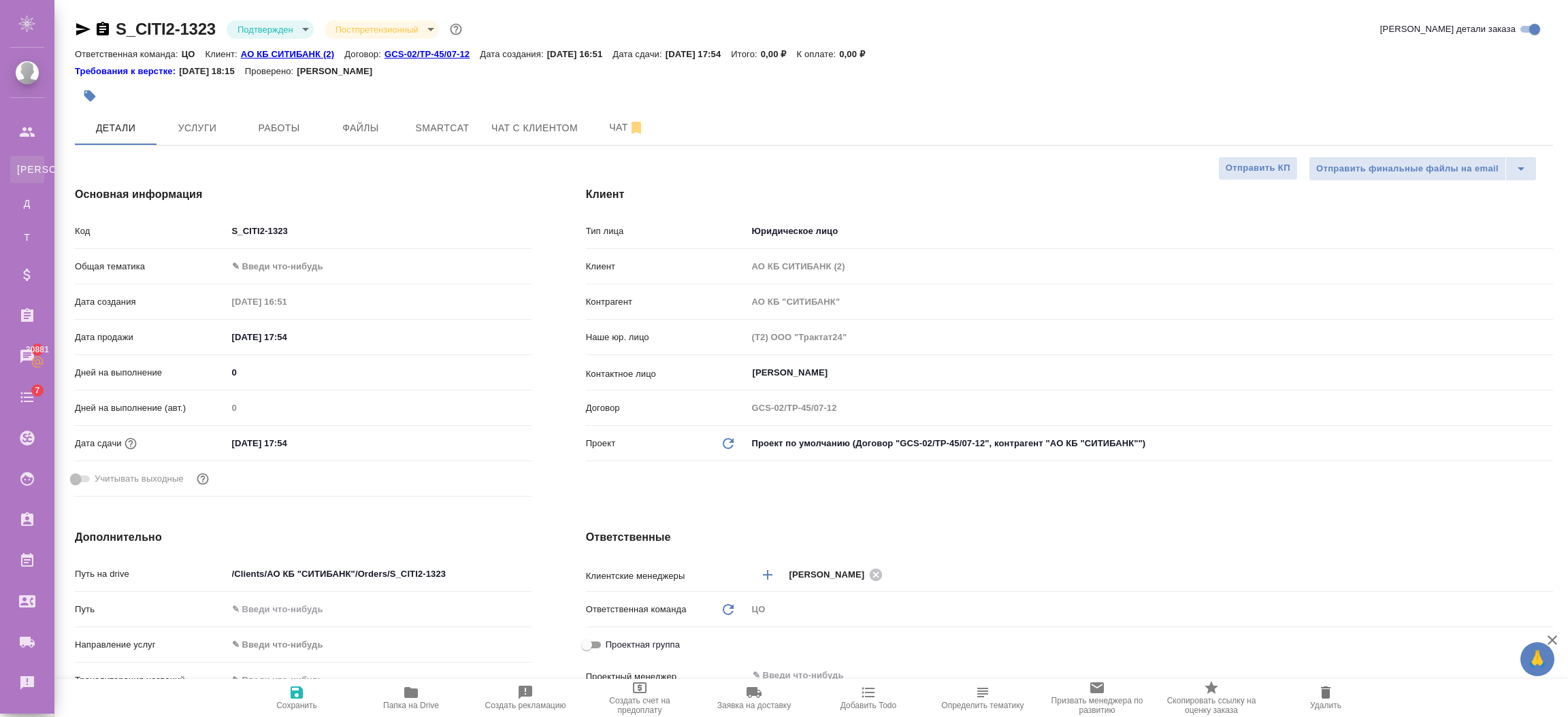
click at [20, 168] on div "Клиенты" at bounding box center [10, 169] width 20 height 14
type textarea "x"
select select "RU"
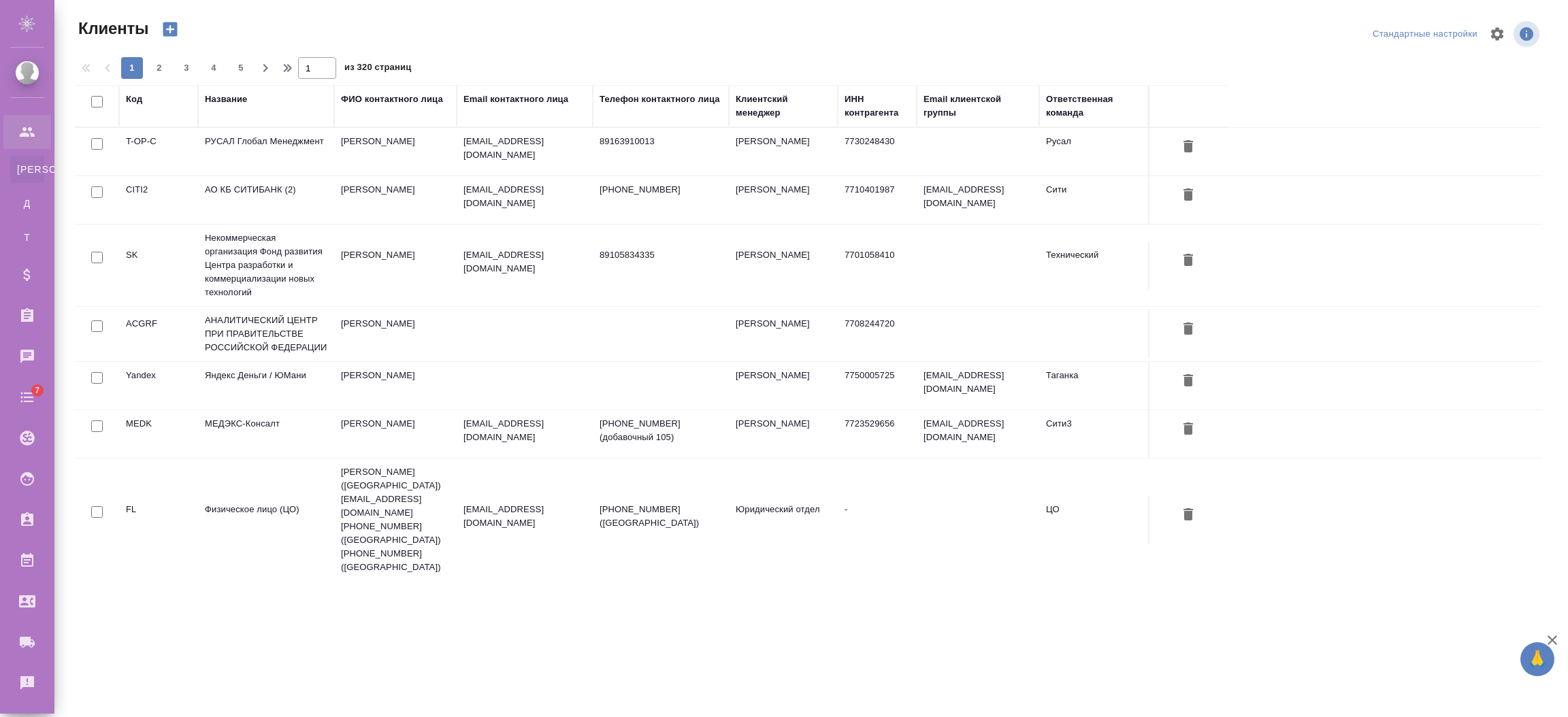
click at [233, 99] on div "Название" at bounding box center [226, 99] width 43 height 14
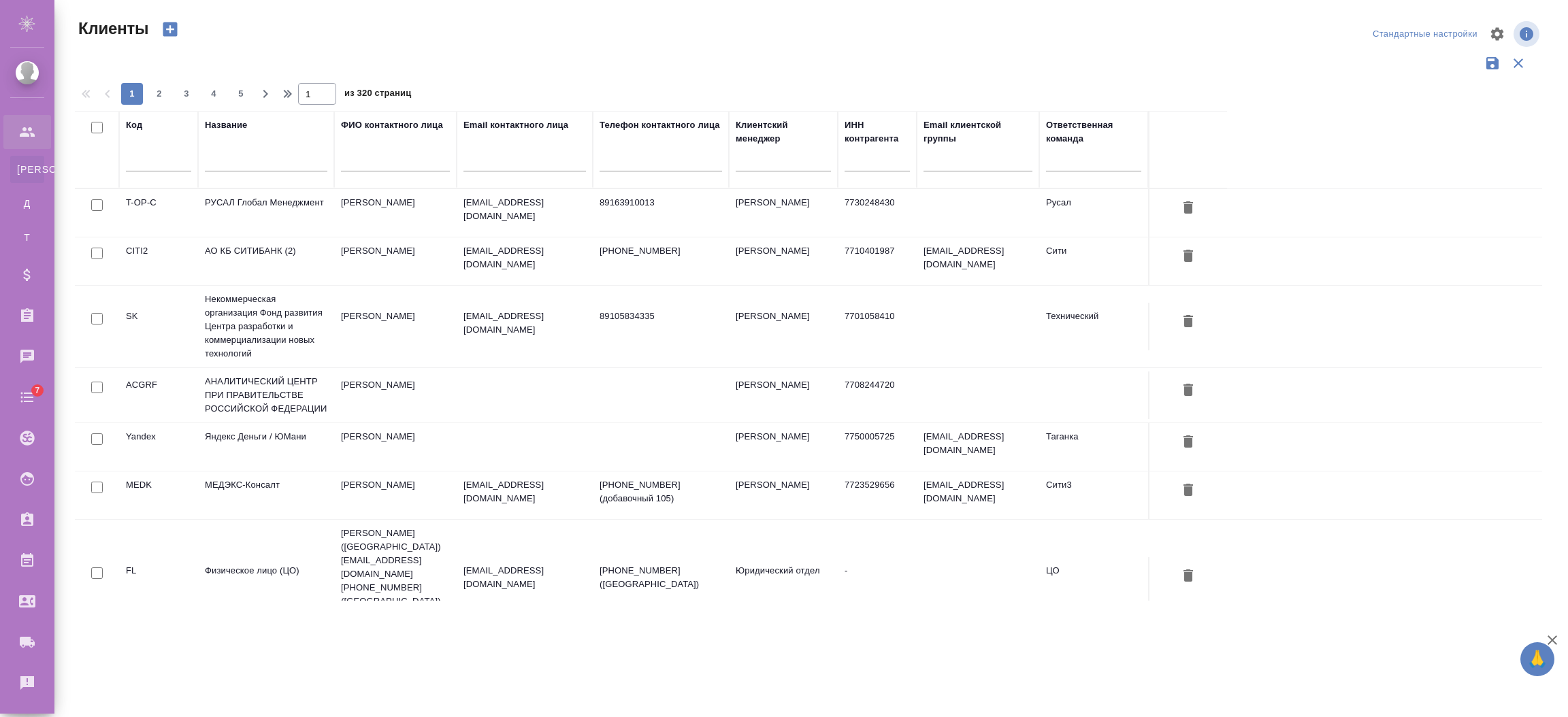
click at [238, 167] on input "text" at bounding box center [265, 163] width 122 height 17
type input "ы"
click at [252, 452] on td "Яндекс Деньги / ЮМани" at bounding box center [265, 447] width 136 height 47
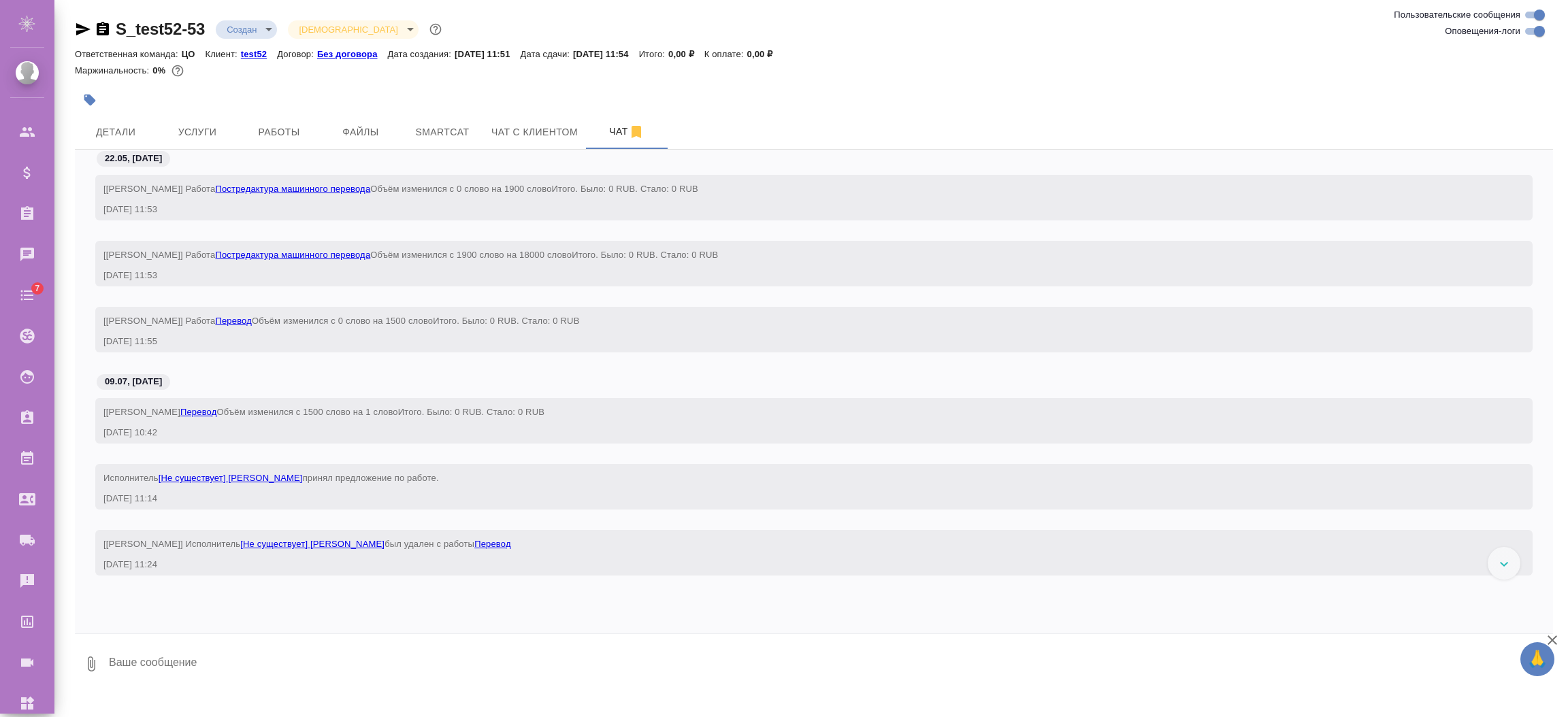
scroll to position [1126, 0]
